Goal: Task Accomplishment & Management: Manage account settings

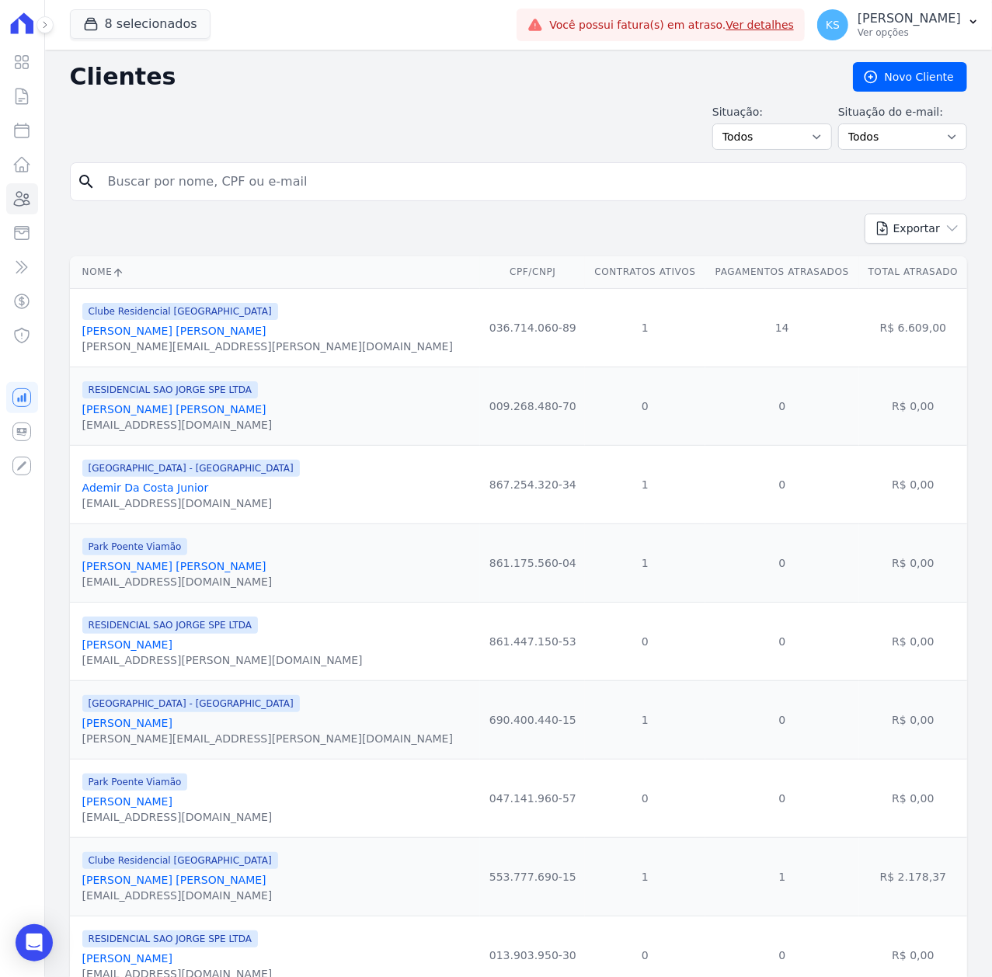
click at [197, 178] on input "search" at bounding box center [530, 181] width 862 height 31
type input "j"
type input "[PERSON_NAME] [PERSON_NAME]"
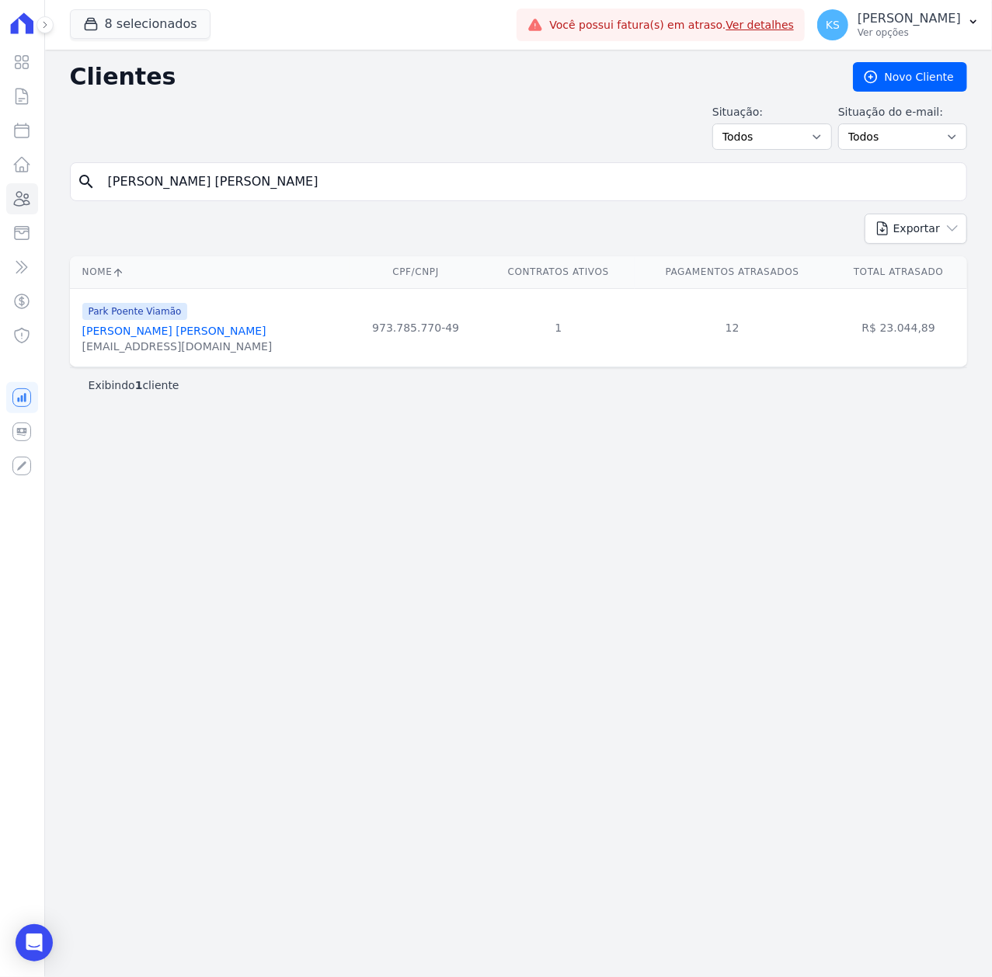
click at [184, 337] on link "[PERSON_NAME] [PERSON_NAME]" at bounding box center [174, 331] width 184 height 12
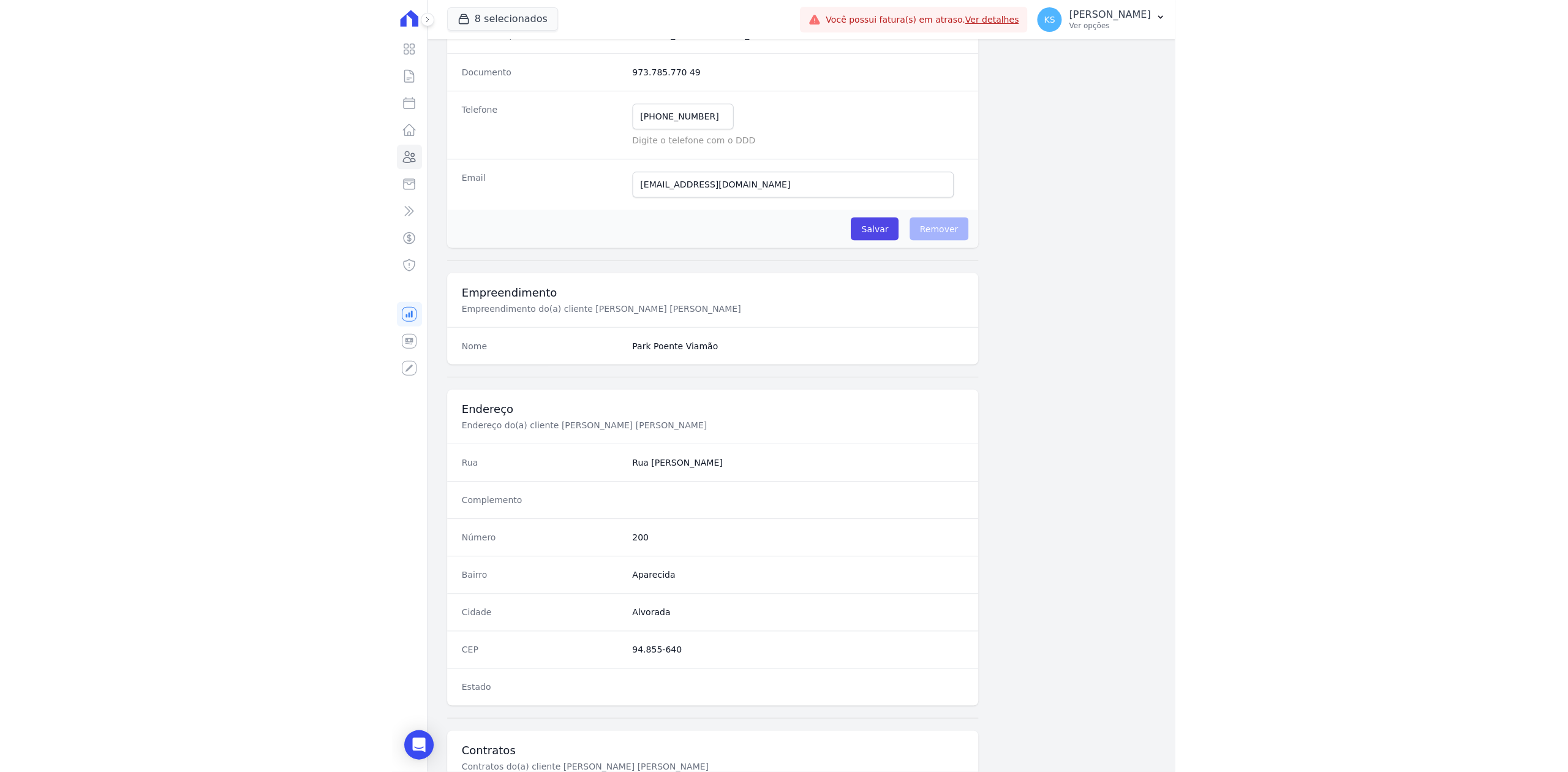
scroll to position [381, 0]
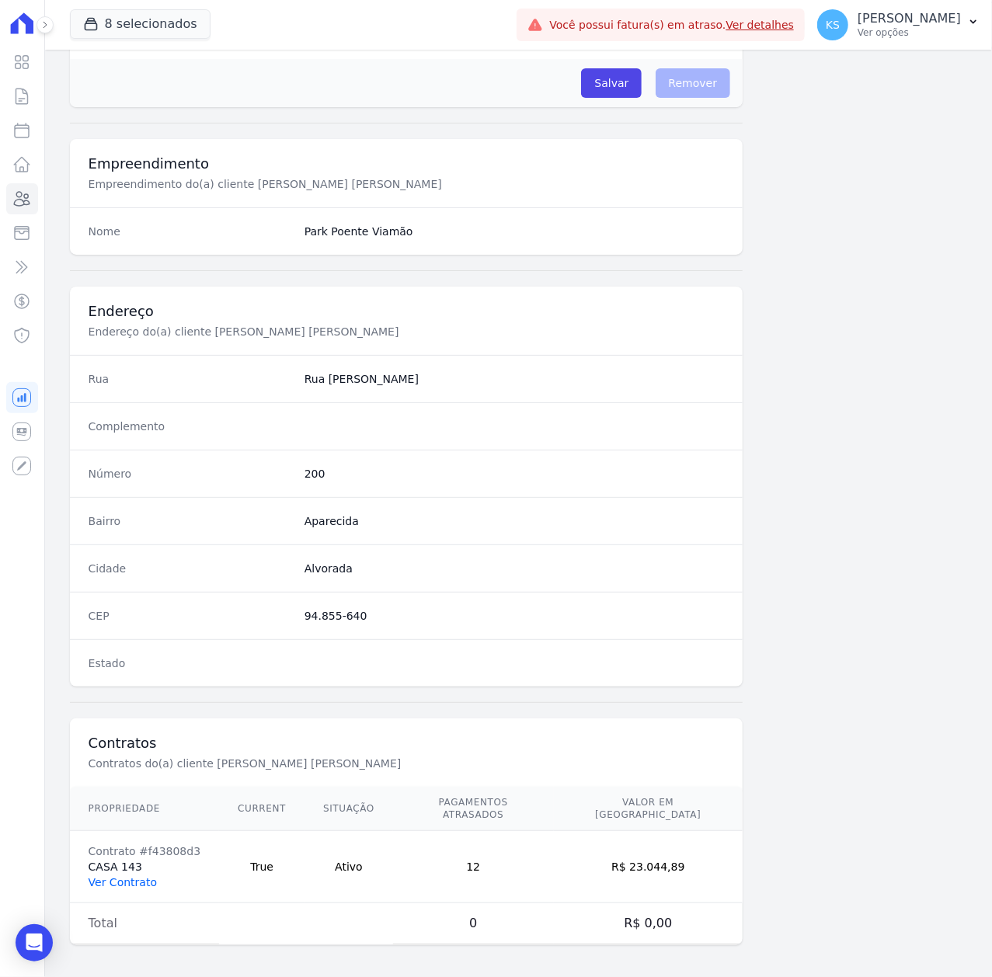
click at [135, 877] on link "Ver Contrato" at bounding box center [123, 882] width 68 height 12
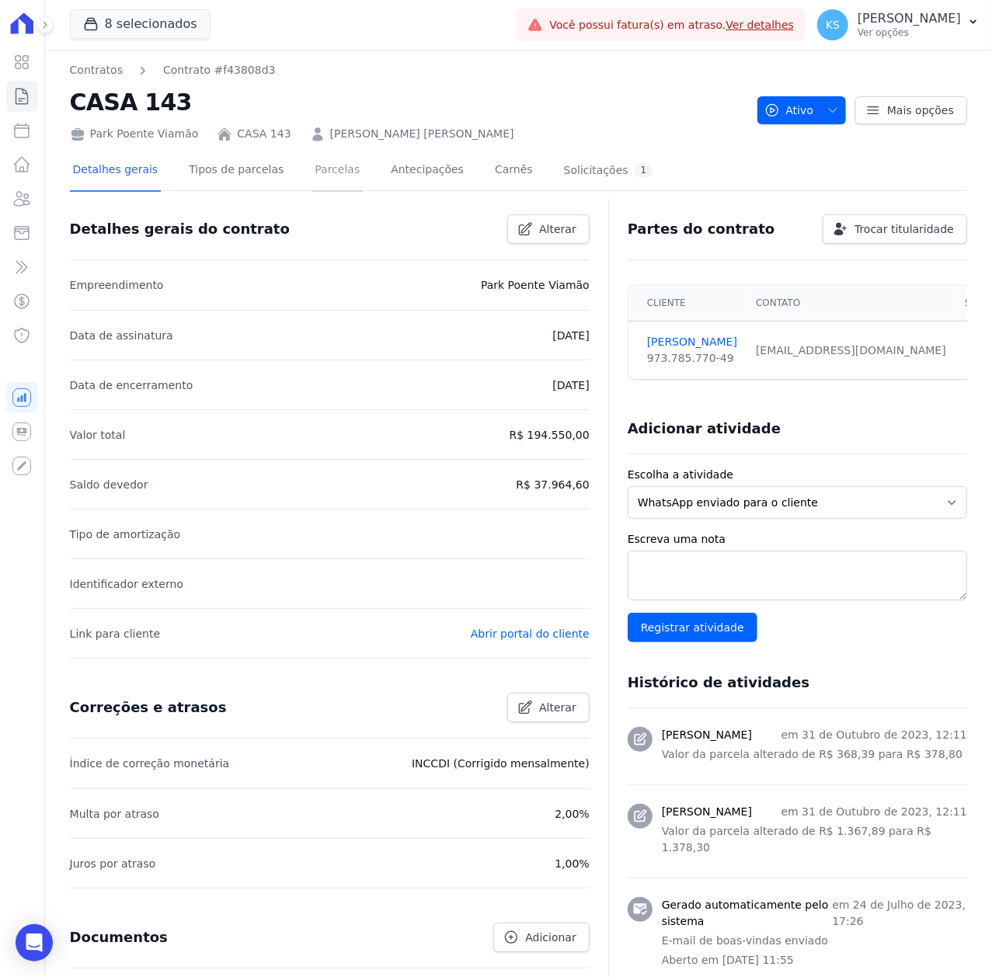
click at [312, 169] on link "Parcelas" at bounding box center [337, 171] width 51 height 41
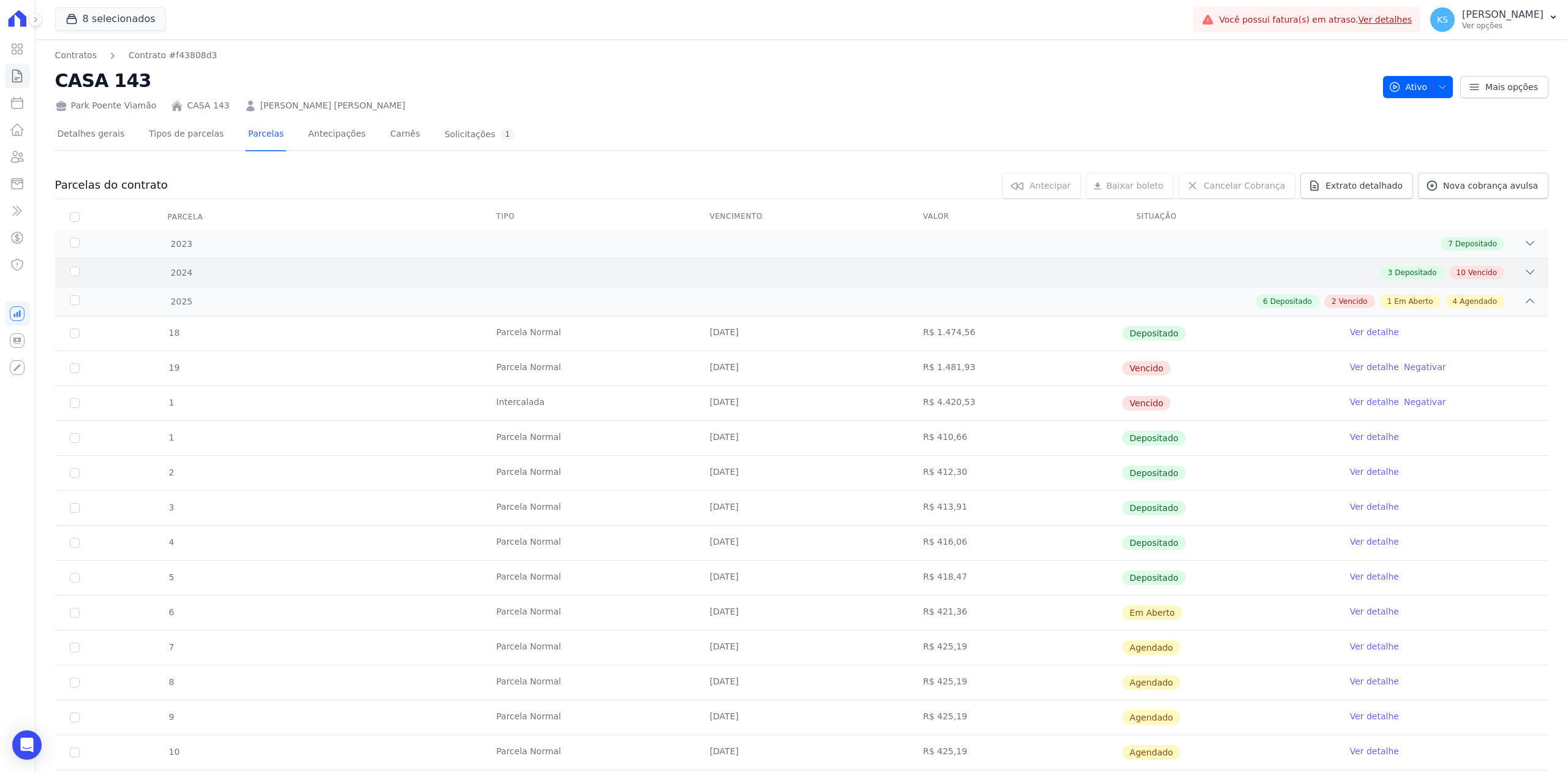
click at [781, 277] on icon at bounding box center [1530, 272] width 13 height 13
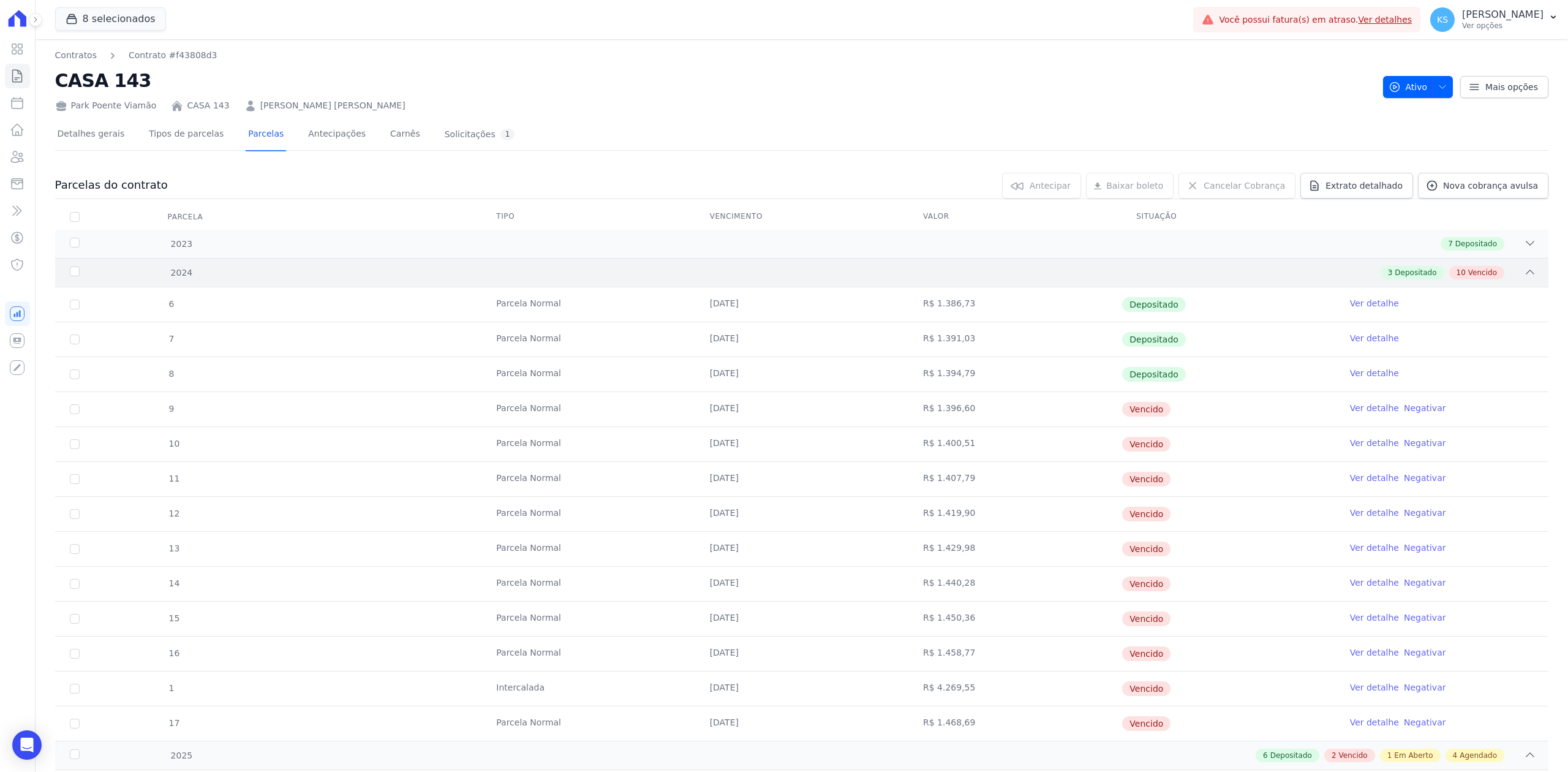
click at [781, 265] on div "2024 3 Depositado 10 Vencido" at bounding box center [802, 272] width 1493 height 29
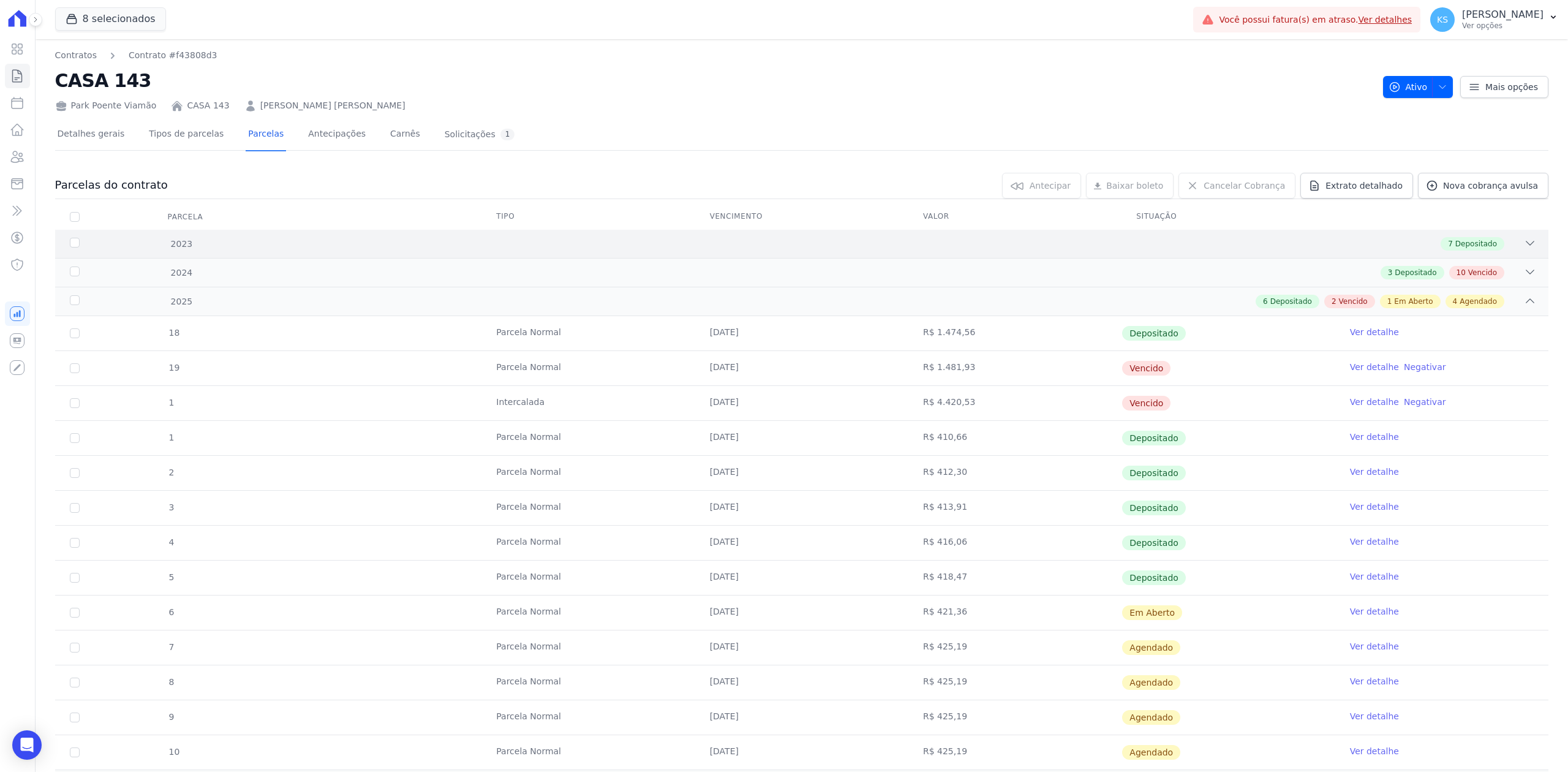
click at [781, 255] on div "2023 7 Depositado" at bounding box center [802, 244] width 1493 height 28
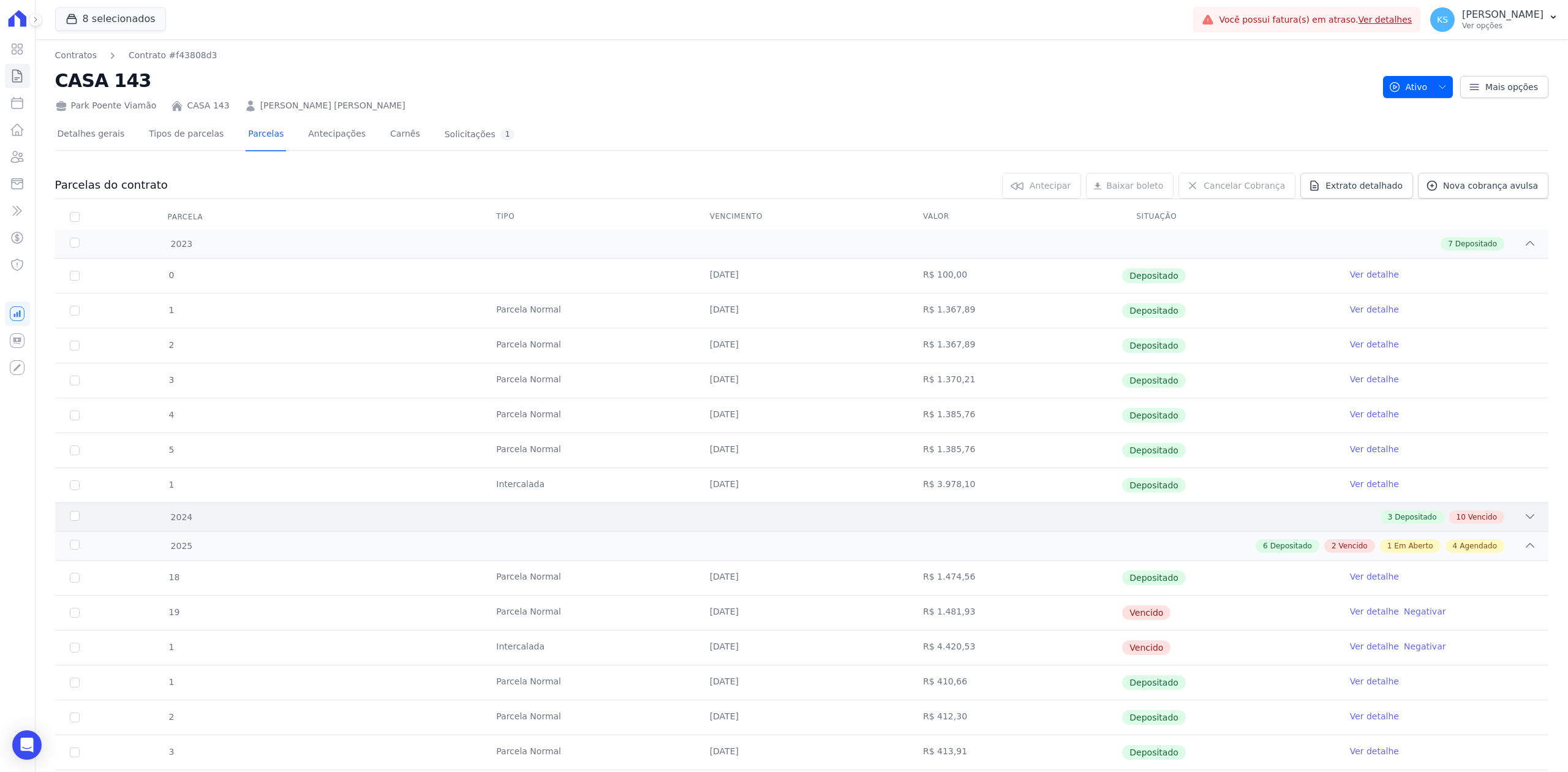
click at [781, 523] on icon at bounding box center [1530, 517] width 13 height 13
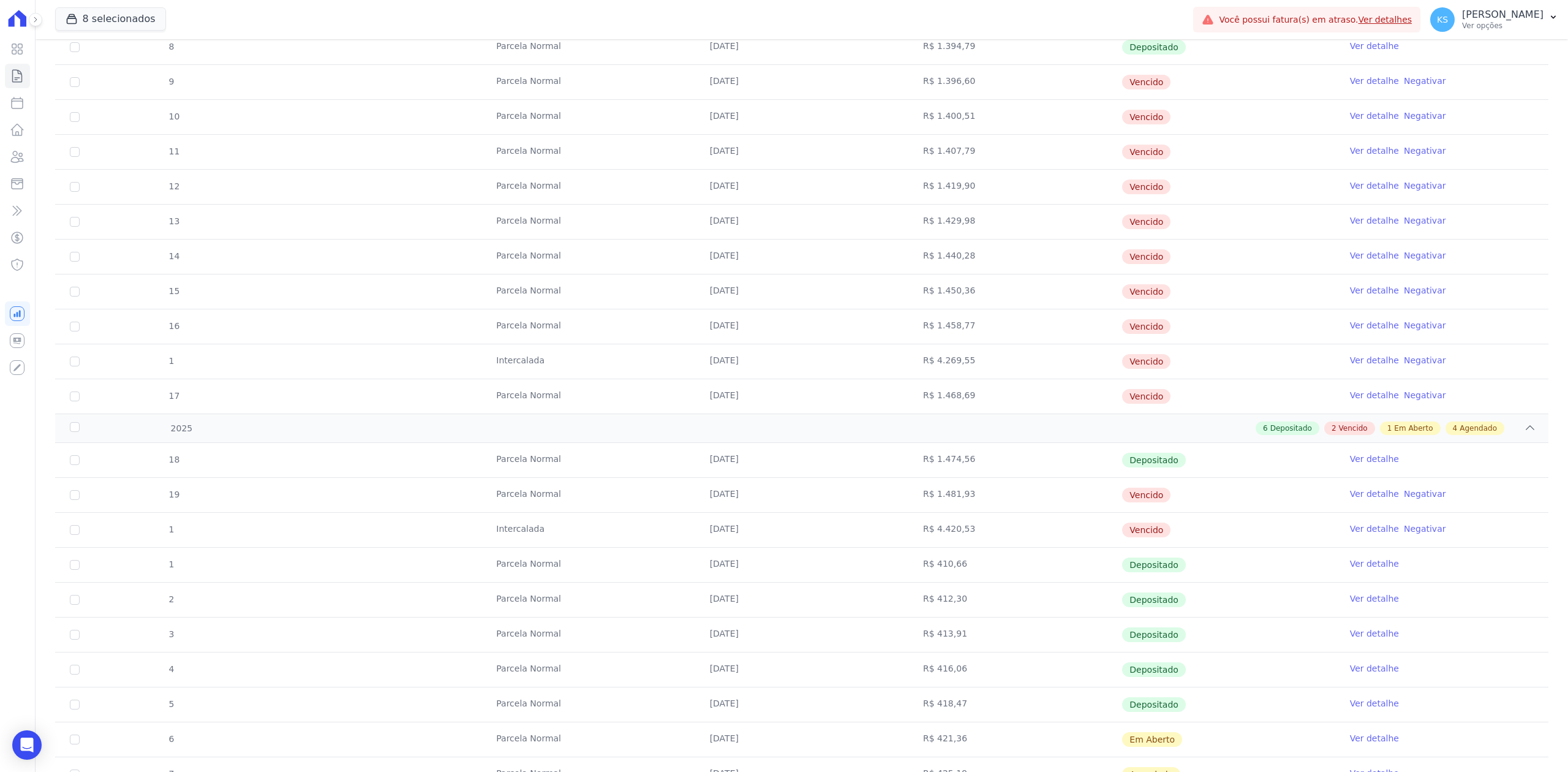
scroll to position [490, 0]
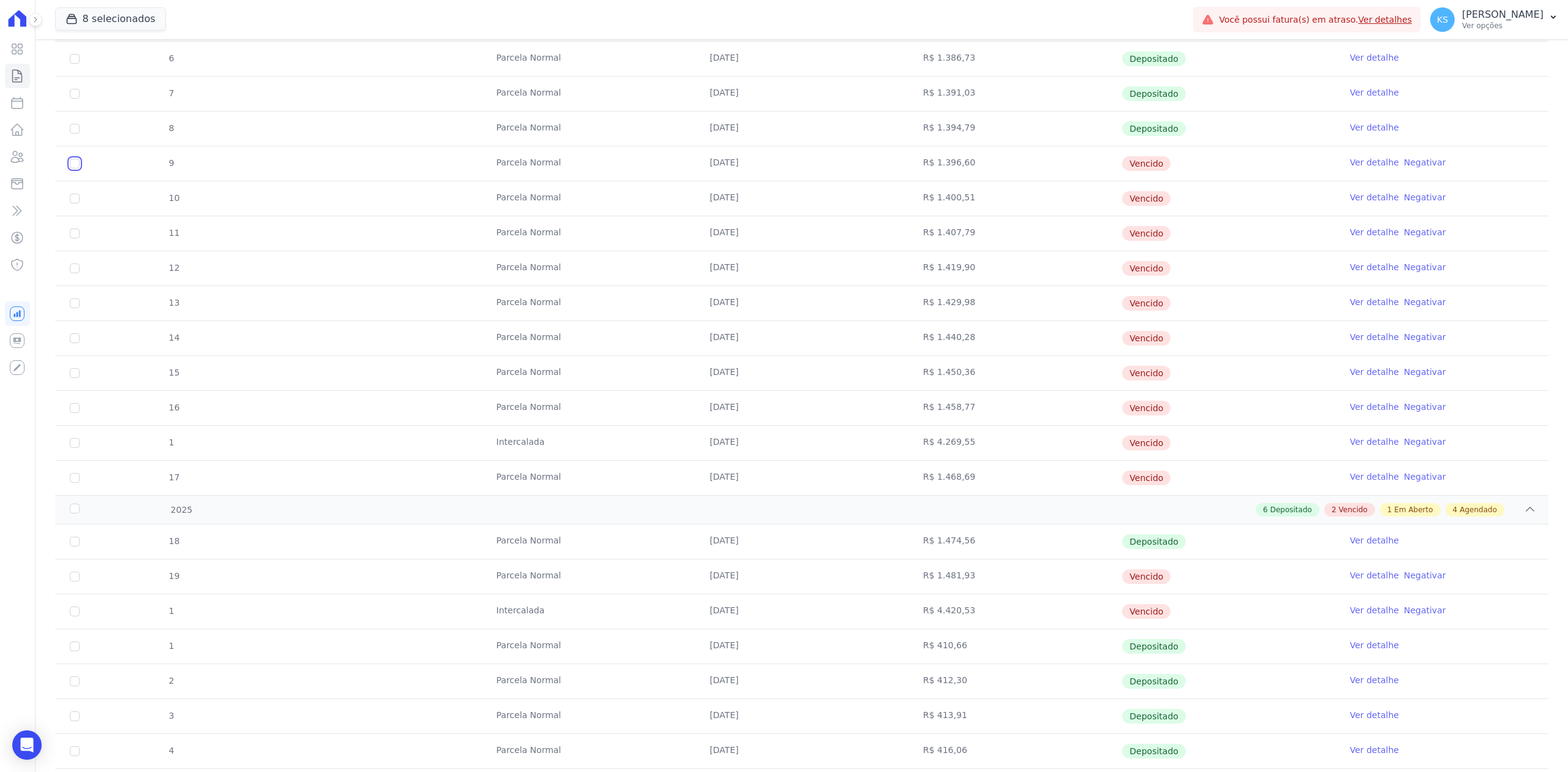
click at [75, 169] on input "checkbox" at bounding box center [75, 163] width 9 height 9
checkbox input "true"
click at [75, 169] on input "checkbox" at bounding box center [75, 163] width 9 height 9
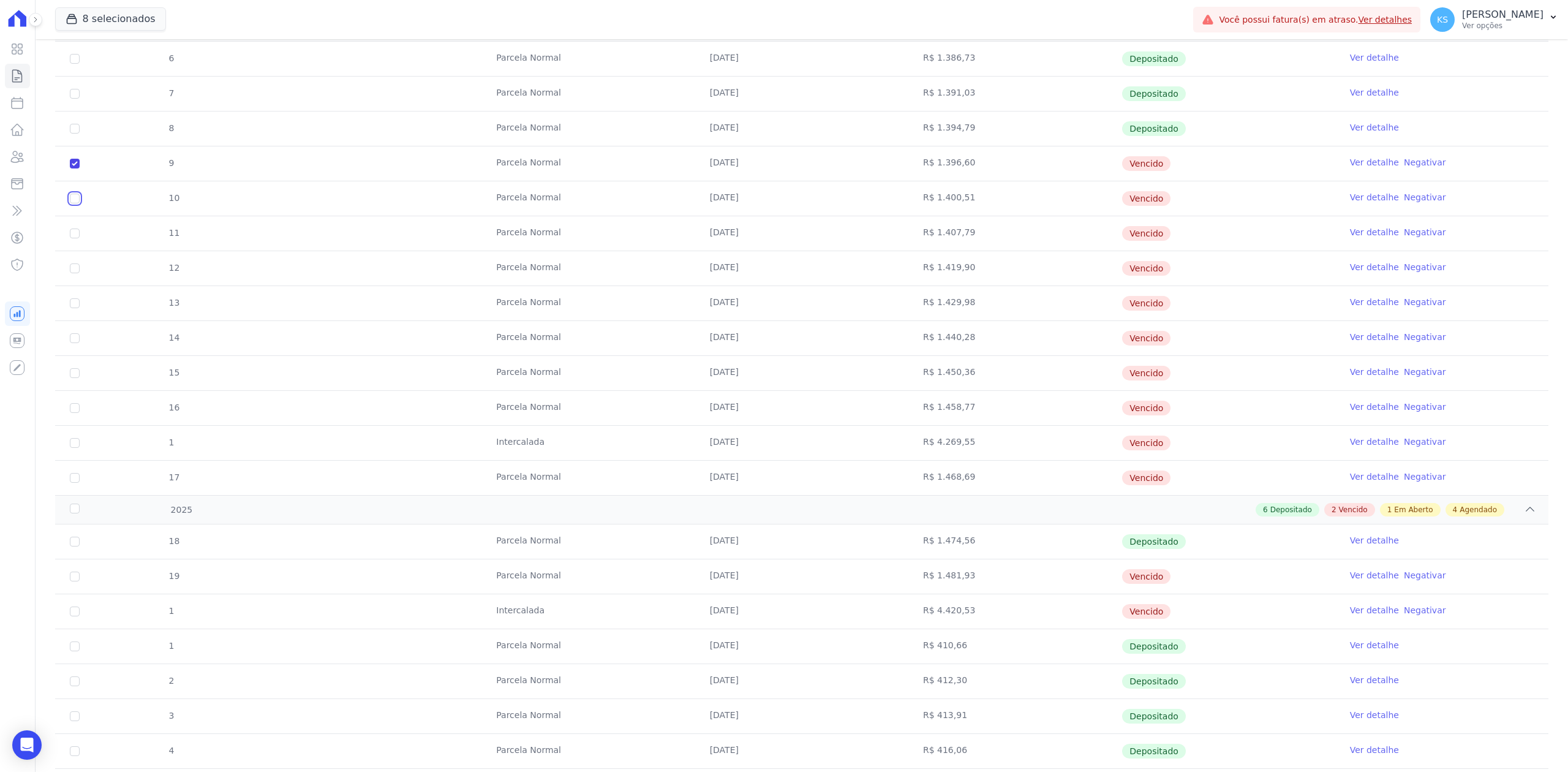
checkbox input "true"
click at [77, 169] on input "checkbox" at bounding box center [75, 163] width 9 height 9
checkbox input "true"
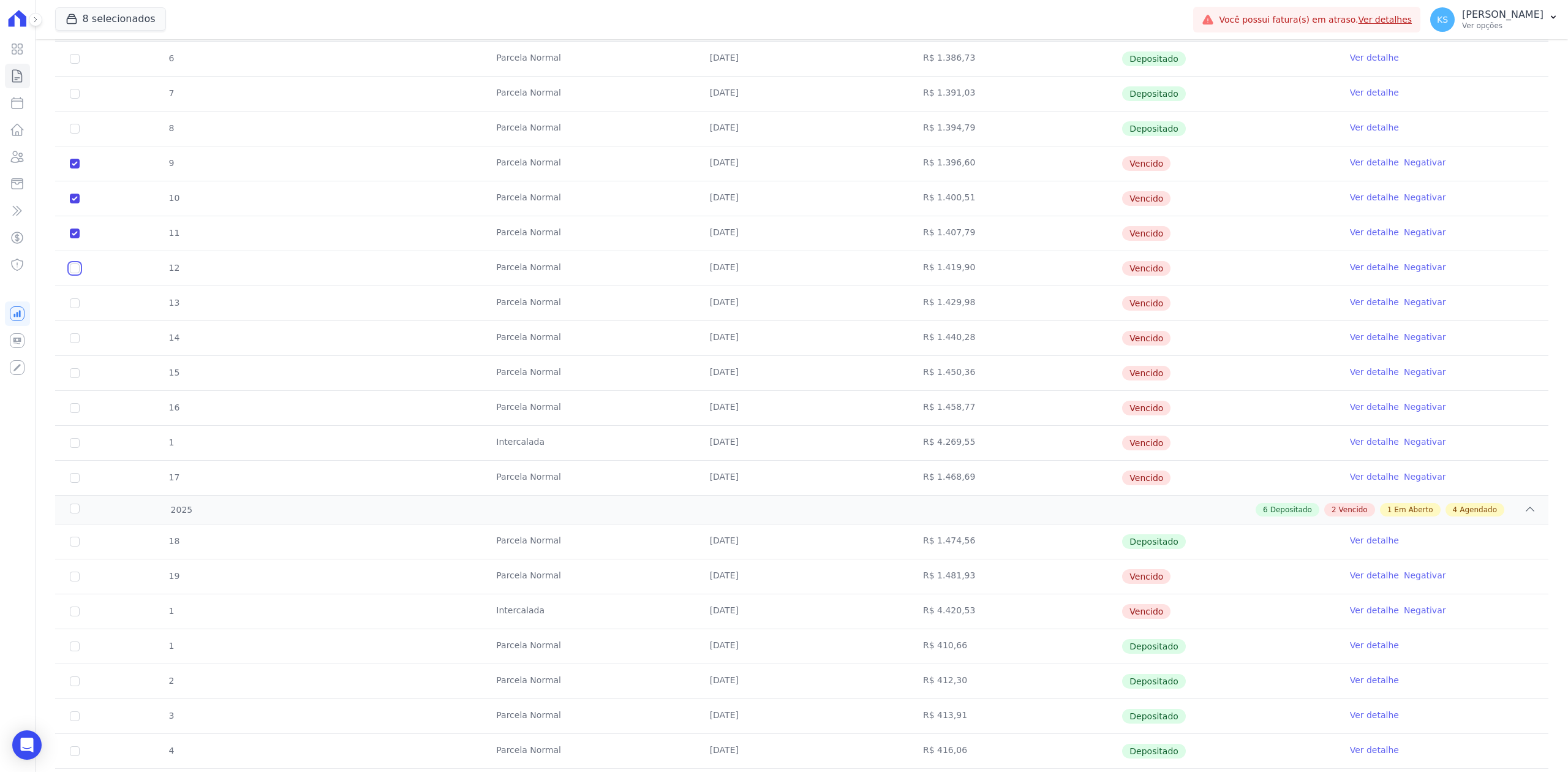
click at [76, 169] on input "checkbox" at bounding box center [75, 163] width 9 height 9
checkbox input "true"
click at [72, 169] on input "checkbox" at bounding box center [75, 163] width 9 height 9
checkbox input "true"
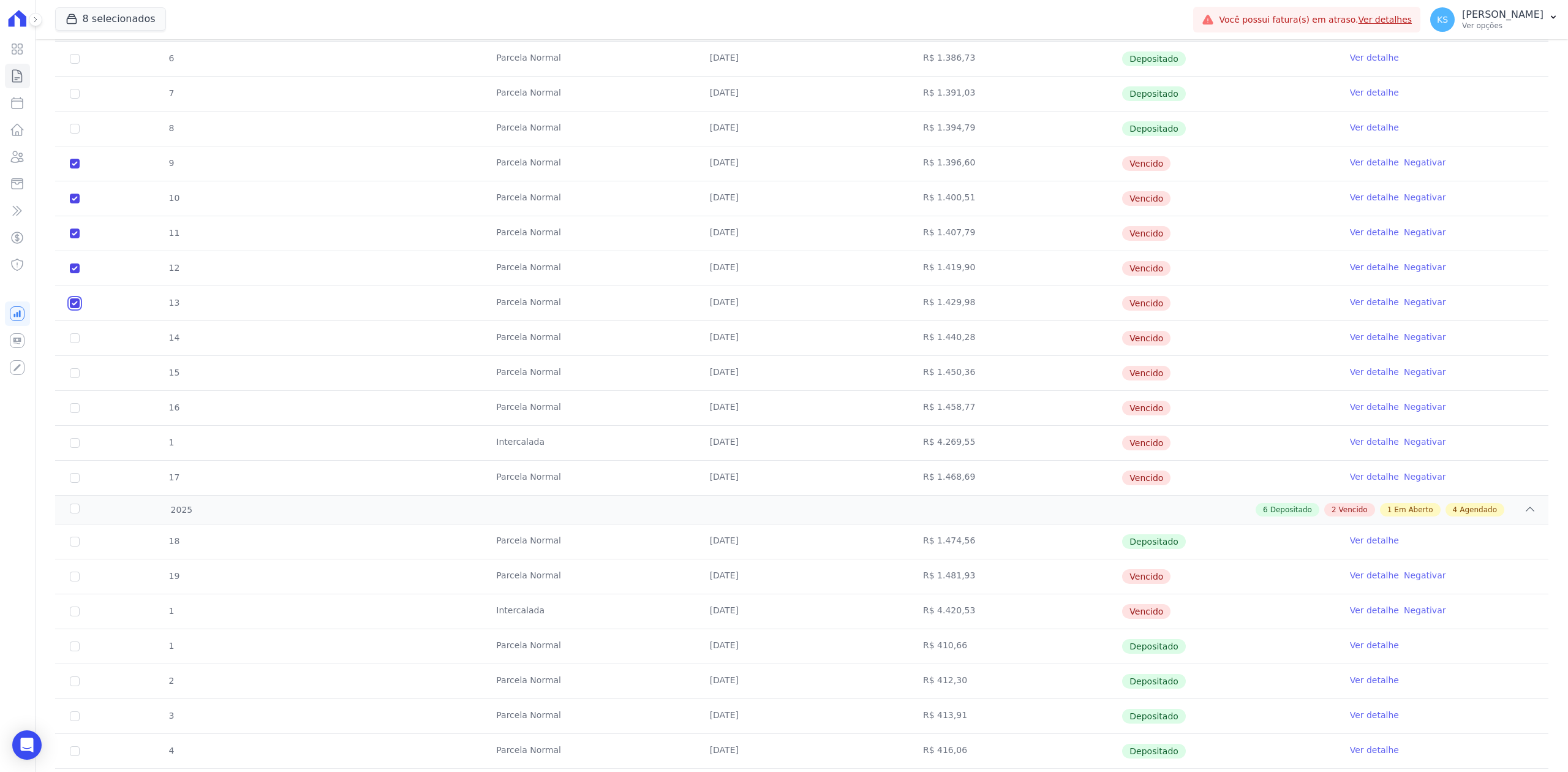
checkbox input "true"
click at [71, 353] on td "14" at bounding box center [75, 338] width 39 height 35
click at [75, 169] on input "checkbox" at bounding box center [75, 163] width 9 height 9
checkbox input "true"
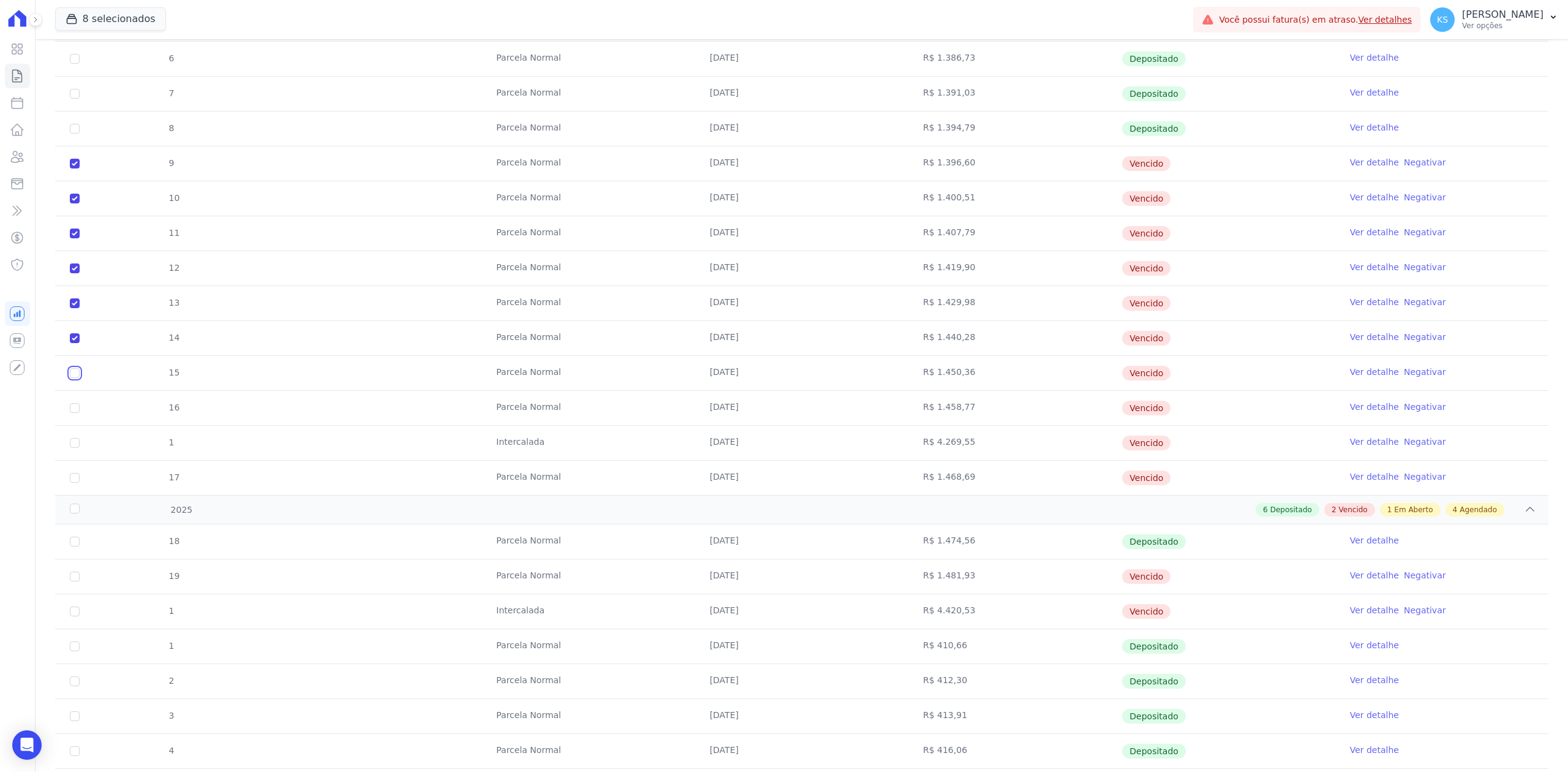
click at [73, 169] on input "checkbox" at bounding box center [75, 163] width 9 height 9
checkbox input "true"
click at [73, 169] on input "checkbox" at bounding box center [75, 163] width 9 height 9
checkbox input "true"
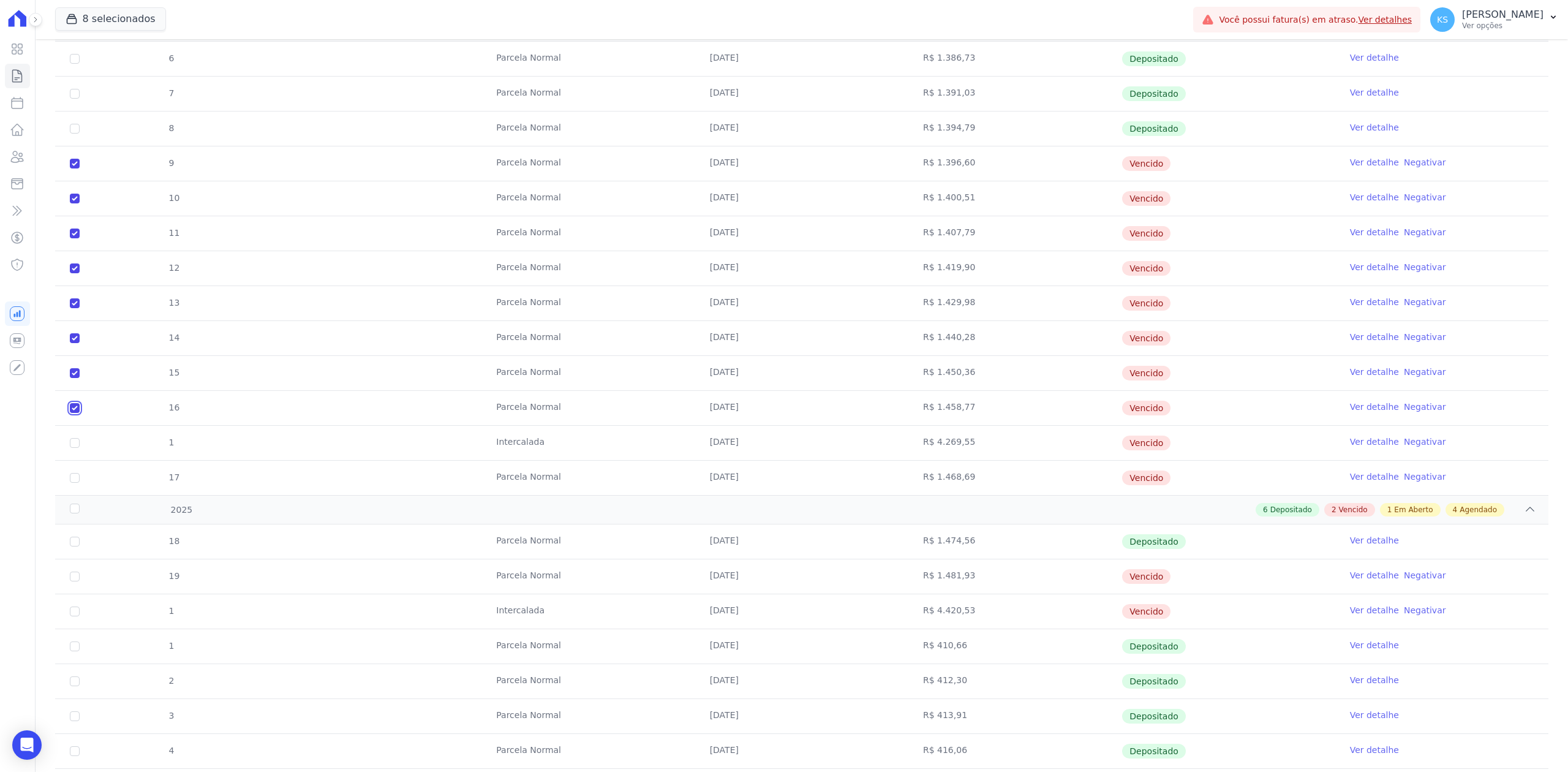
checkbox input "true"
click at [73, 441] on td "1" at bounding box center [75, 443] width 39 height 35
click at [73, 169] on input "checkbox" at bounding box center [75, 163] width 9 height 9
checkbox input "true"
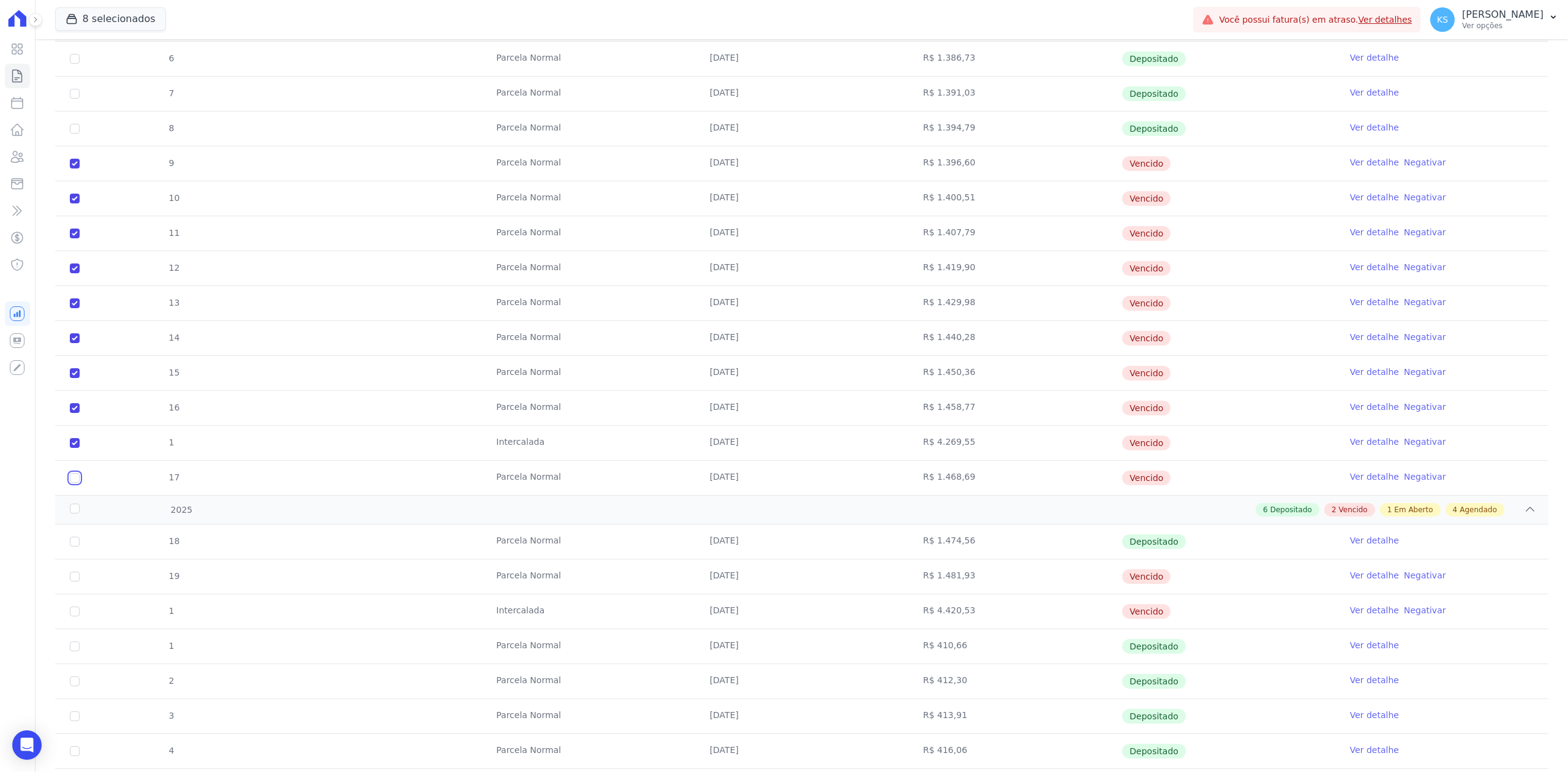
click at [70, 169] on input "checkbox" at bounding box center [75, 163] width 9 height 9
checkbox input "true"
click at [69, 576] on td "19" at bounding box center [75, 576] width 39 height 35
click at [76, 581] on input "checkbox" at bounding box center [75, 576] width 9 height 9
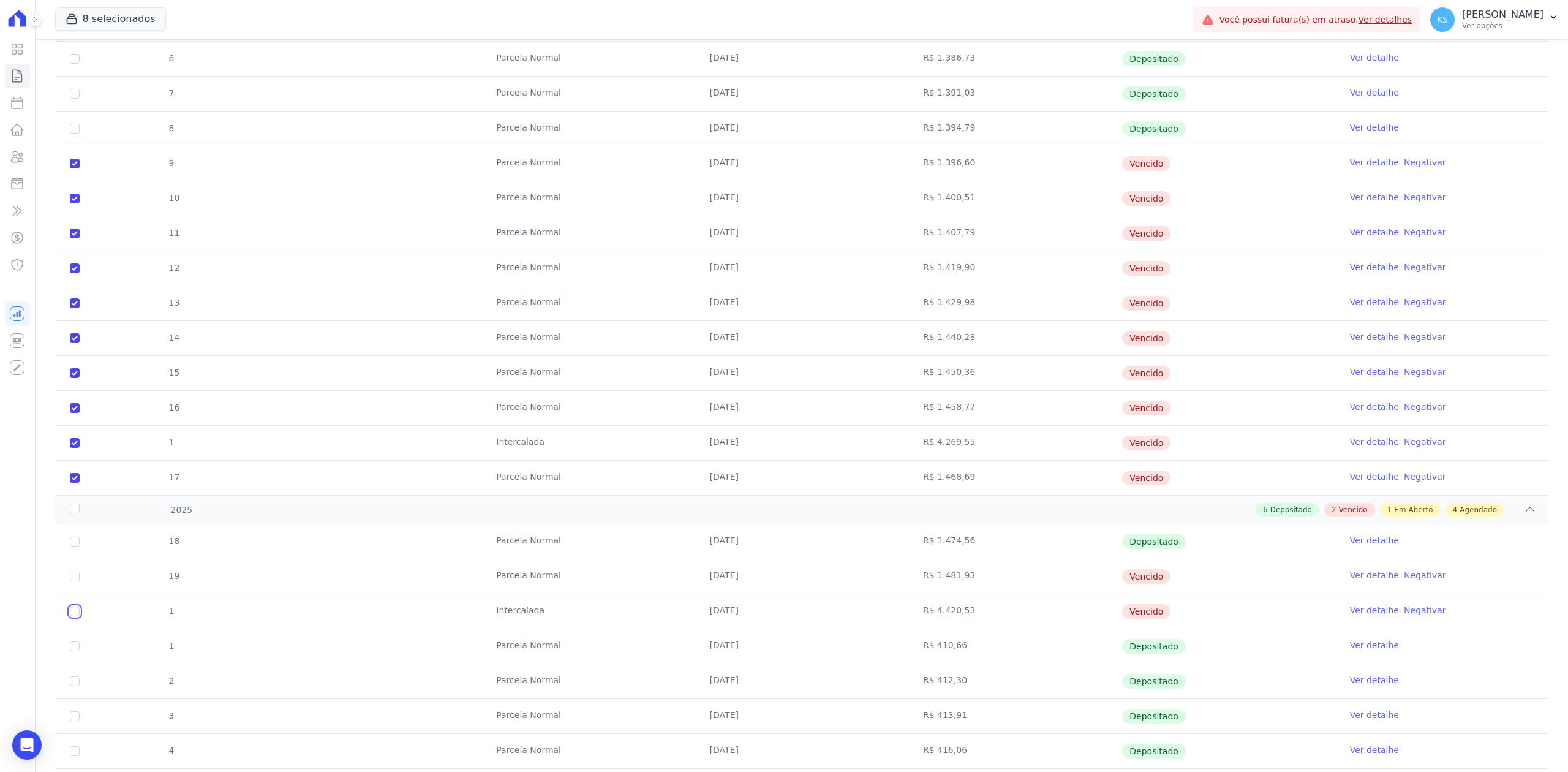
checkbox input "true"
click at [73, 580] on input "checkbox" at bounding box center [75, 576] width 9 height 9
checkbox input "true"
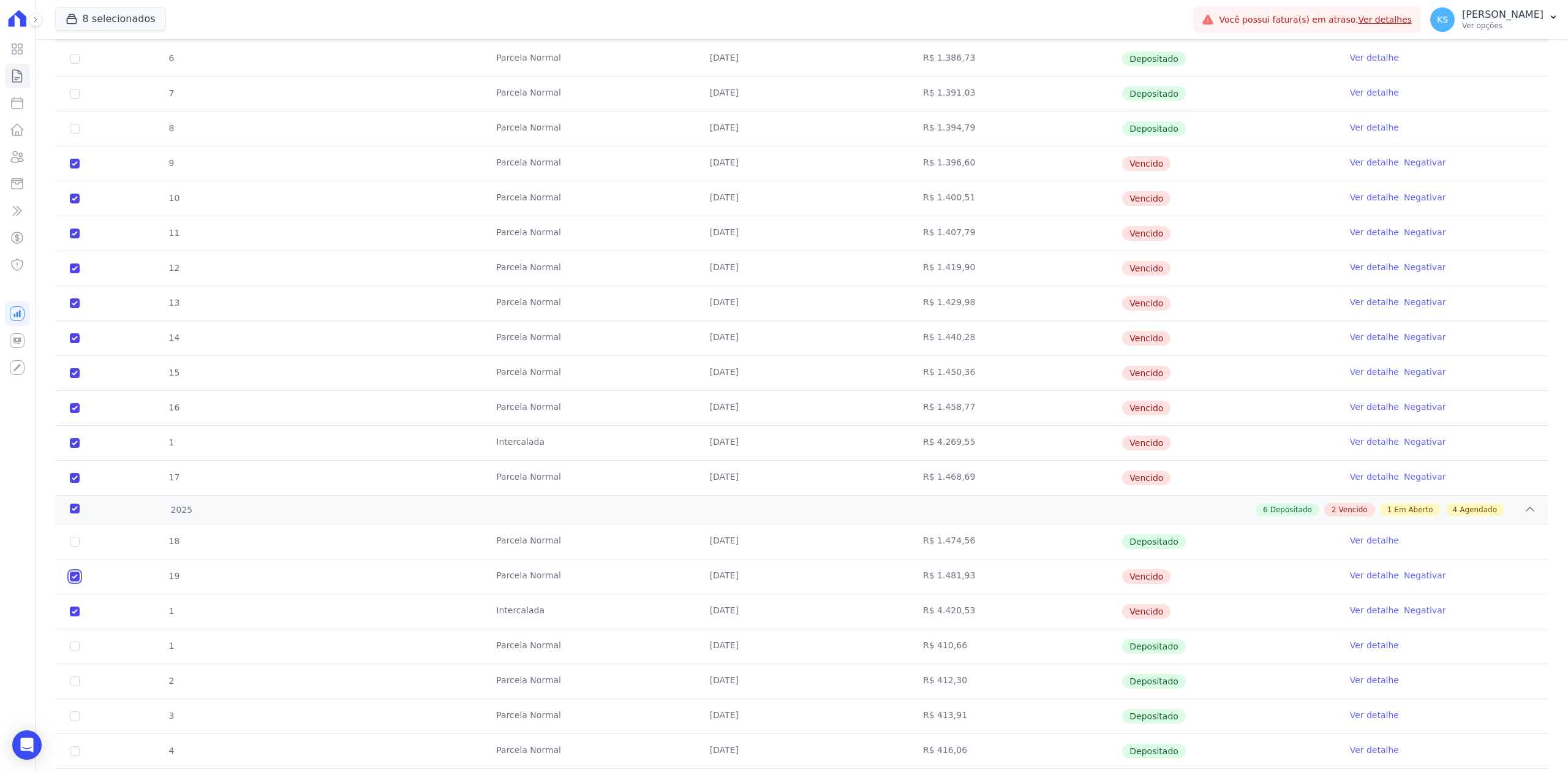
checkbox input "true"
drag, startPoint x: 1183, startPoint y: 622, endPoint x: 130, endPoint y: 562, distance: 1054.7
click at [130, 562] on tbody "18 [GEOGRAPHIC_DATA] [DATE] R$ 1.474,56 Depositado Ver detalhe 19 [GEOGRAPHIC_D…" at bounding box center [802, 751] width 1493 height 453
click at [781, 628] on td "Vencido" at bounding box center [1228, 612] width 213 height 35
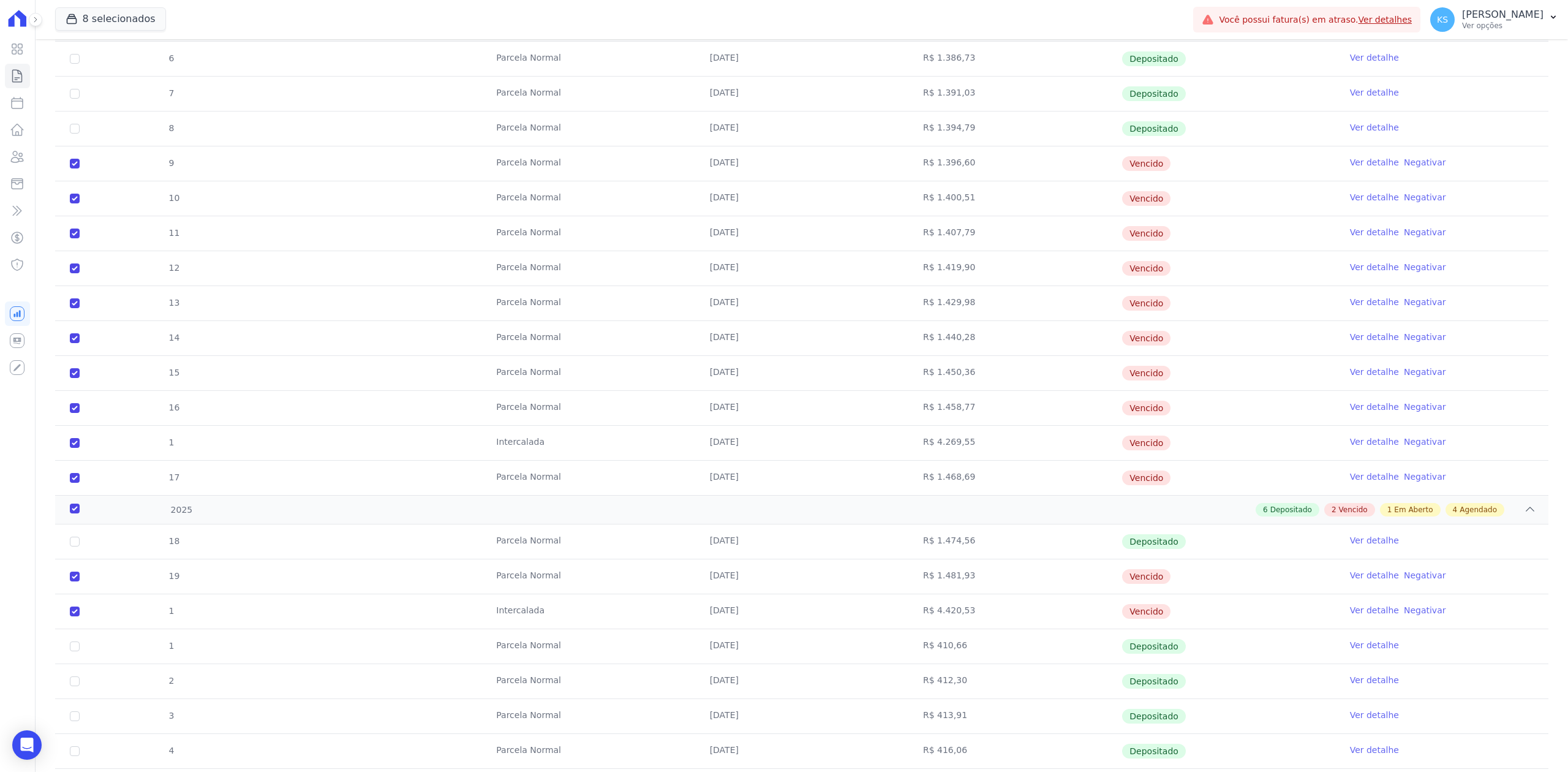
drag, startPoint x: 1119, startPoint y: 615, endPoint x: 1076, endPoint y: 592, distance: 48.8
click at [781, 592] on tbody "18 [GEOGRAPHIC_DATA] [DATE] R$ 1.474,56 Depositado Ver detalhe 19 [GEOGRAPHIC_D…" at bounding box center [802, 751] width 1493 height 453
drag, startPoint x: 1160, startPoint y: 493, endPoint x: 1101, endPoint y: 479, distance: 60.6
click at [781, 479] on tr "17 [GEOGRAPHIC_DATA] [DATE] R$ 1.468,69 [GEOGRAPHIC_DATA] Ver detalhe Negativar" at bounding box center [802, 477] width 1493 height 35
drag, startPoint x: 1160, startPoint y: 449, endPoint x: 1108, endPoint y: 458, distance: 52.8
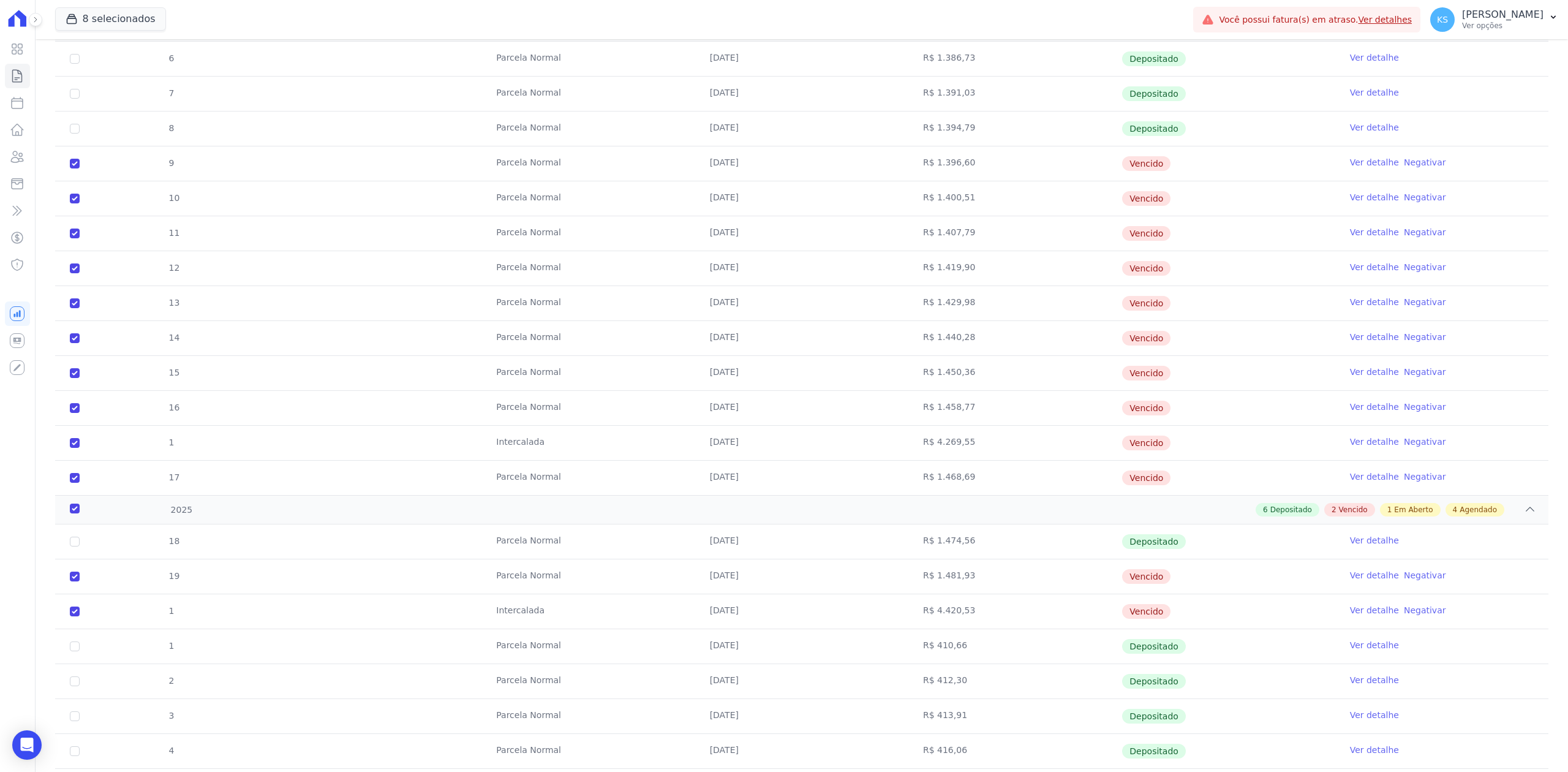
click at [781, 458] on tr "1 [GEOGRAPHIC_DATA] [DATE] R$ 4.269,55 [GEOGRAPHIC_DATA] Ver detalhe Negativar" at bounding box center [802, 442] width 1493 height 35
drag, startPoint x: 1160, startPoint y: 407, endPoint x: 1127, endPoint y: 405, distance: 33.1
click at [781, 405] on td "Vencido" at bounding box center [1228, 408] width 213 height 35
drag, startPoint x: 1171, startPoint y: 363, endPoint x: 1130, endPoint y: 367, distance: 41.2
click at [781, 371] on td "Vencido" at bounding box center [1228, 373] width 213 height 35
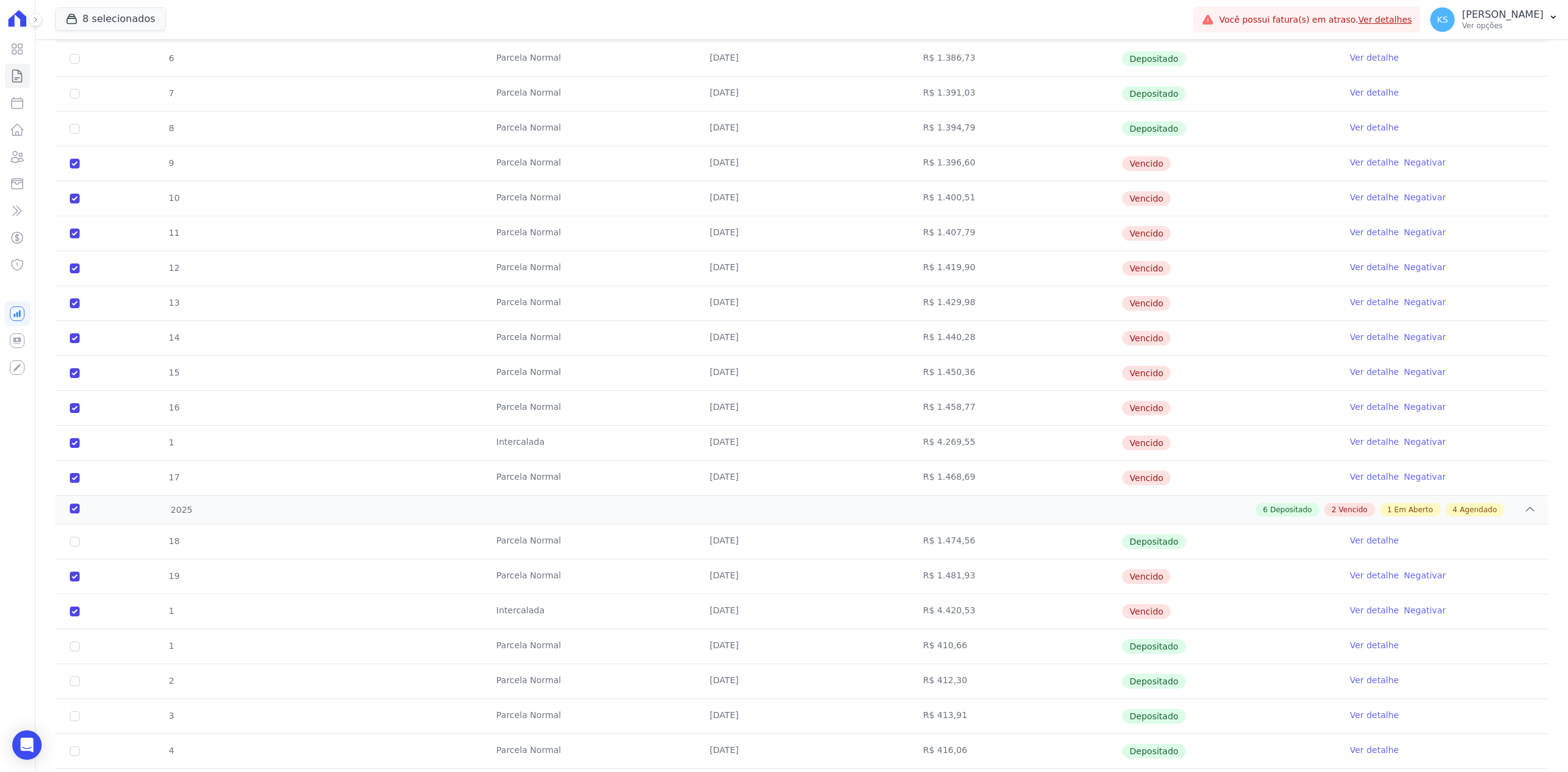
drag, startPoint x: 1150, startPoint y: 339, endPoint x: 1130, endPoint y: 343, distance: 20.4
click at [781, 343] on span "Vencido" at bounding box center [1145, 338] width 48 height 15
drag, startPoint x: 1171, startPoint y: 303, endPoint x: 1130, endPoint y: 306, distance: 41.1
click at [781, 306] on td "Vencido" at bounding box center [1228, 304] width 213 height 35
drag, startPoint x: 1171, startPoint y: 274, endPoint x: 1139, endPoint y: 278, distance: 32.2
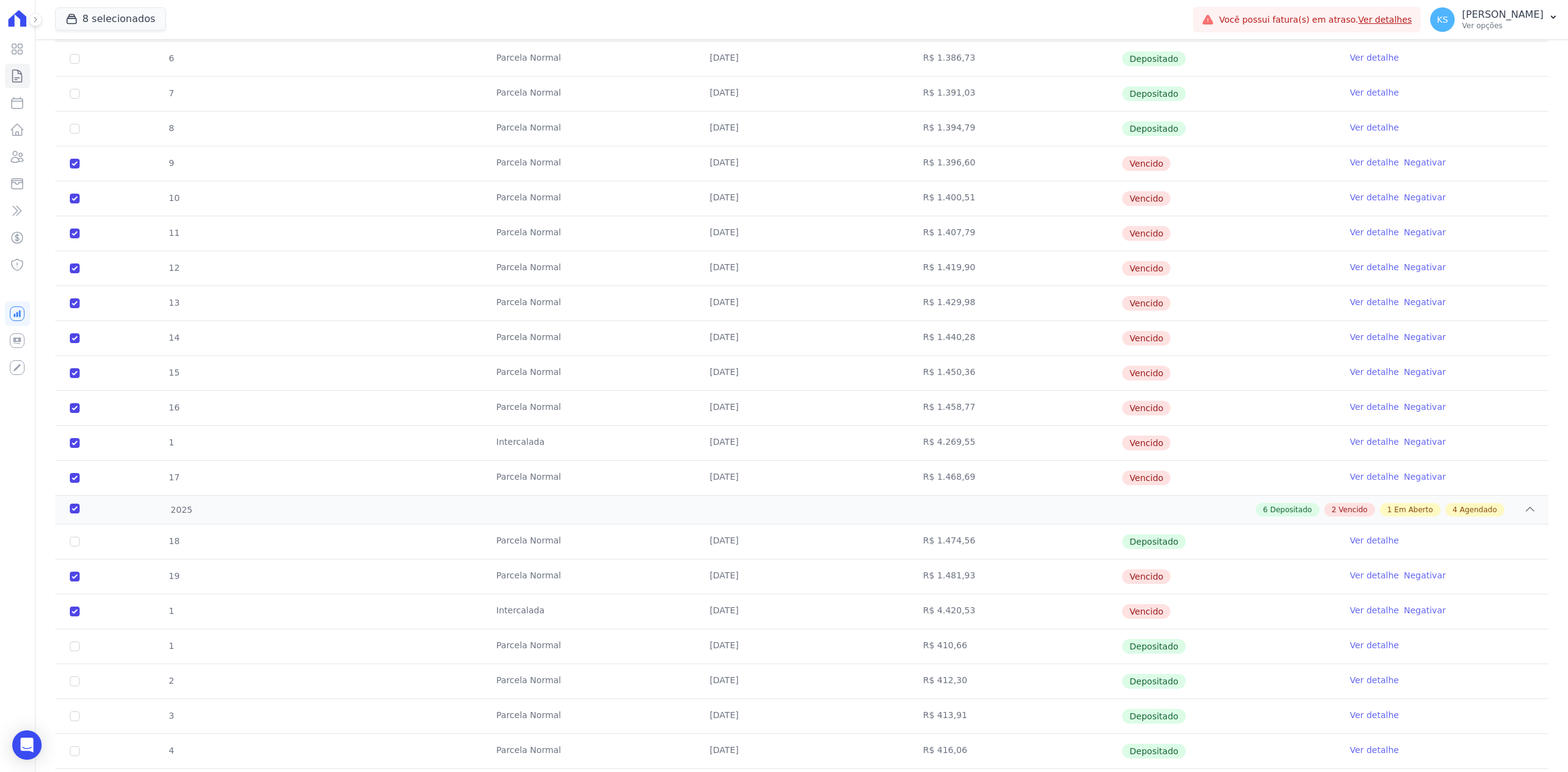
click at [781, 278] on td "Vencido" at bounding box center [1228, 269] width 213 height 35
drag, startPoint x: 1184, startPoint y: 218, endPoint x: 1119, endPoint y: 233, distance: 66.7
click at [781, 233] on tbody "6 [GEOGRAPHIC_DATA] [DATE] R$ 1.386,73 Depositado Ver detalhe 7 [GEOGRAPHIC_DAT…" at bounding box center [802, 268] width 1493 height 453
drag, startPoint x: 1165, startPoint y: 174, endPoint x: 1113, endPoint y: 167, distance: 52.5
click at [781, 167] on td "Vencido" at bounding box center [1228, 164] width 213 height 35
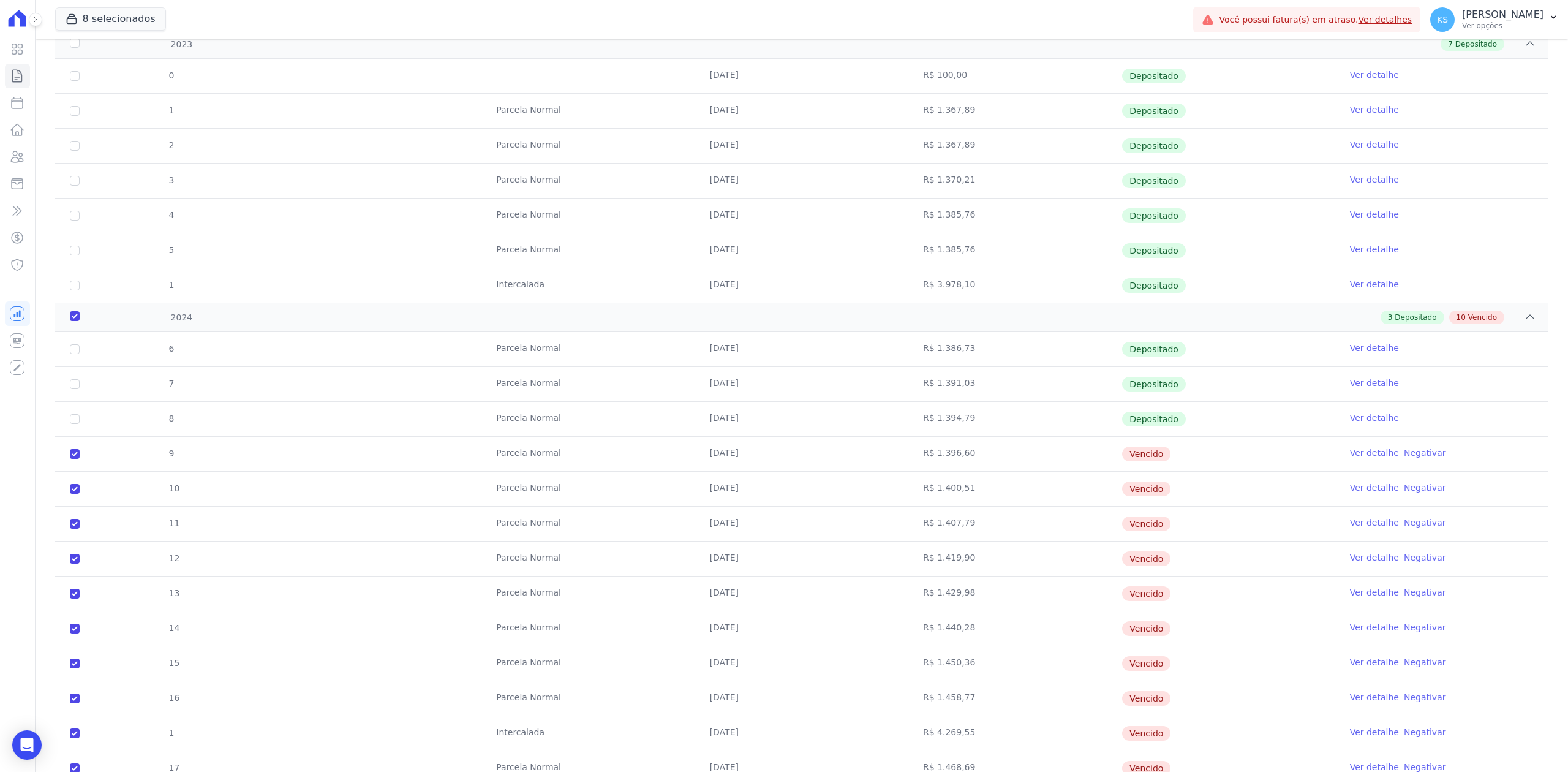
scroll to position [0, 0]
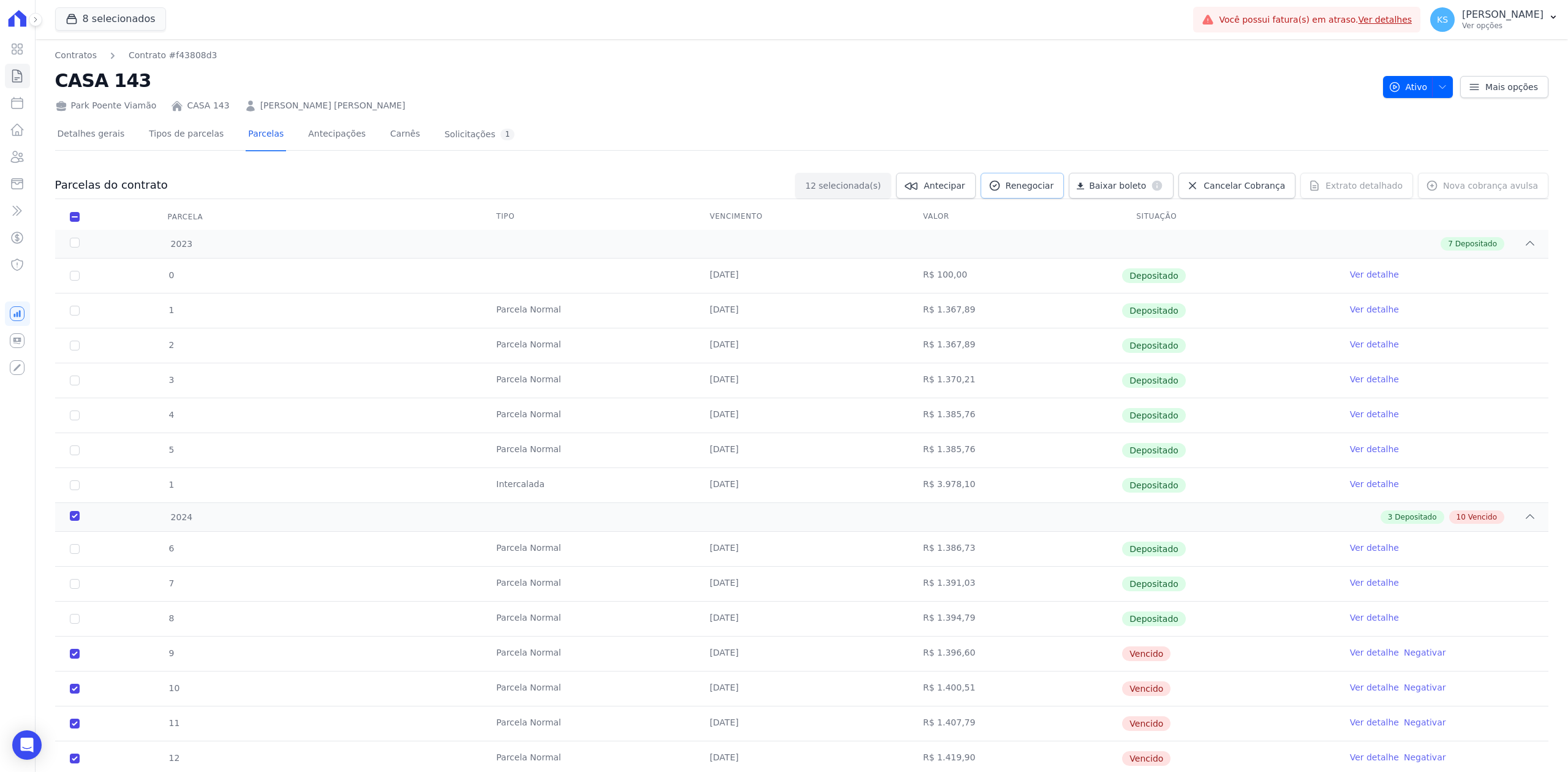
click at [781, 185] on span "Renegociar" at bounding box center [1030, 186] width 48 height 13
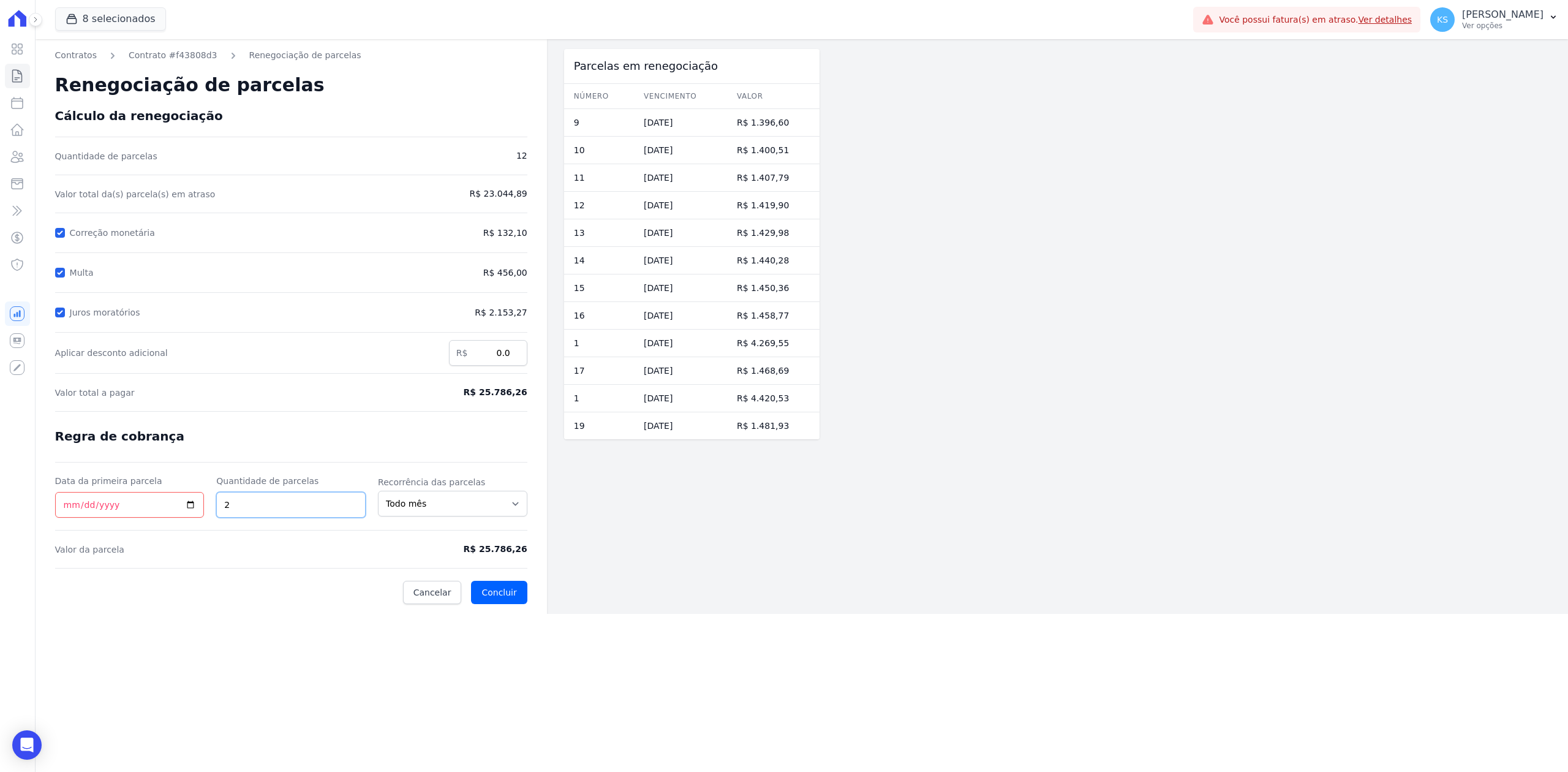
click at [353, 504] on input "2" at bounding box center [291, 505] width 150 height 26
click at [353, 504] on input "3" at bounding box center [291, 505] width 150 height 26
click at [353, 504] on input "4" at bounding box center [291, 505] width 150 height 26
click at [353, 504] on input "5" at bounding box center [291, 505] width 150 height 26
click at [353, 504] on input "6" at bounding box center [291, 505] width 150 height 26
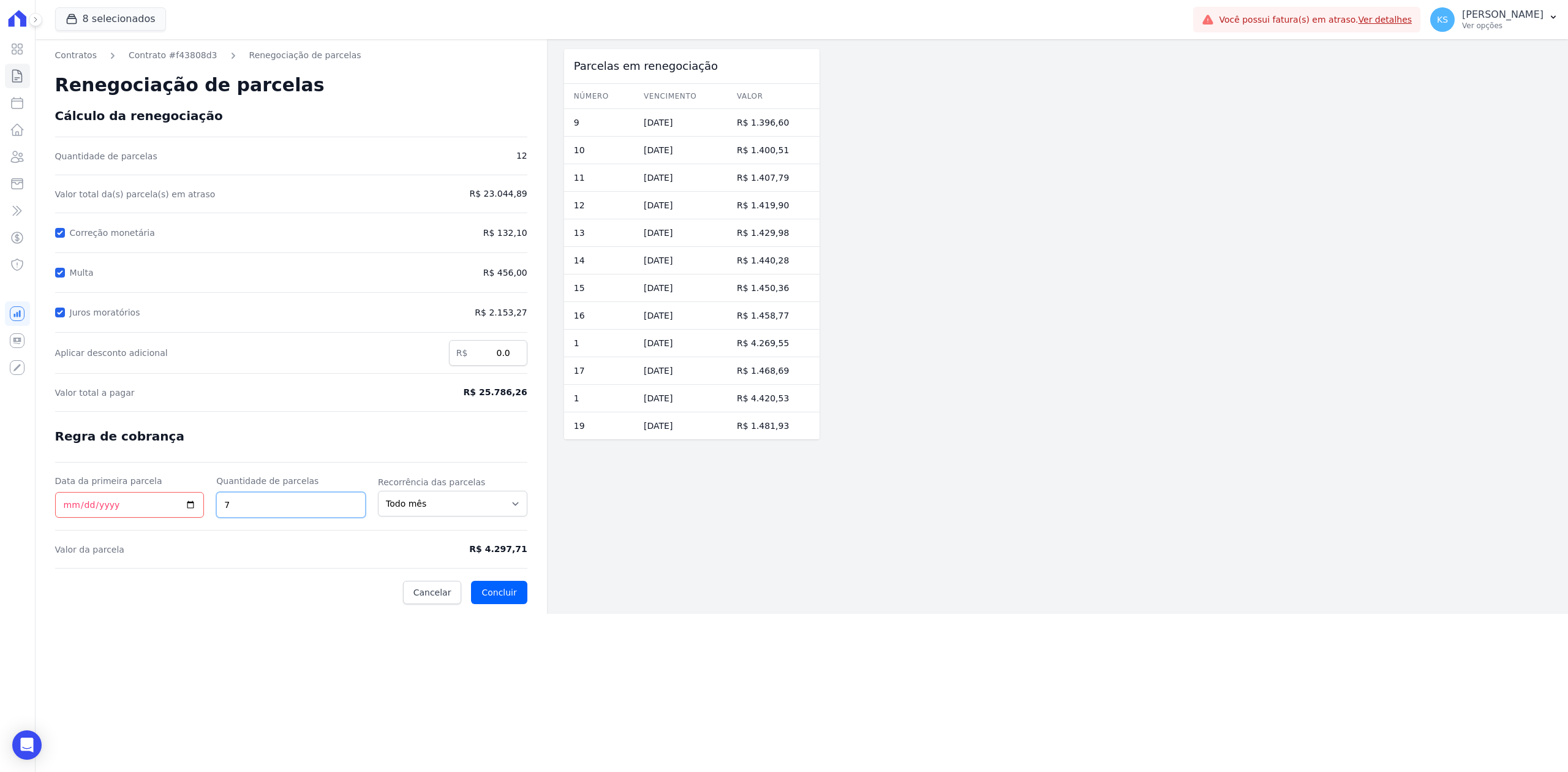
click at [353, 504] on input "7" at bounding box center [291, 505] width 150 height 26
click at [353, 504] on input "8" at bounding box center [291, 505] width 150 height 26
type input "9"
click at [353, 504] on input "9" at bounding box center [291, 505] width 150 height 26
click at [353, 515] on input "9" at bounding box center [291, 505] width 150 height 26
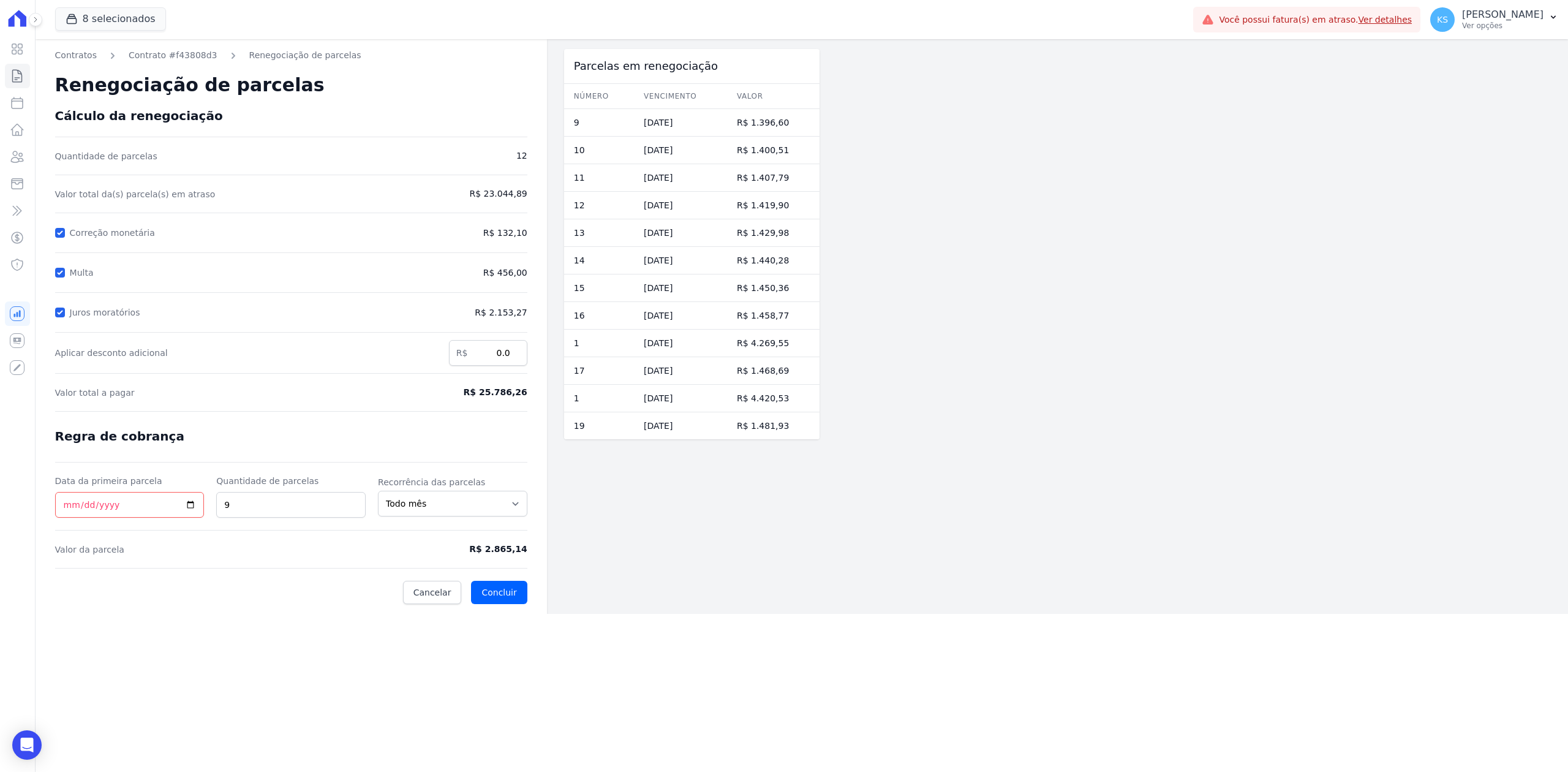
click at [65, 231] on div "Correção monetária" at bounding box center [260, 233] width 411 height 15
click at [61, 235] on input "Correção monetária" at bounding box center [60, 233] width 9 height 9
checkbox input "false"
click at [61, 268] on input "Multa" at bounding box center [60, 273] width 9 height 9
checkbox input "false"
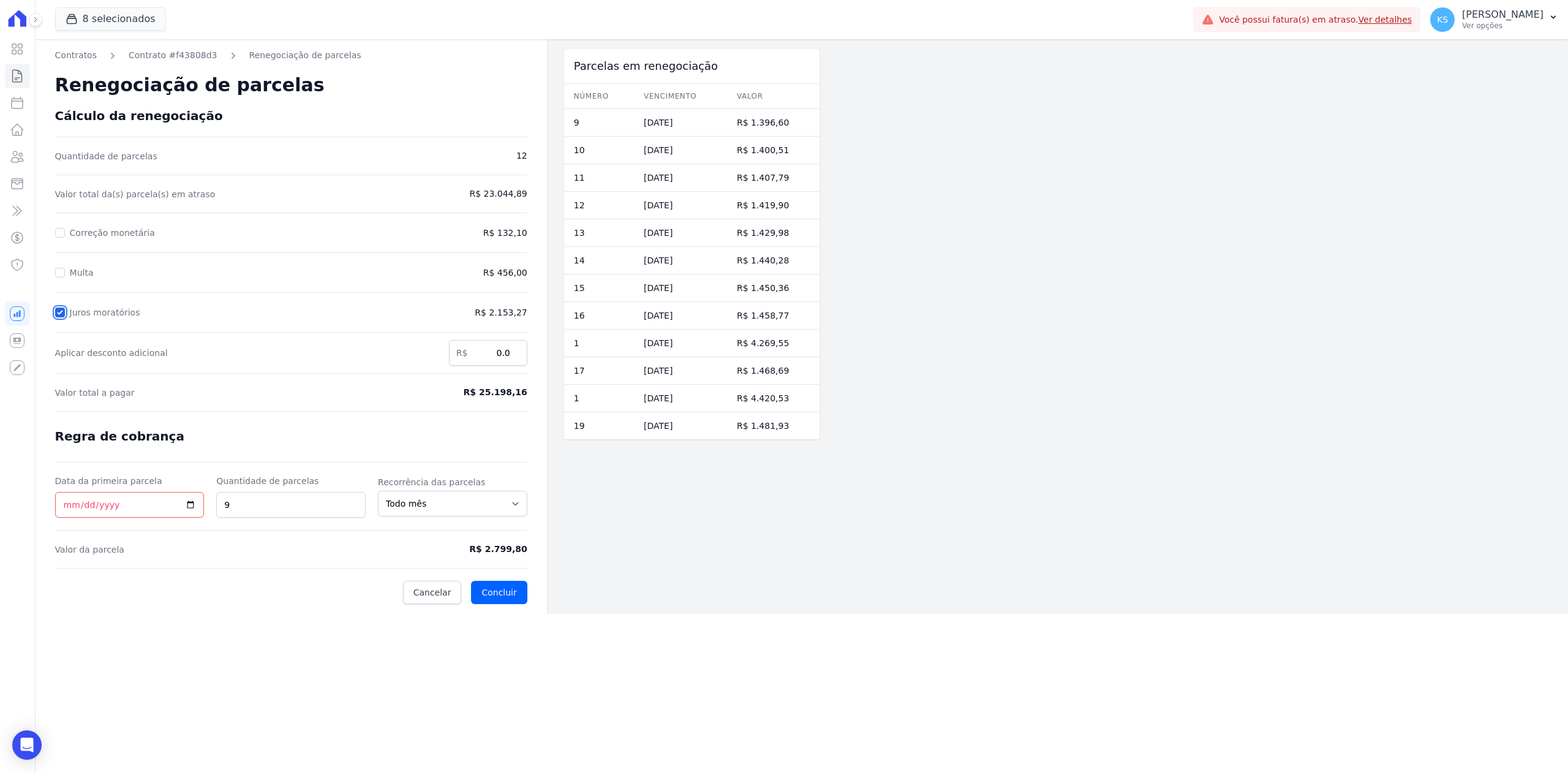
click at [61, 309] on input "Juros moratórios" at bounding box center [60, 312] width 9 height 9
checkbox input "false"
click at [337, 501] on input "9" at bounding box center [291, 505] width 150 height 26
type input "10"
click at [352, 504] on input "10" at bounding box center [291, 505] width 150 height 26
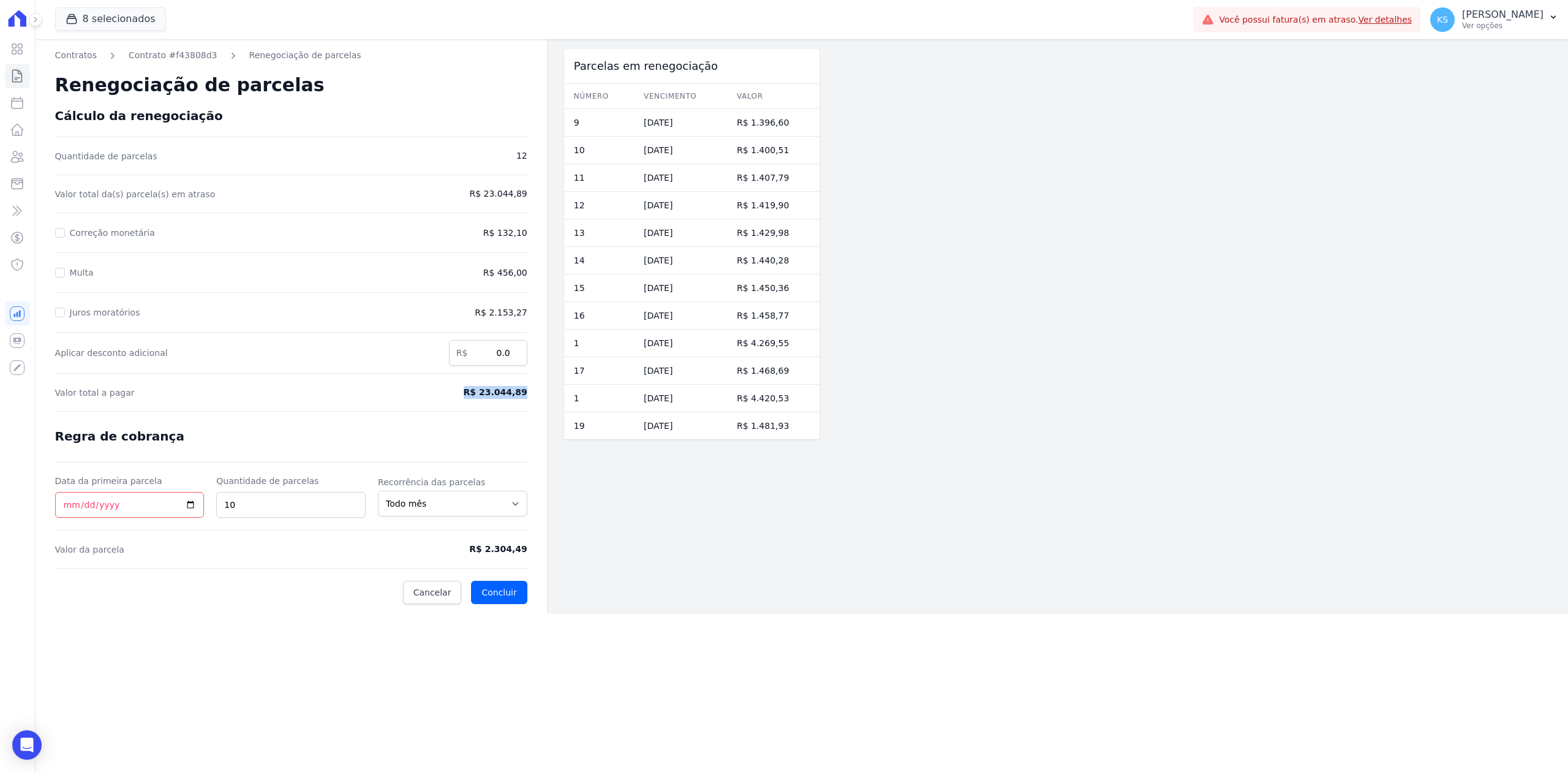
drag, startPoint x: 474, startPoint y: 390, endPoint x: 522, endPoint y: 403, distance: 49.7
click at [522, 403] on form "Cálculo da renegociação Quantidade de parcelas 12 Valor total da(s) parcela(s) …" at bounding box center [291, 356] width 472 height 496
drag, startPoint x: 476, startPoint y: 549, endPoint x: 534, endPoint y: 559, distance: 58.9
click at [534, 559] on div "Contratos Contrato #f43808d3 Renegociação de parcelas Renegociação de parcelas …" at bounding box center [291, 326] width 512 height 575
drag, startPoint x: 58, startPoint y: 232, endPoint x: 59, endPoint y: 243, distance: 11.0
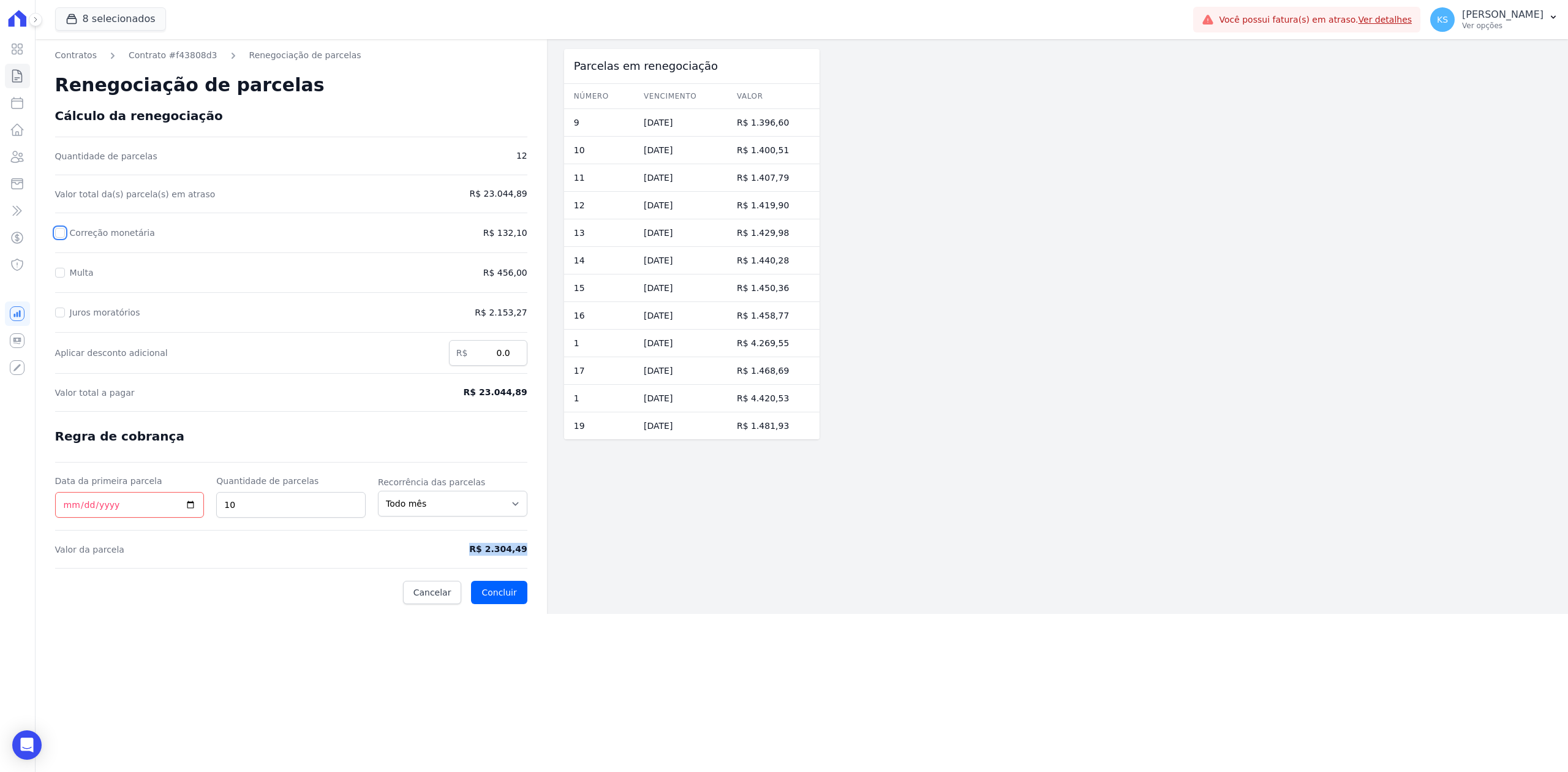
click at [59, 237] on input "Correção monetária" at bounding box center [60, 233] width 9 height 9
checkbox input "true"
click at [59, 274] on input "Multa" at bounding box center [60, 273] width 9 height 9
checkbox input "true"
click at [59, 305] on div "Juros moratórios" at bounding box center [230, 312] width 351 height 15
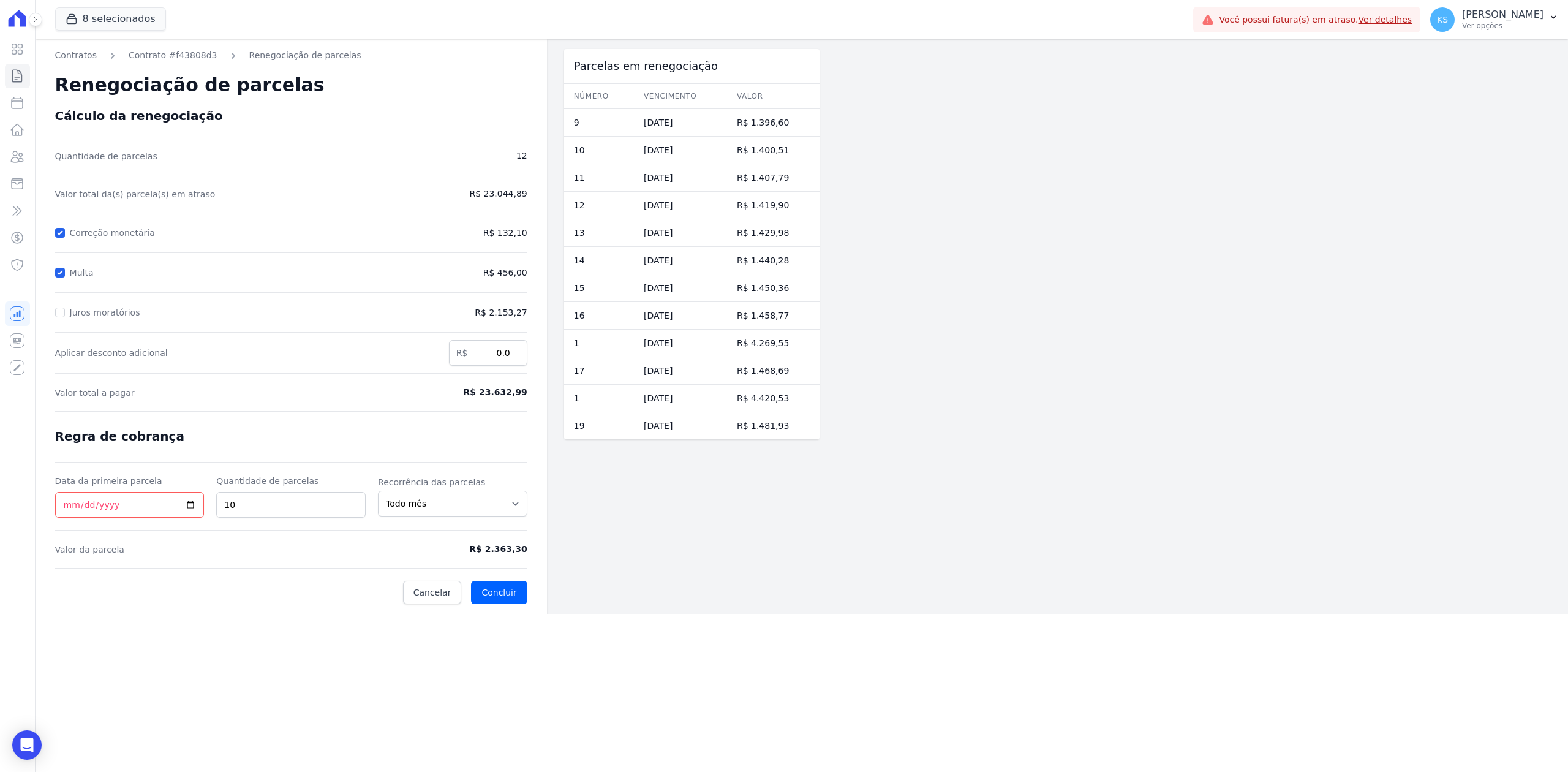
click at [60, 319] on div at bounding box center [60, 312] width 9 height 13
click at [61, 307] on div at bounding box center [60, 312] width 9 height 13
click at [61, 311] on input "Juros moratórios" at bounding box center [60, 312] width 9 height 9
checkbox input "true"
drag, startPoint x: 491, startPoint y: 554, endPoint x: 537, endPoint y: 554, distance: 46.0
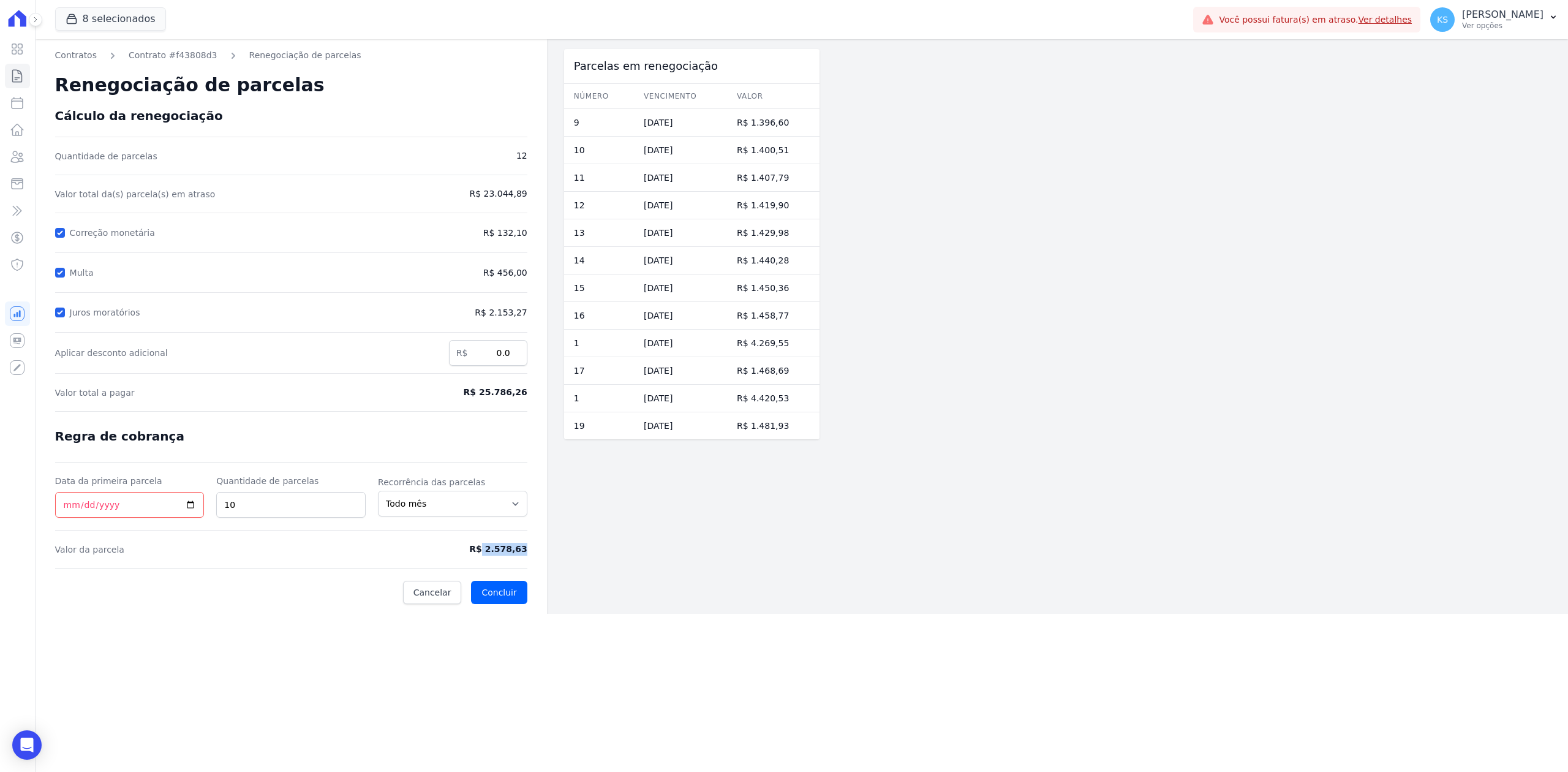
click at [537, 554] on div "Contratos Contrato #f43808d3 Renegociação de parcelas Renegociação de parcelas …" at bounding box center [291, 326] width 512 height 575
click at [70, 234] on label "Correção monetária" at bounding box center [115, 233] width 90 height 9
click at [65, 234] on input "Correção monetária" at bounding box center [60, 233] width 9 height 9
checkbox input "false"
click at [62, 270] on input "Multa" at bounding box center [60, 273] width 9 height 9
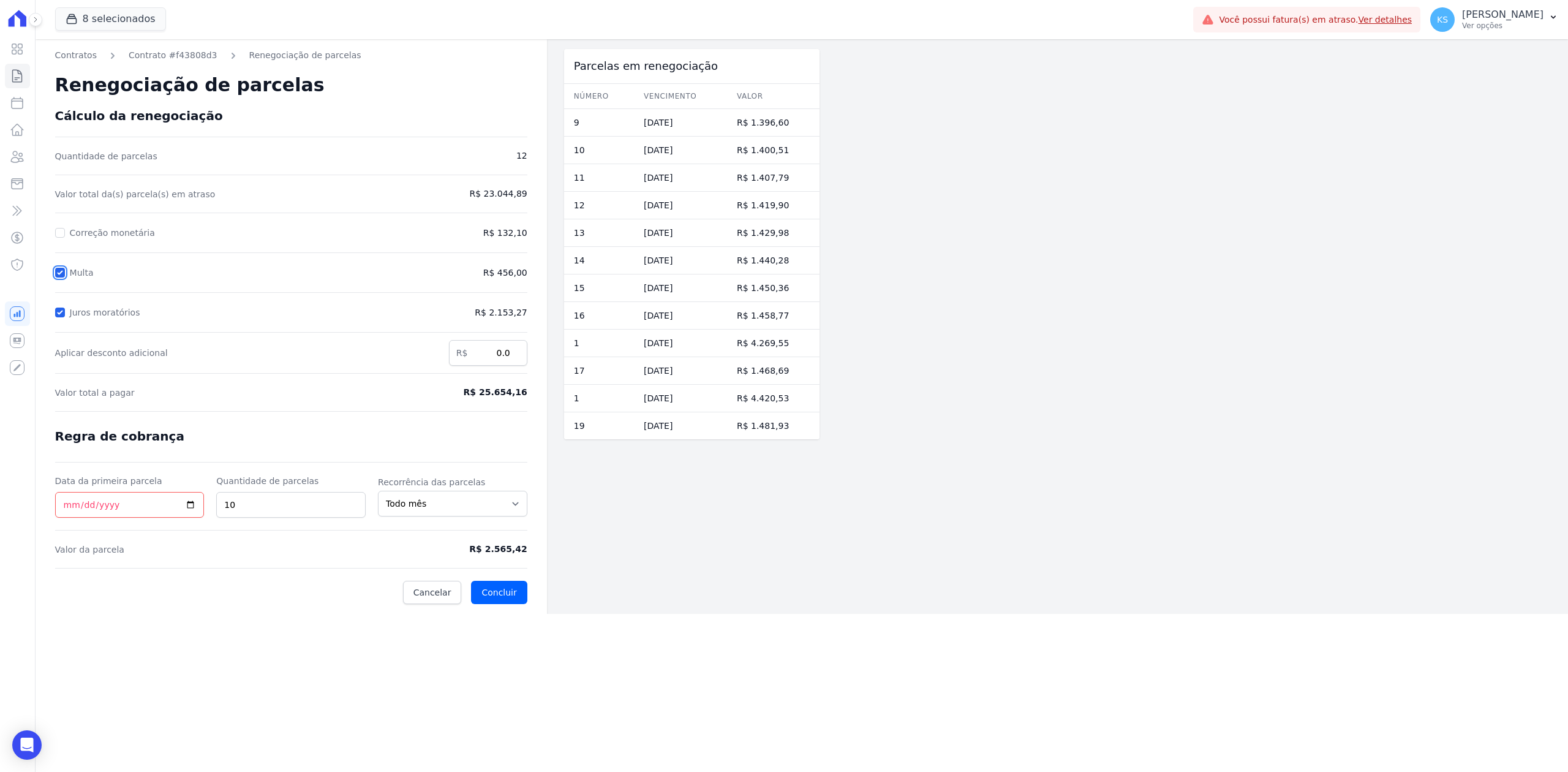
checkbox input "false"
click at [64, 310] on input "Juros moratórios" at bounding box center [60, 312] width 9 height 9
checkbox input "false"
drag, startPoint x: 454, startPoint y: 550, endPoint x: 542, endPoint y: 552, distance: 88.0
click at [542, 552] on div "Contratos Contrato #f43808d3 Renegociação de parcelas Renegociação de parcelas …" at bounding box center [291, 326] width 512 height 575
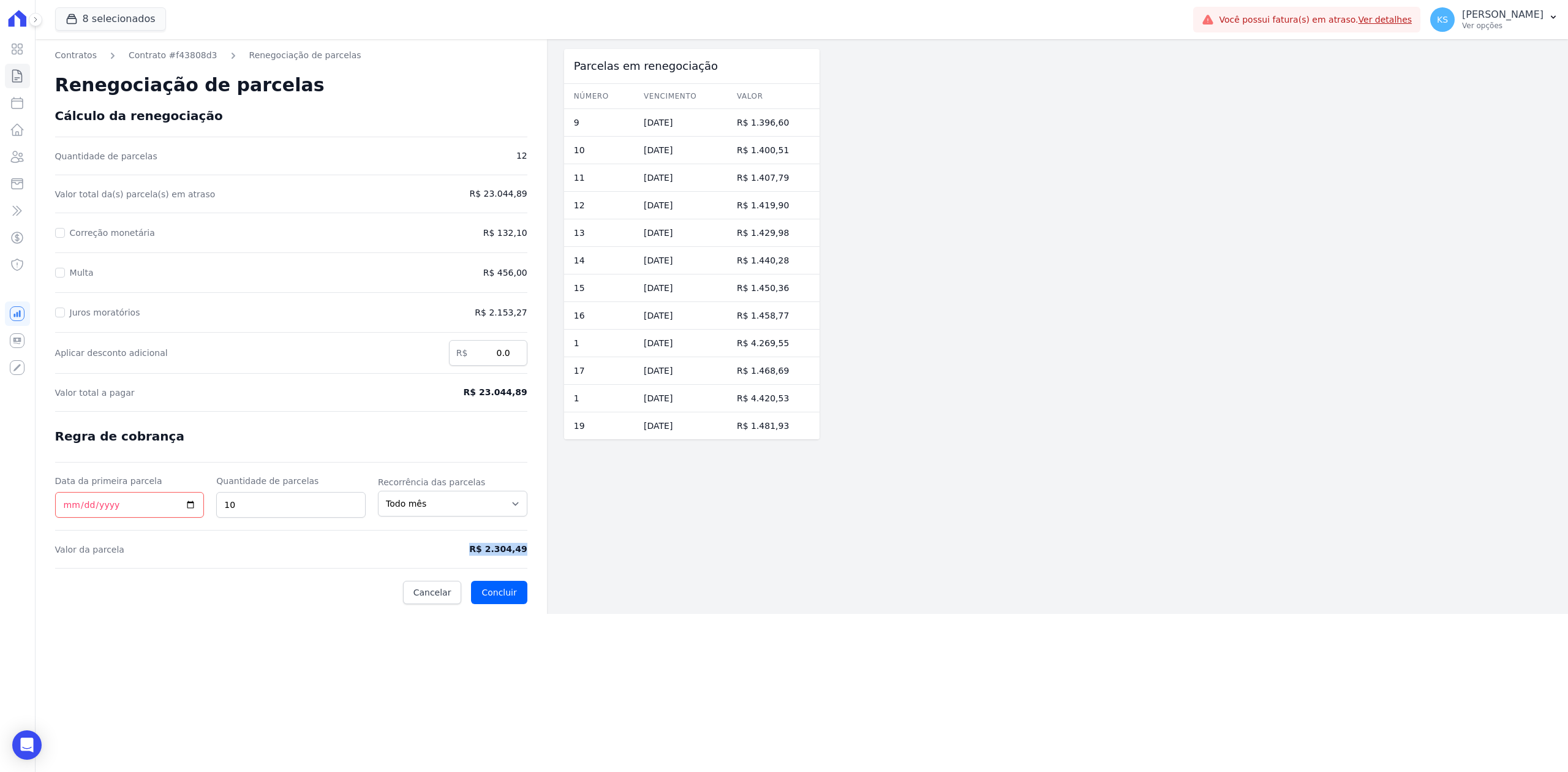
click at [520, 545] on span "R$ 2.304,49" at bounding box center [473, 549] width 109 height 13
drag, startPoint x: 501, startPoint y: 562, endPoint x: 549, endPoint y: 569, distance: 48.5
click at [549, 569] on div "Contratos Contrato #f43808d3 Renegociação de parcelas Renegociação de parcelas …" at bounding box center [427, 326] width 784 height 575
drag, startPoint x: 496, startPoint y: 315, endPoint x: 533, endPoint y: 315, distance: 37.0
click at [533, 315] on div "Contratos Contrato #f43808d3 Renegociação de parcelas Renegociação de parcelas …" at bounding box center [291, 326] width 512 height 575
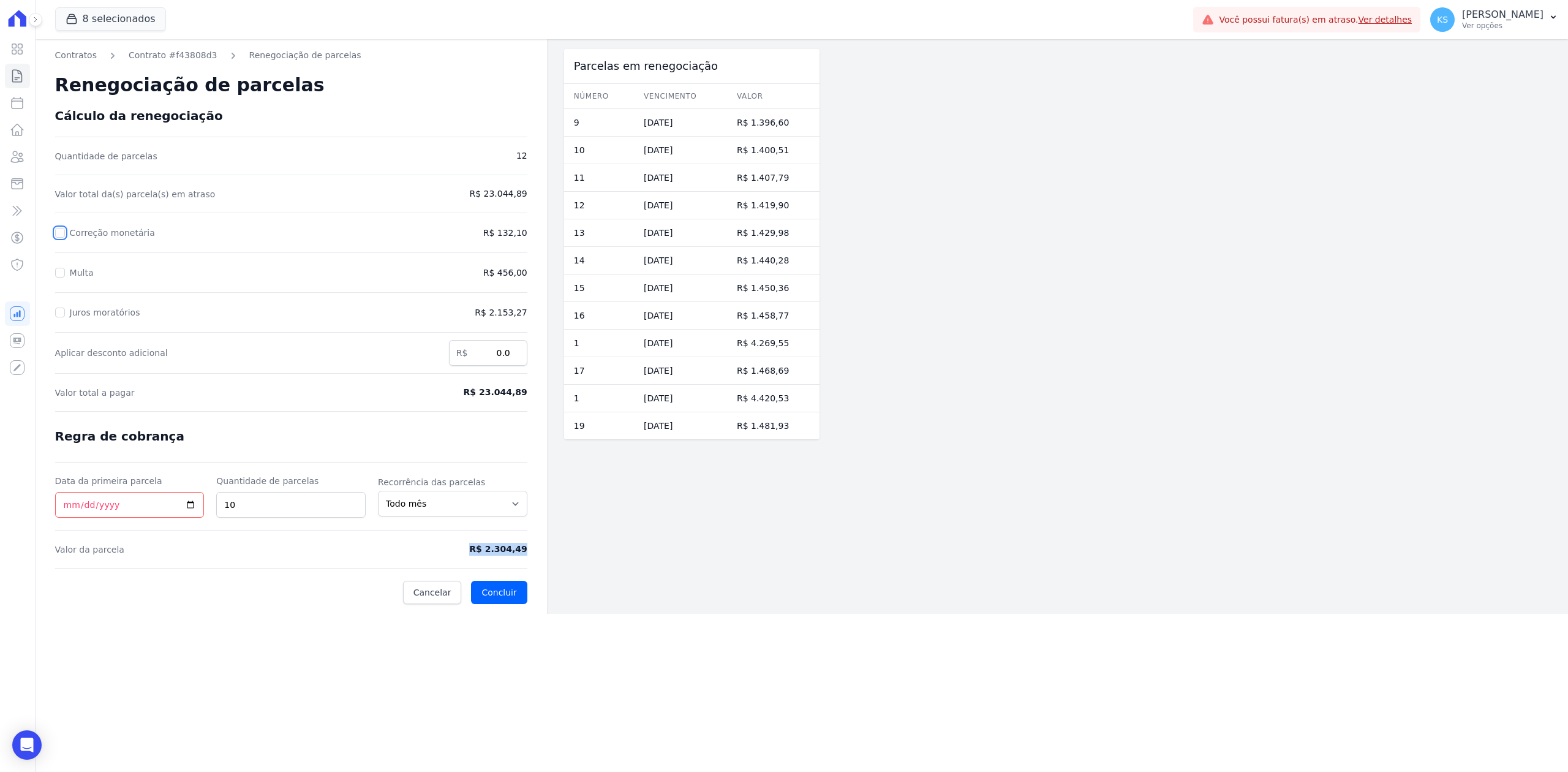
click at [62, 229] on input "Correção monetária" at bounding box center [60, 233] width 9 height 9
checkbox input "true"
click at [56, 270] on input "Multa" at bounding box center [60, 273] width 9 height 9
checkbox input "true"
click at [57, 314] on input "Juros moratórios" at bounding box center [60, 312] width 9 height 9
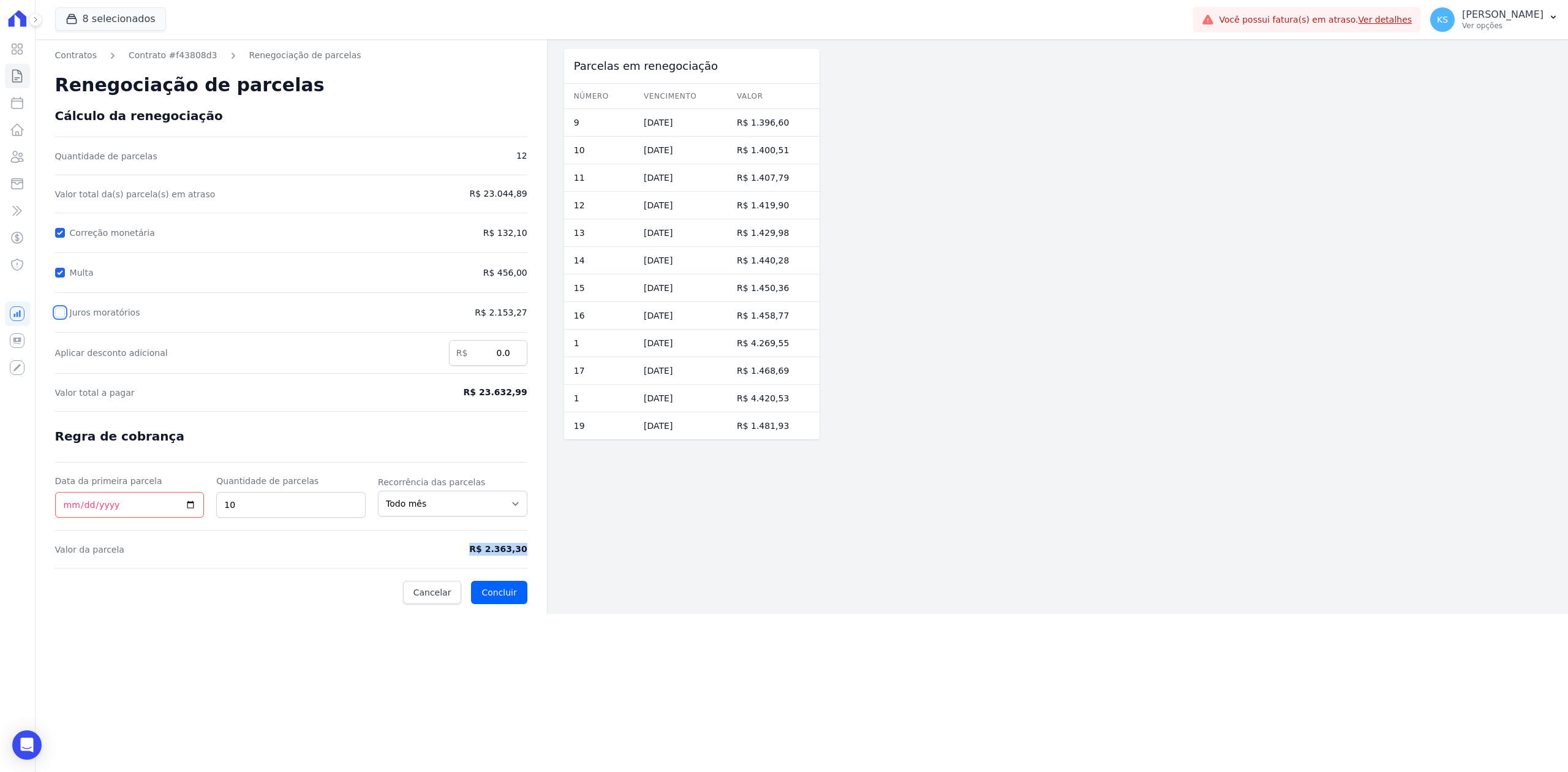
checkbox input "true"
click at [353, 509] on input "9" at bounding box center [291, 505] width 150 height 26
click at [353, 509] on input "8" at bounding box center [291, 505] width 150 height 26
click at [353, 509] on input "7" at bounding box center [291, 505] width 150 height 26
click at [353, 509] on input "6" at bounding box center [291, 505] width 150 height 26
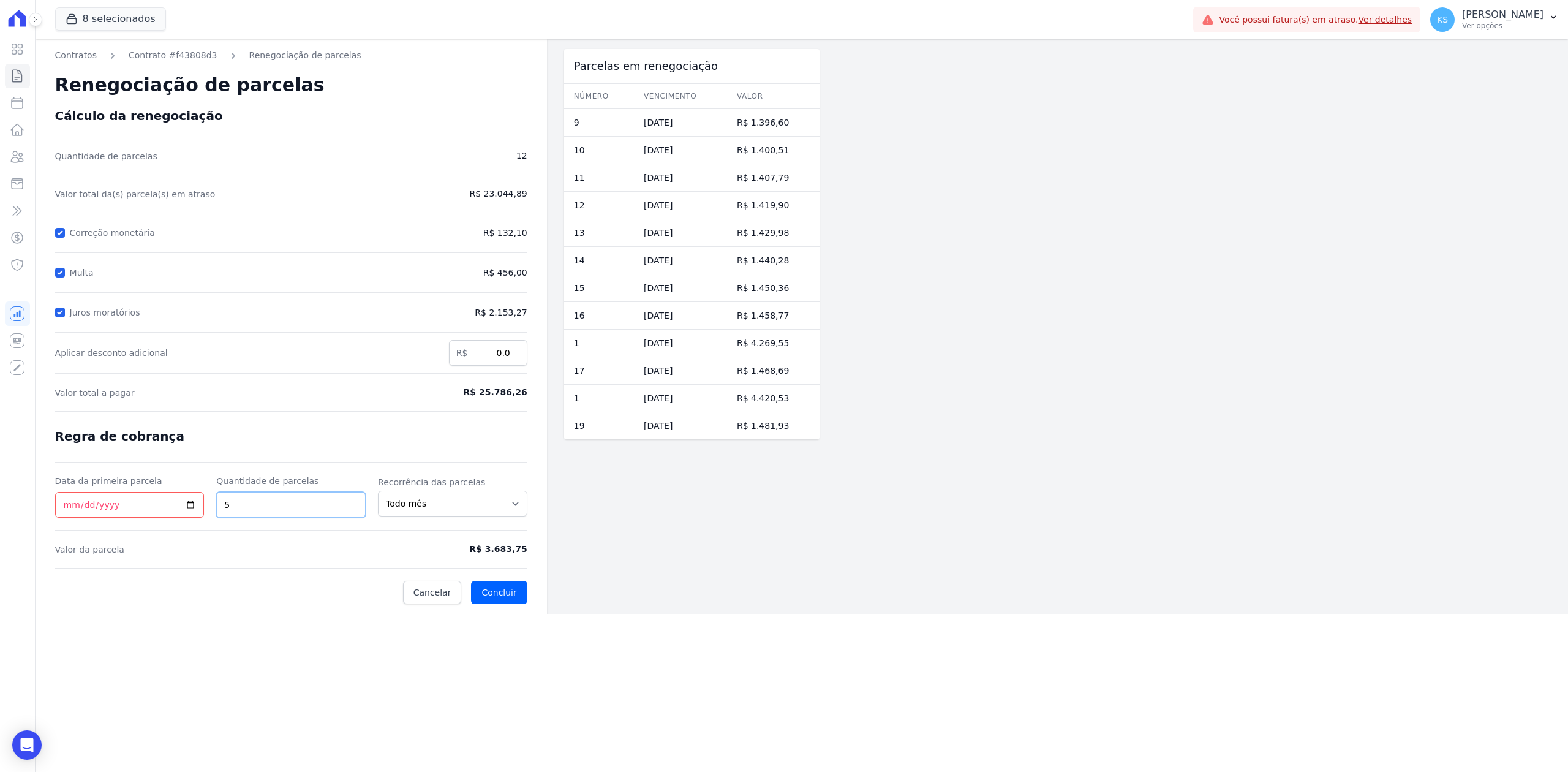
click at [353, 509] on input "5" at bounding box center [291, 505] width 150 height 26
click at [353, 509] on input "4" at bounding box center [291, 505] width 150 height 26
click at [353, 509] on input "3" at bounding box center [291, 505] width 150 height 26
click at [353, 509] on input "2" at bounding box center [291, 505] width 150 height 26
type input "1"
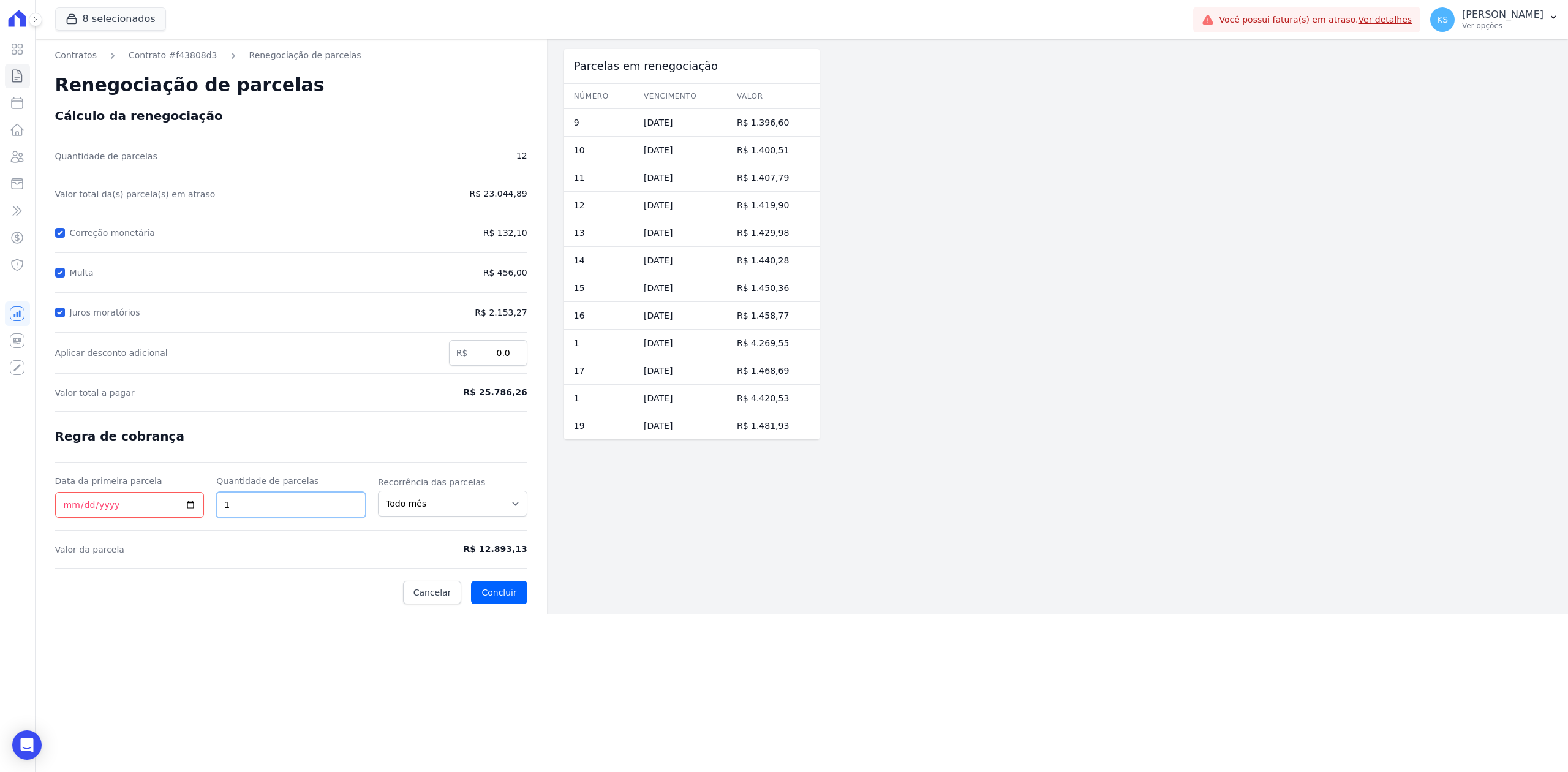
click at [353, 509] on input "1" at bounding box center [291, 505] width 150 height 26
click at [65, 231] on input "Correção monetária" at bounding box center [60, 233] width 9 height 9
checkbox input "false"
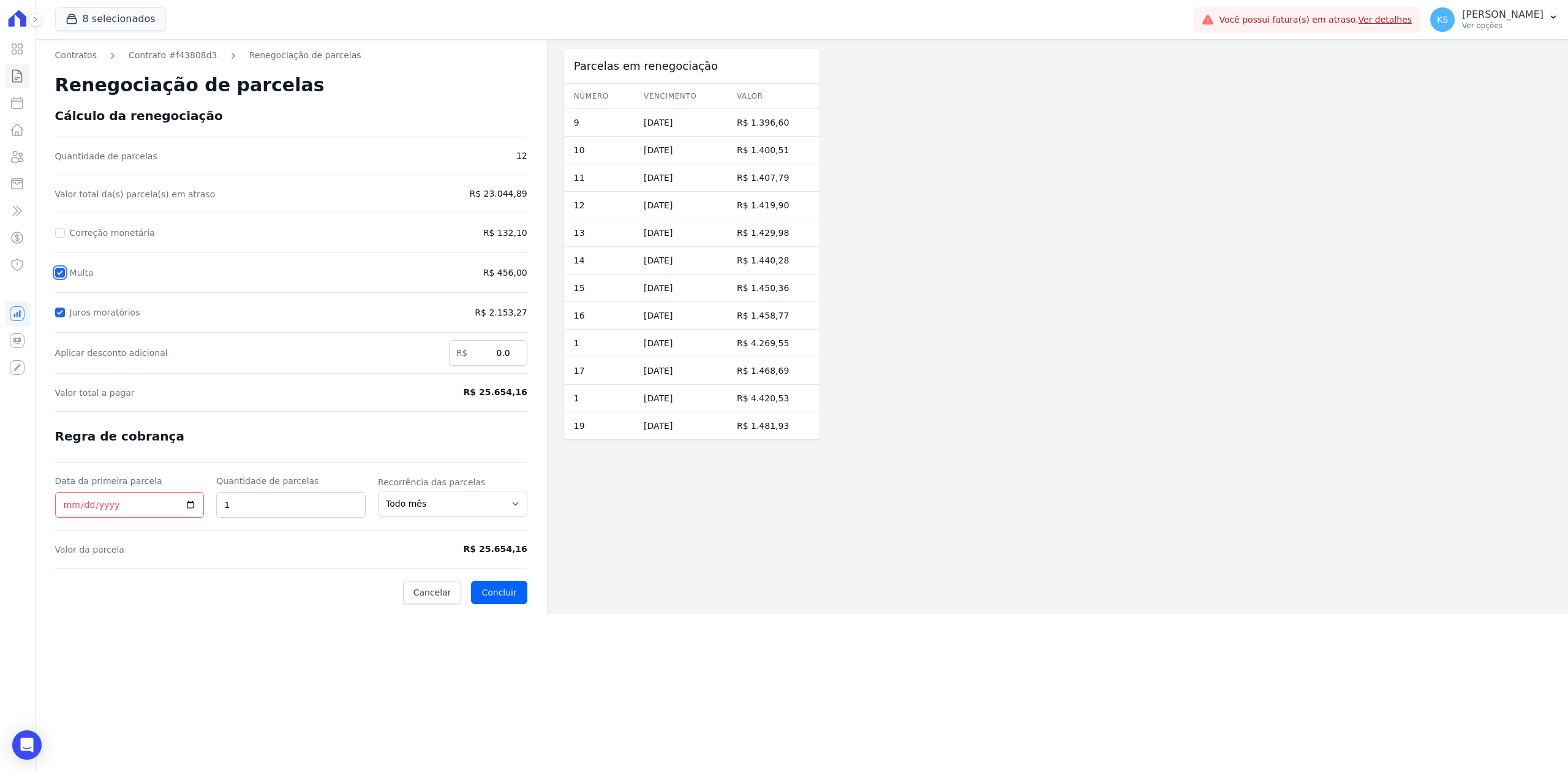
click at [62, 270] on input "Multa" at bounding box center [60, 273] width 9 height 9
checkbox input "false"
click at [60, 310] on input "Juros moratórios" at bounding box center [60, 312] width 9 height 9
checkbox input "false"
drag, startPoint x: 471, startPoint y: 551, endPoint x: 534, endPoint y: 552, distance: 63.0
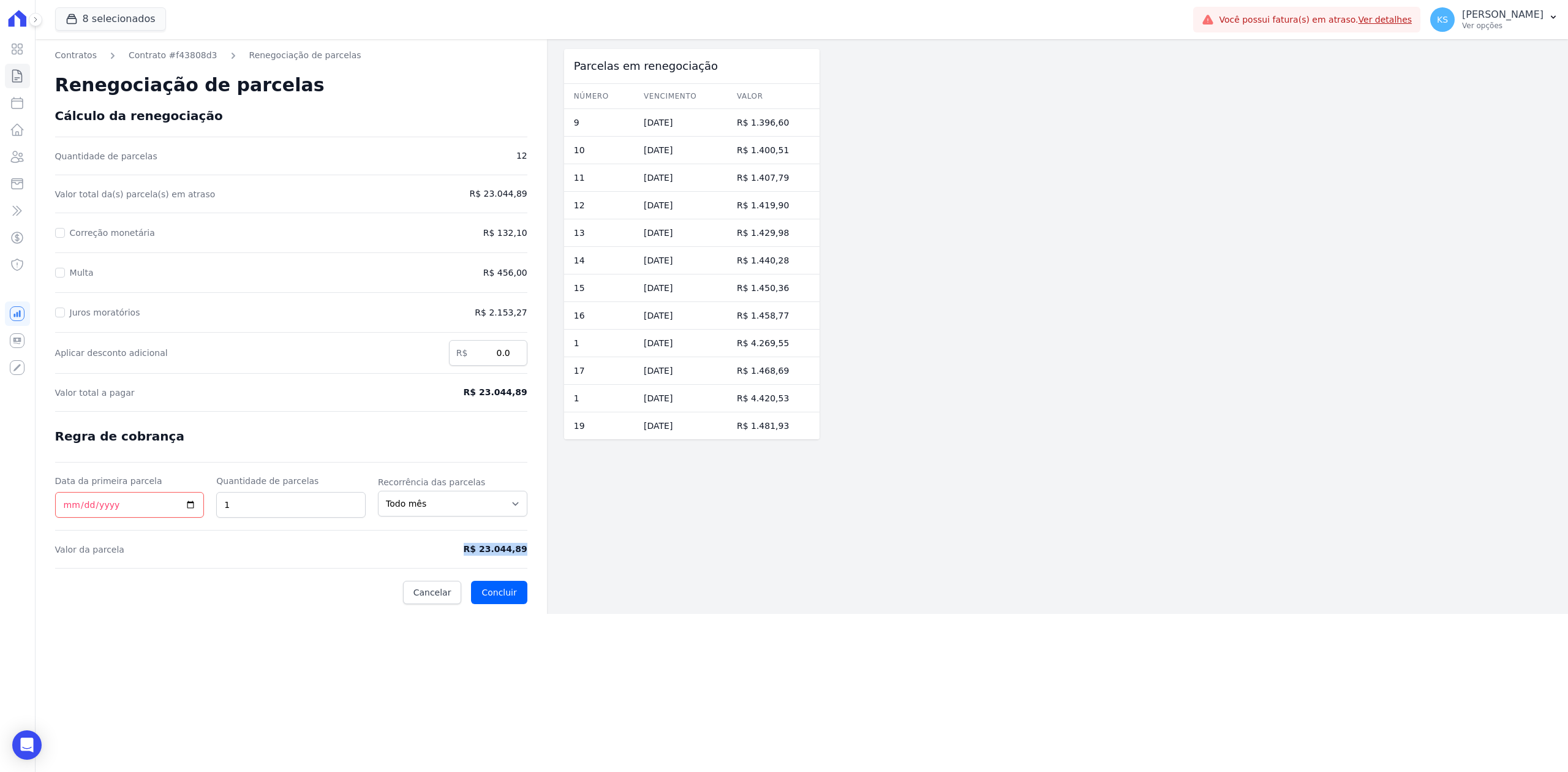
click at [534, 552] on div "Contratos Contrato #f43808d3 Renegociação de parcelas Renegociação de parcelas …" at bounding box center [291, 326] width 512 height 575
copy span "R$ 23.044,89"
click at [15, 159] on icon at bounding box center [17, 157] width 15 height 15
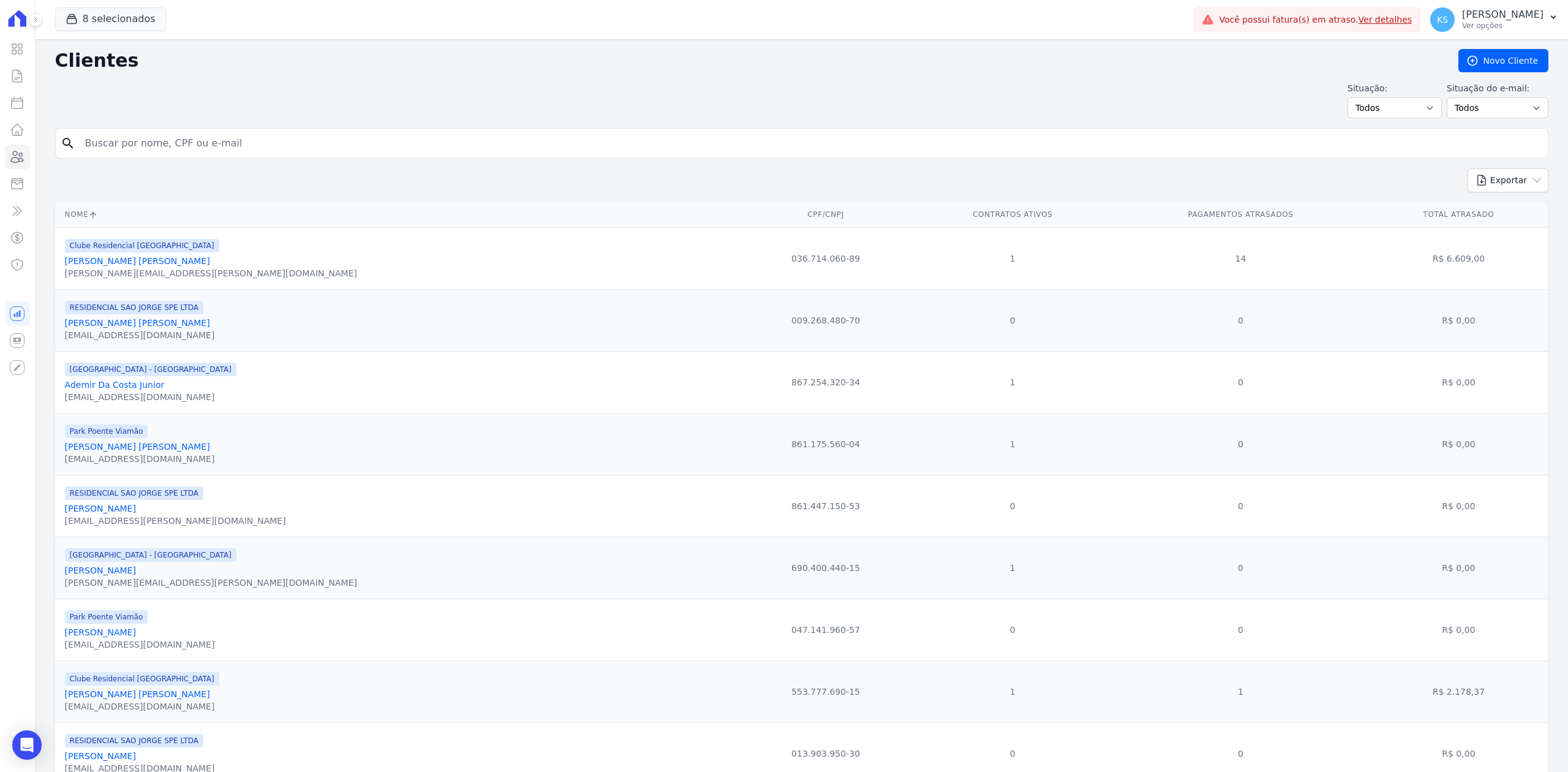
click at [141, 147] on input "search" at bounding box center [810, 143] width 1465 height 24
paste input "[PERSON_NAME] Junior"
type input "[PERSON_NAME] Junior"
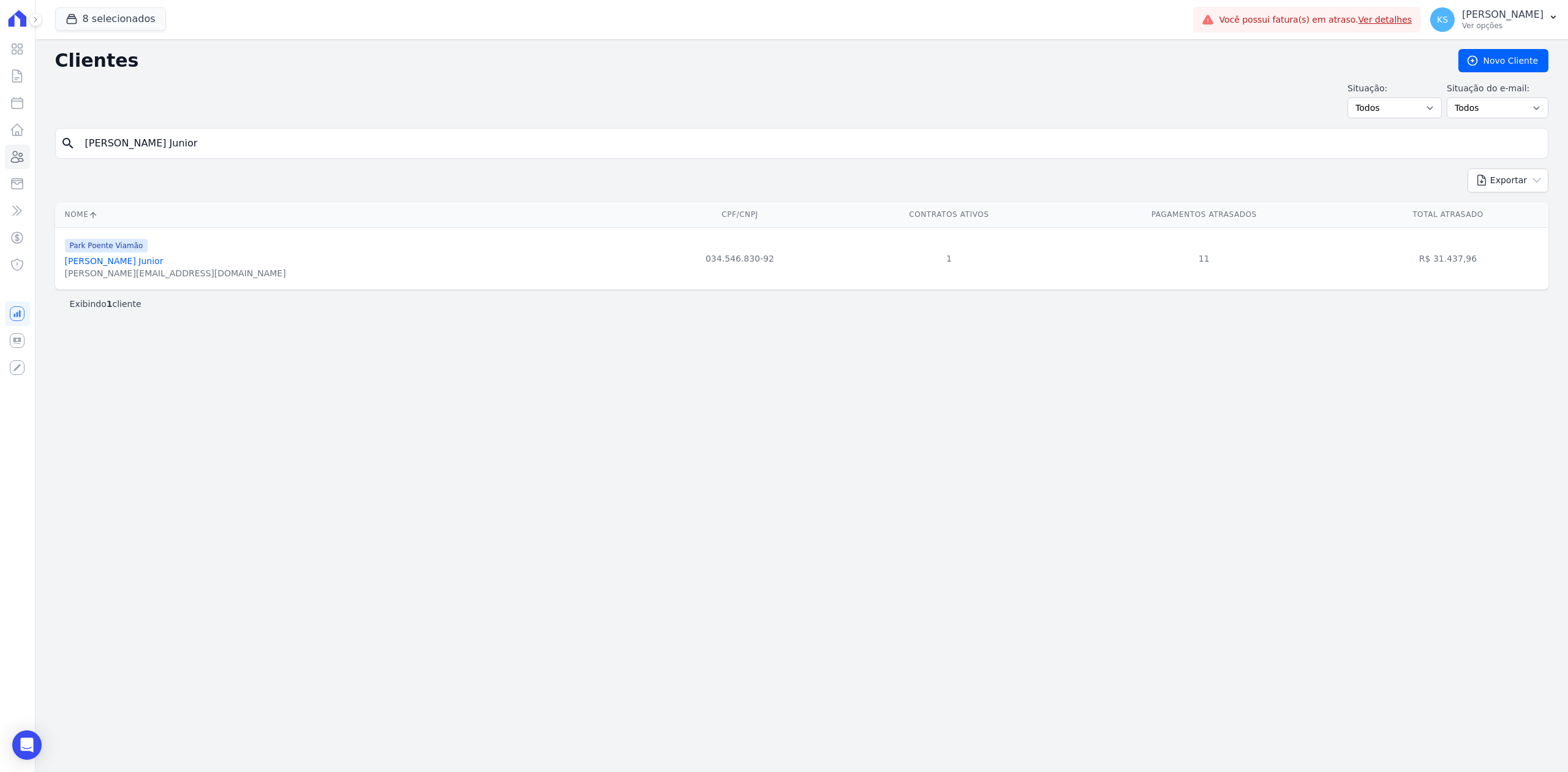
click at [163, 265] on link "[PERSON_NAME] Junior" at bounding box center [114, 261] width 99 height 9
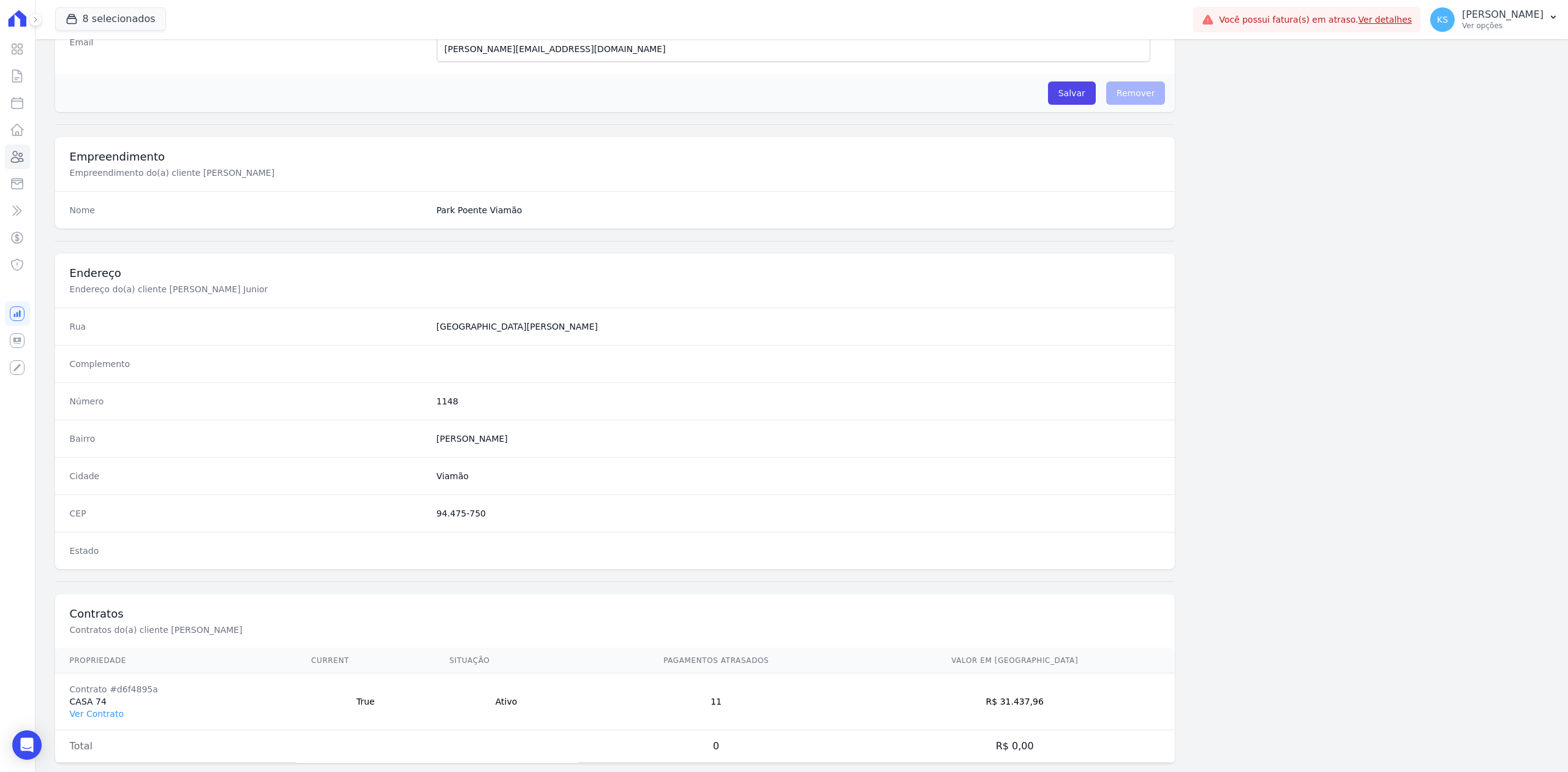
scroll to position [380, 0]
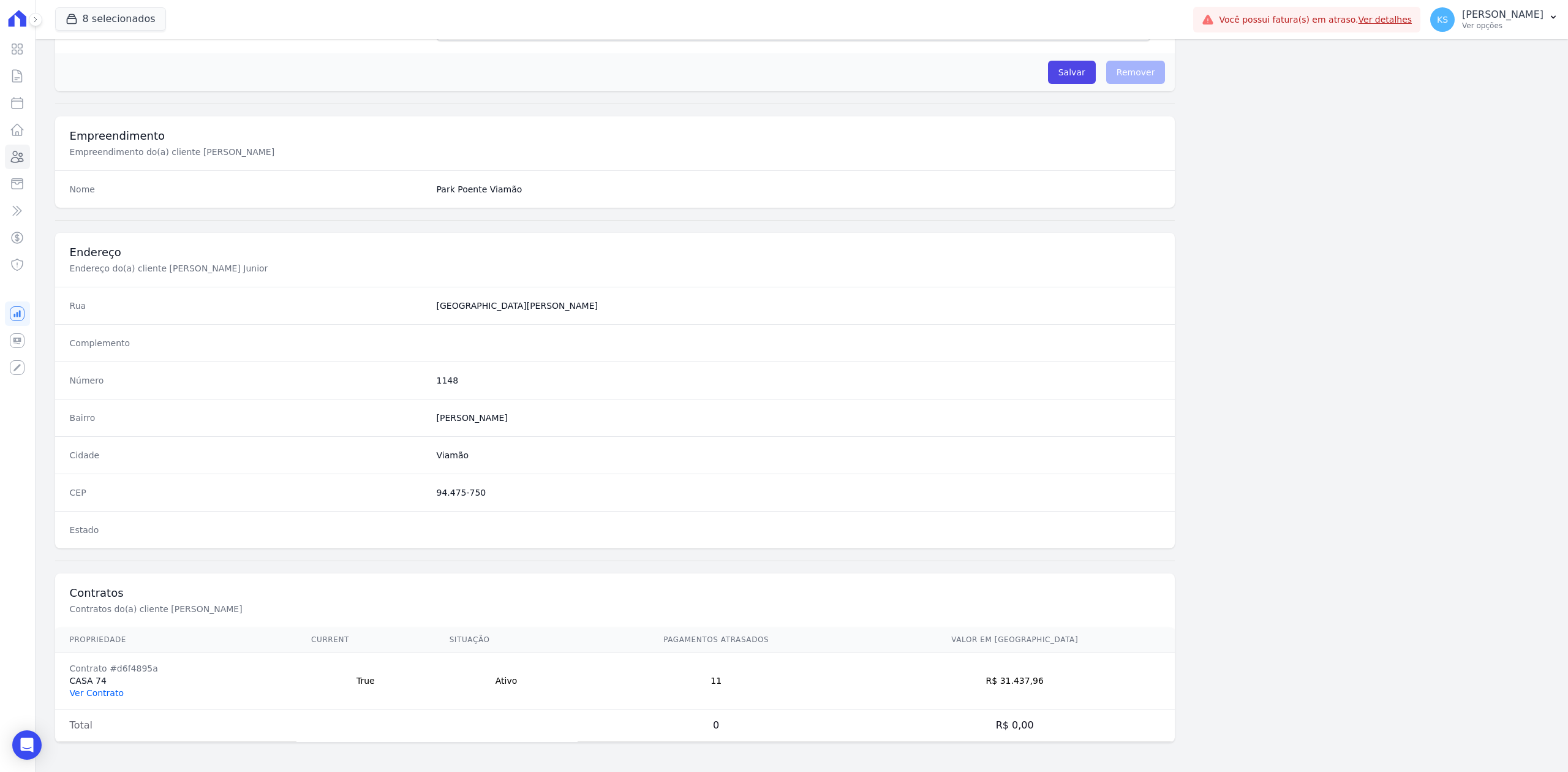
click at [110, 688] on link "Ver Contrato" at bounding box center [97, 692] width 54 height 9
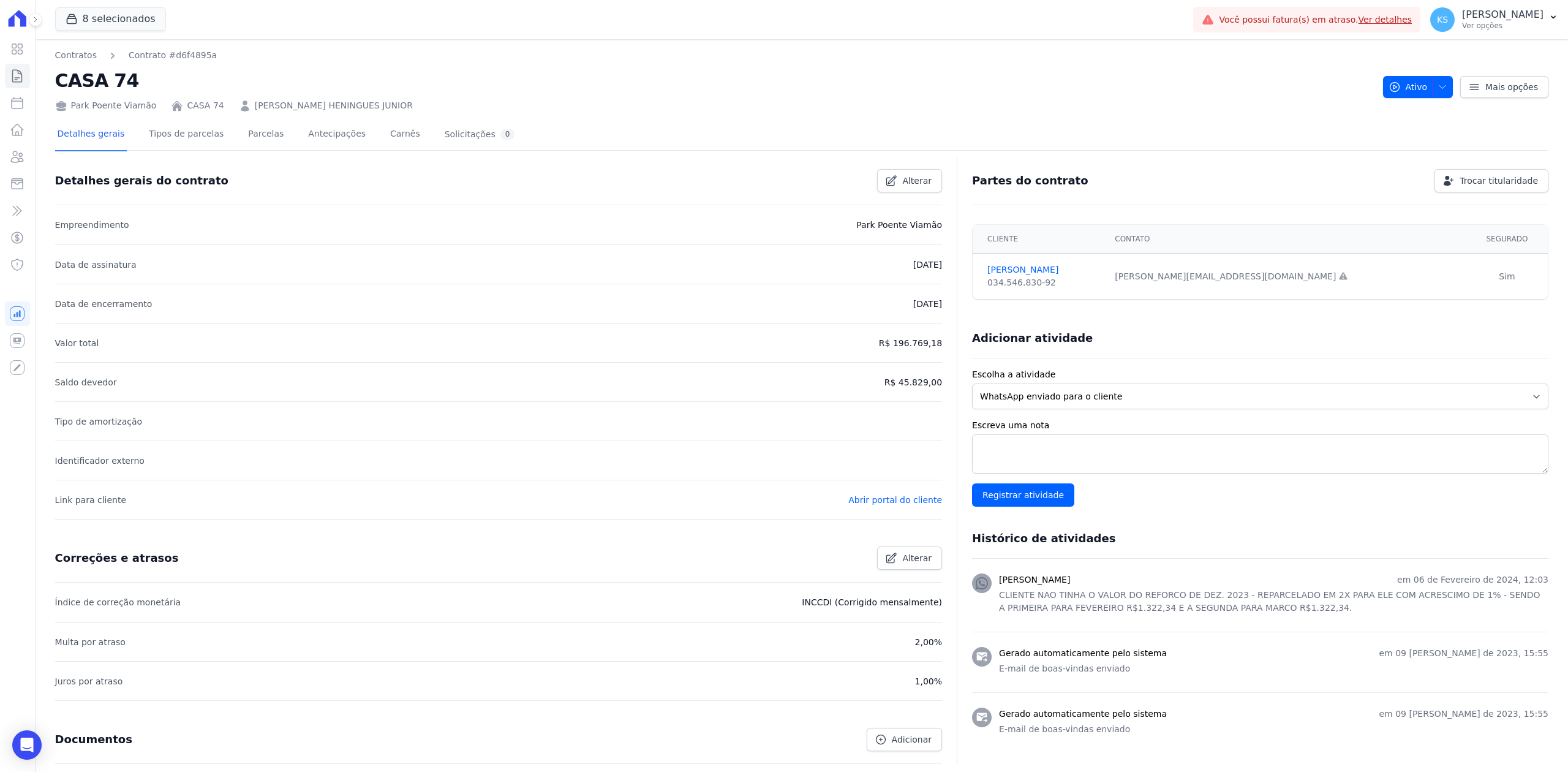
click at [285, 106] on link "[PERSON_NAME] HENINGUES JUNIOR" at bounding box center [333, 106] width 158 height 13
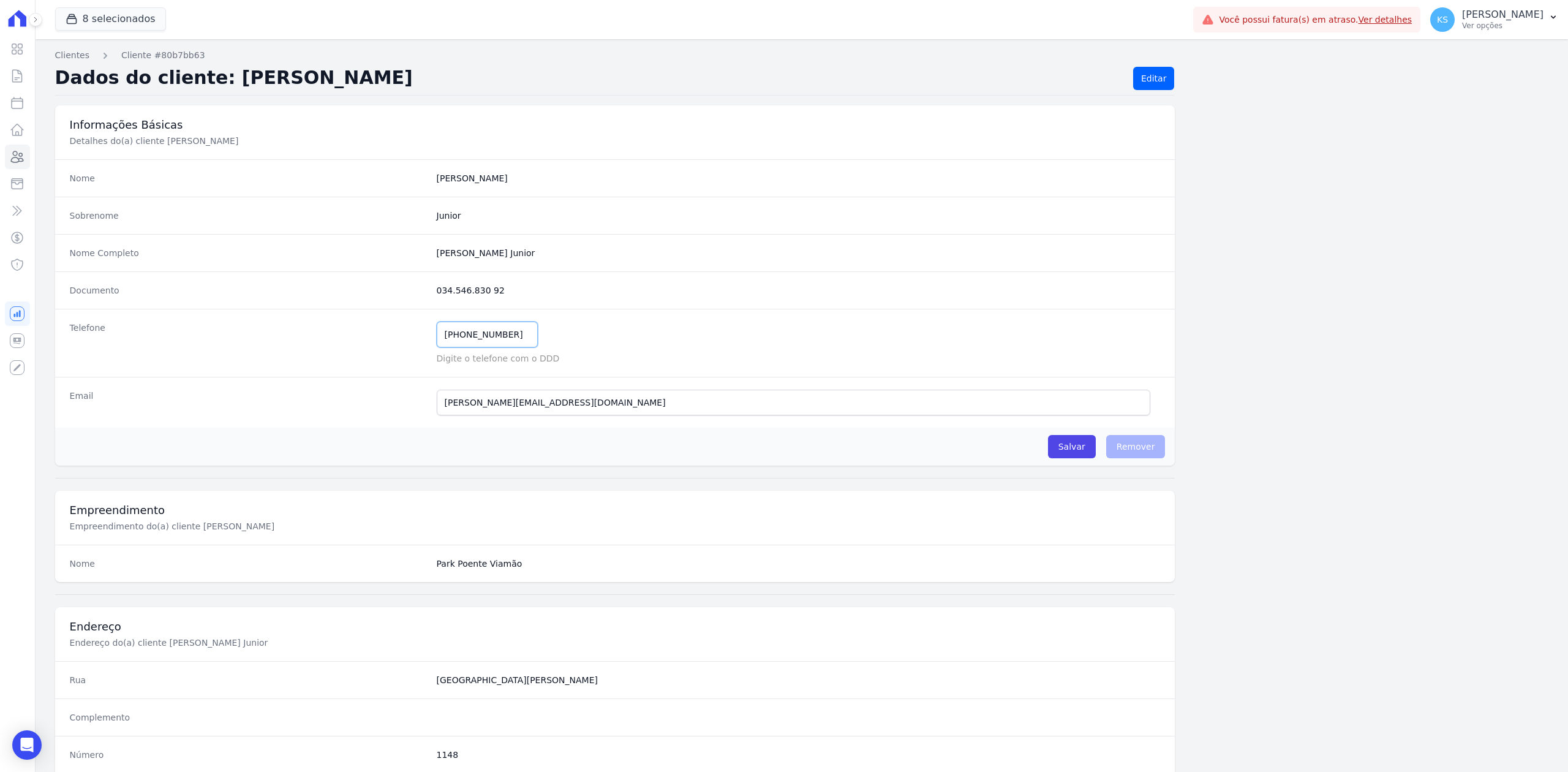
drag, startPoint x: 508, startPoint y: 328, endPoint x: 424, endPoint y: 326, distance: 84.0
click at [424, 326] on div "Telefone [PHONE_NUMBER] Mensagem de SMS ainda não enviada.. Mensagem de [PERSON…" at bounding box center [615, 343] width 1120 height 68
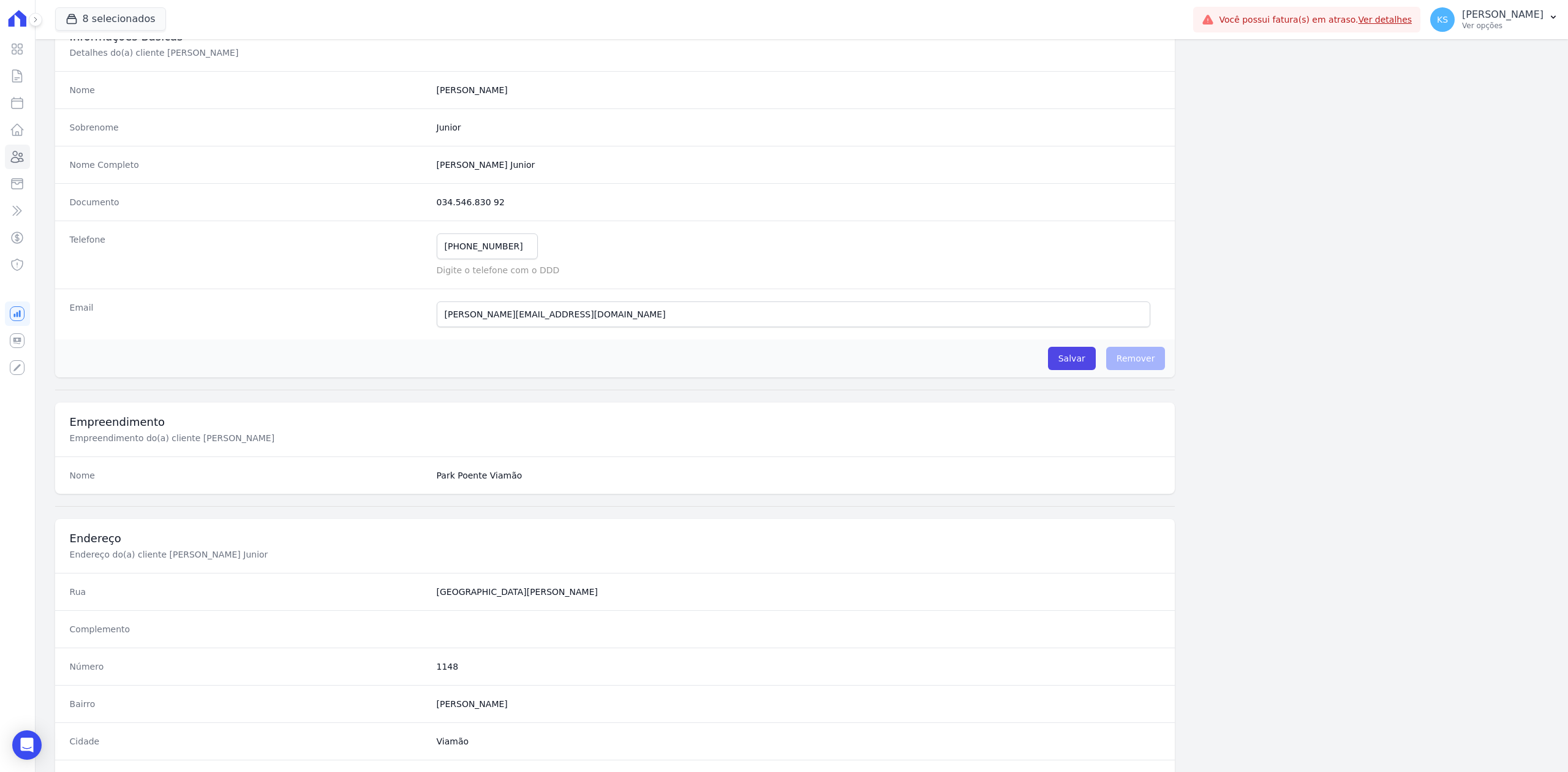
scroll to position [54, 0]
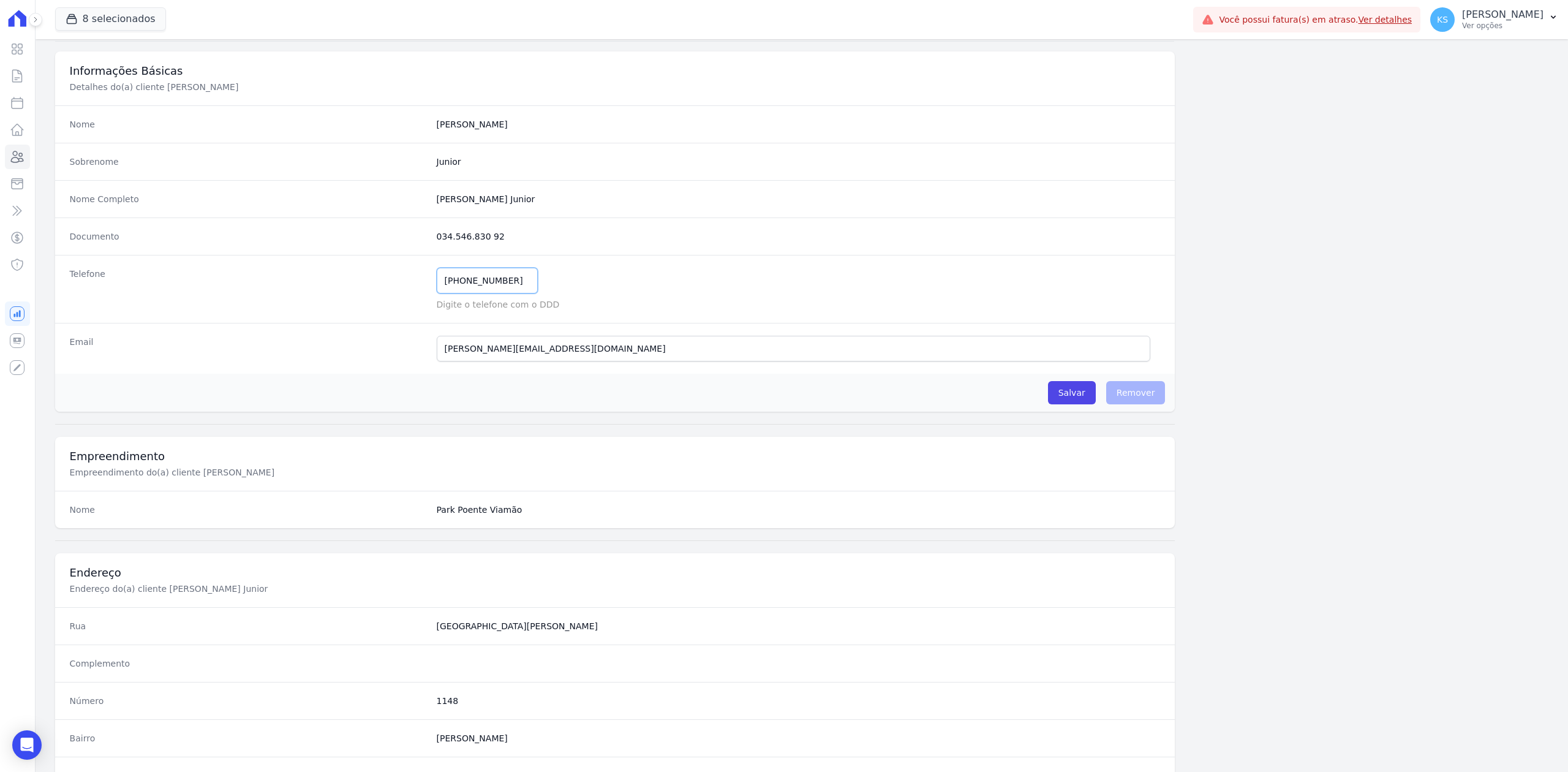
click at [523, 289] on input "[PHONE_NUMBER]" at bounding box center [487, 281] width 101 height 26
drag, startPoint x: 523, startPoint y: 288, endPoint x: 412, endPoint y: 282, distance: 111.2
click at [412, 282] on div "Telefone [PHONE_NUMBER] Mensagem de SMS ainda não enviada.. Mensagem de [PERSON…" at bounding box center [615, 289] width 1120 height 68
click at [604, 296] on dd "[PHONE_NUMBER] Mensagem de SMS ainda não enviada.. Mensagem de [PERSON_NAME] ai…" at bounding box center [799, 289] width 724 height 43
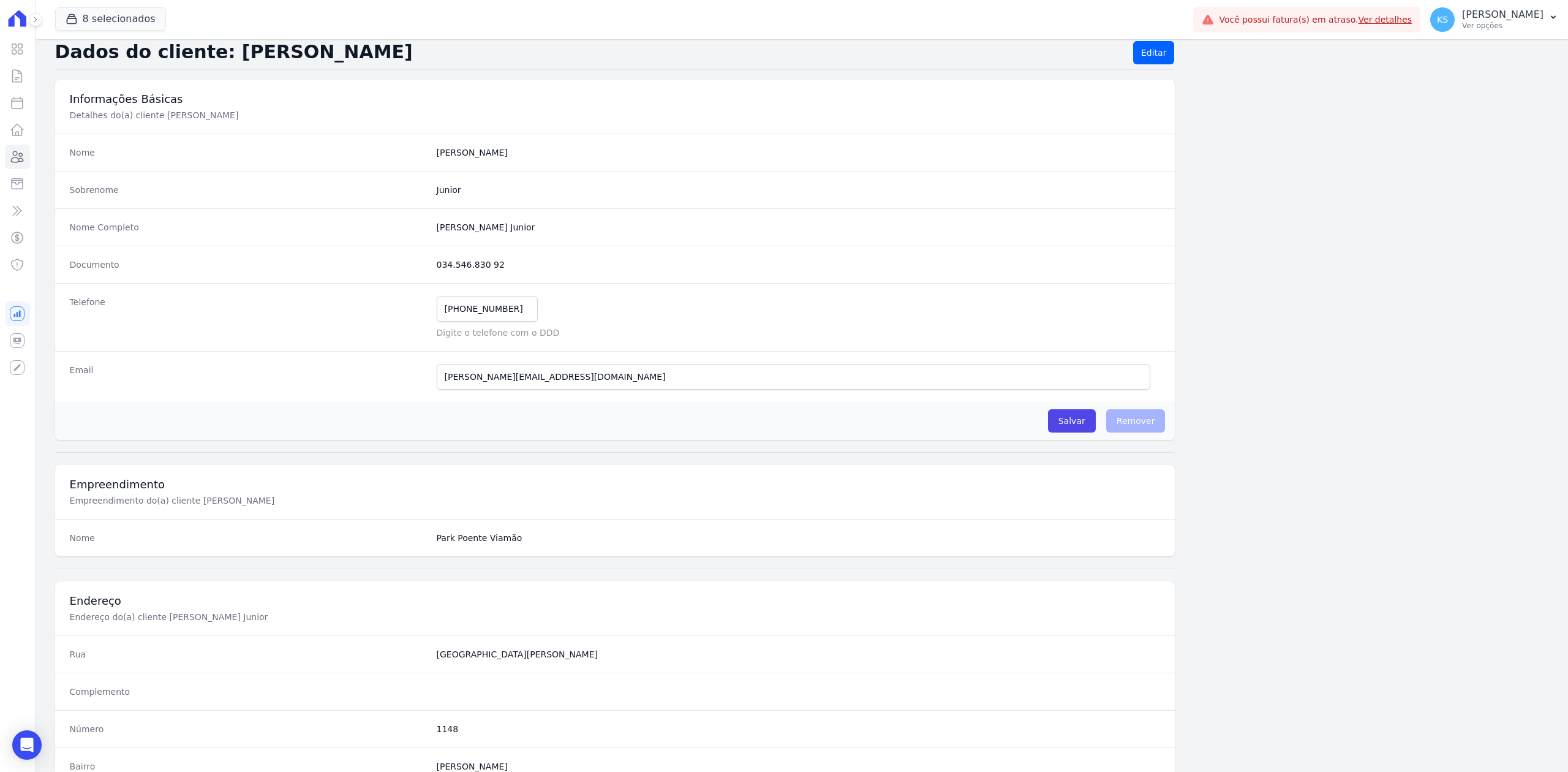
scroll to position [0, 0]
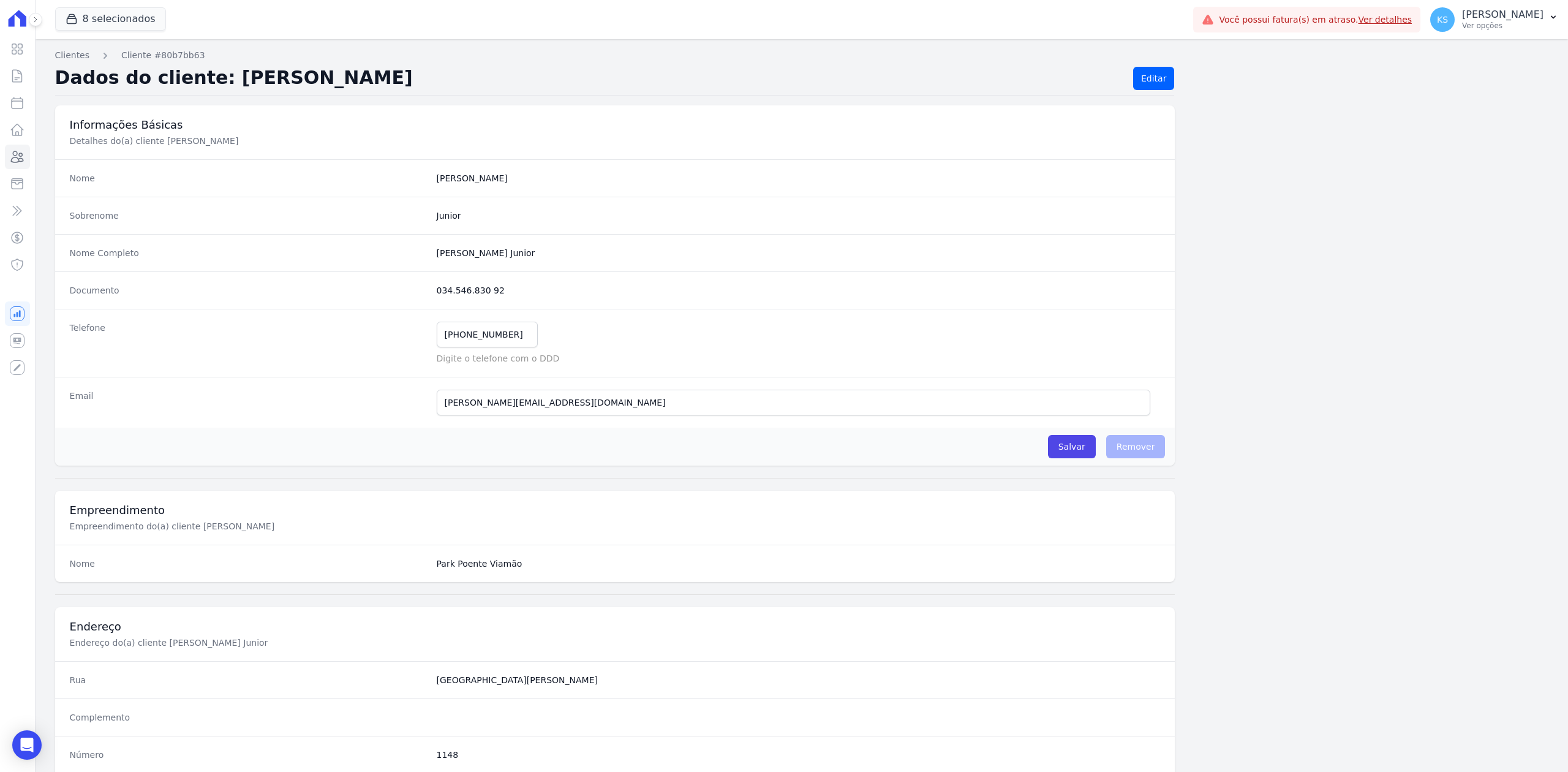
drag, startPoint x: 591, startPoint y: 257, endPoint x: 418, endPoint y: 259, distance: 173.0
click at [418, 259] on div "Nome Completo [PERSON_NAME] Junior" at bounding box center [615, 252] width 1120 height 37
copy div "[PERSON_NAME] Junior"
drag, startPoint x: 512, startPoint y: 325, endPoint x: 439, endPoint y: 345, distance: 75.7
click at [439, 345] on input "[PHONE_NUMBER]" at bounding box center [487, 334] width 101 height 26
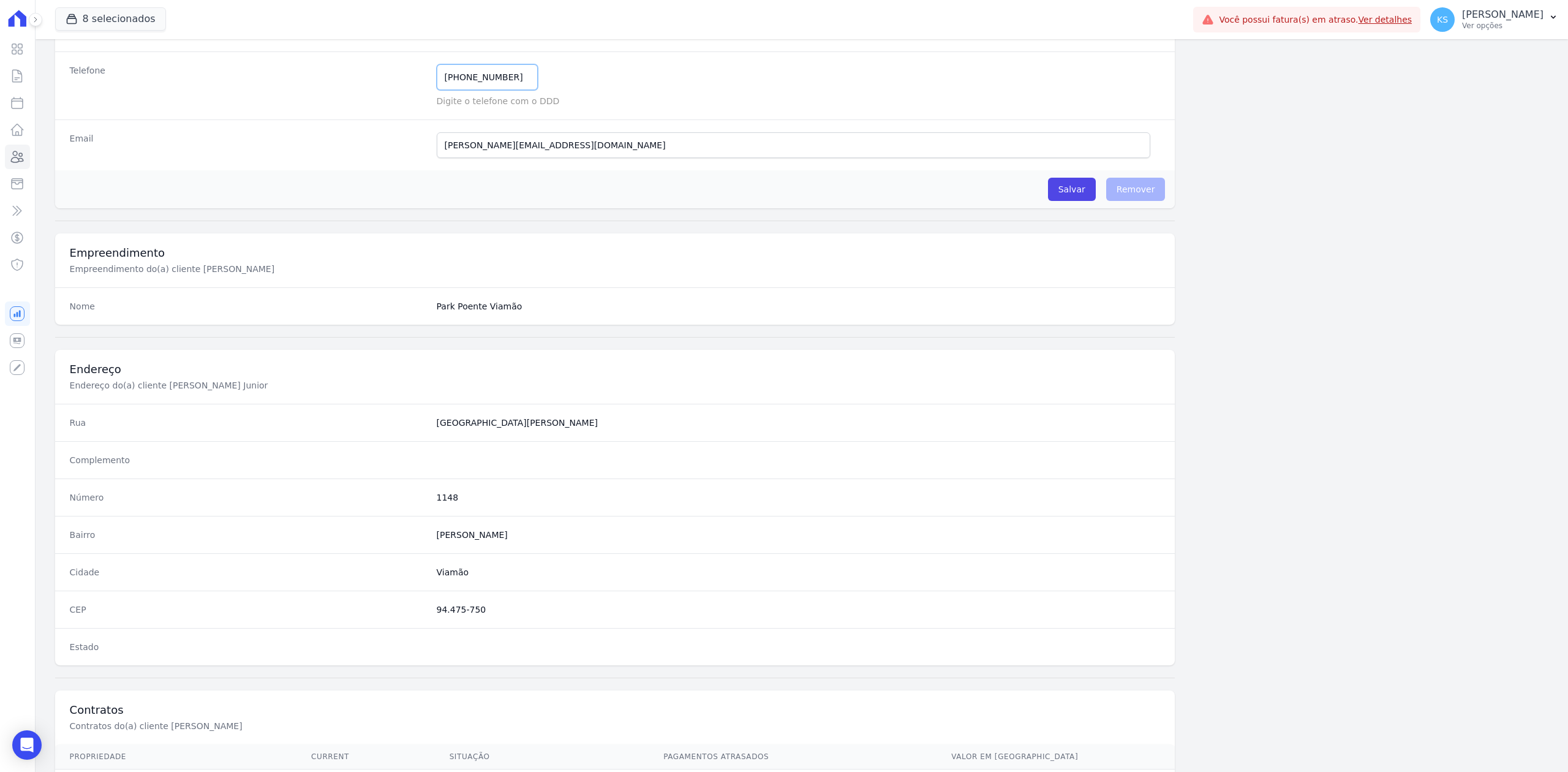
scroll to position [380, 0]
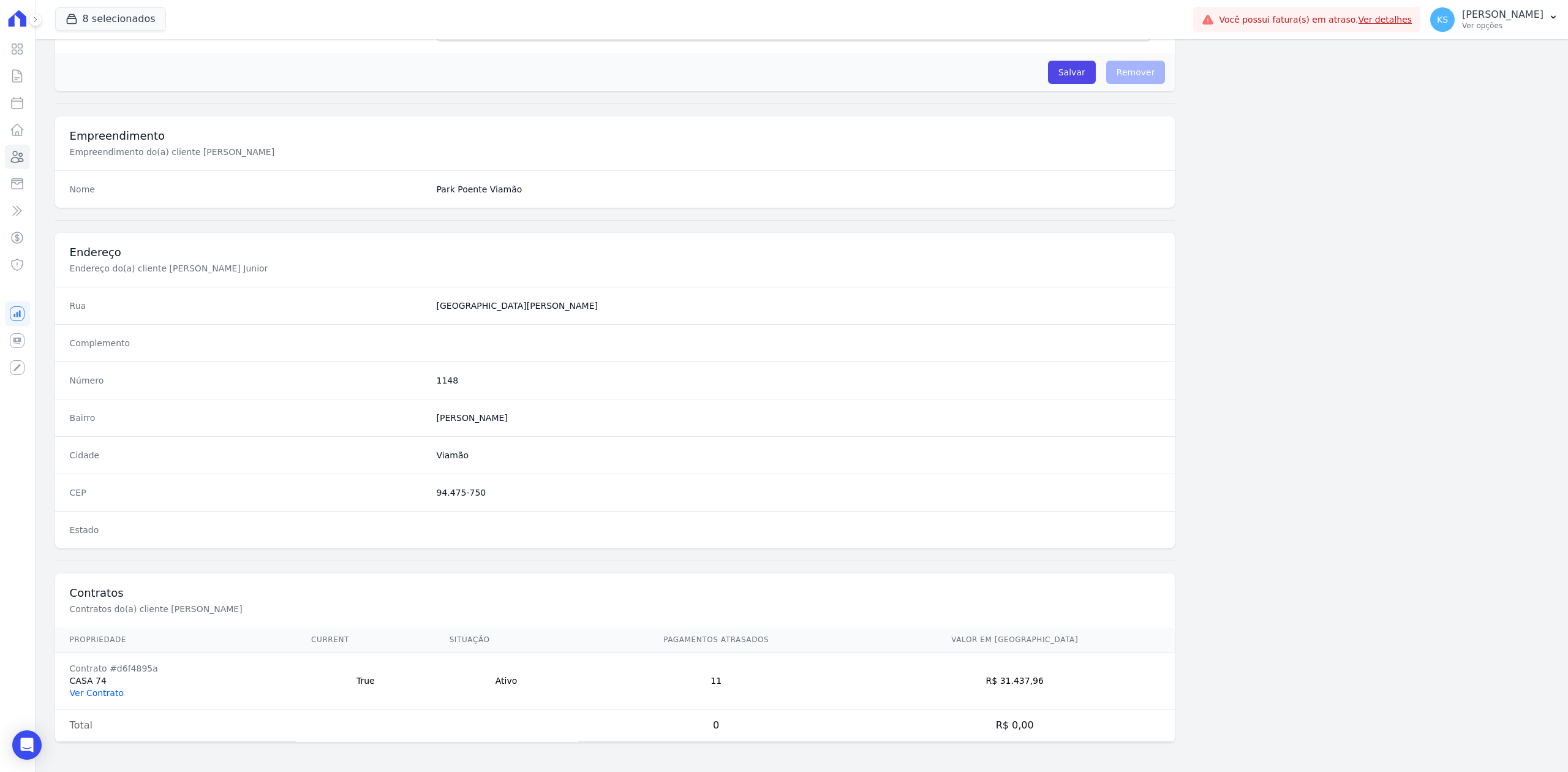
click at [115, 693] on link "Ver Contrato" at bounding box center [97, 692] width 54 height 9
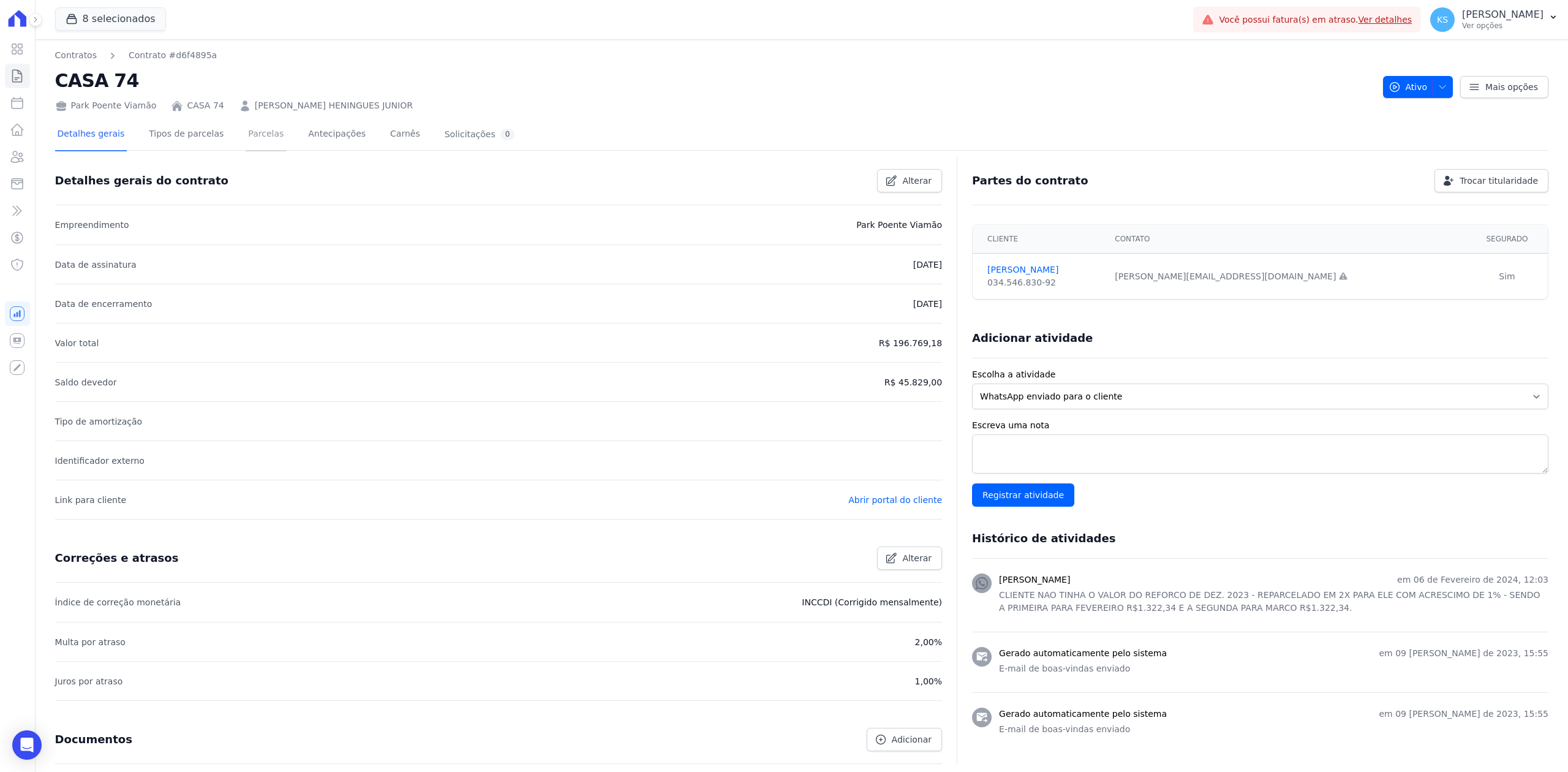
click at [251, 126] on link "Parcelas" at bounding box center [266, 135] width 40 height 32
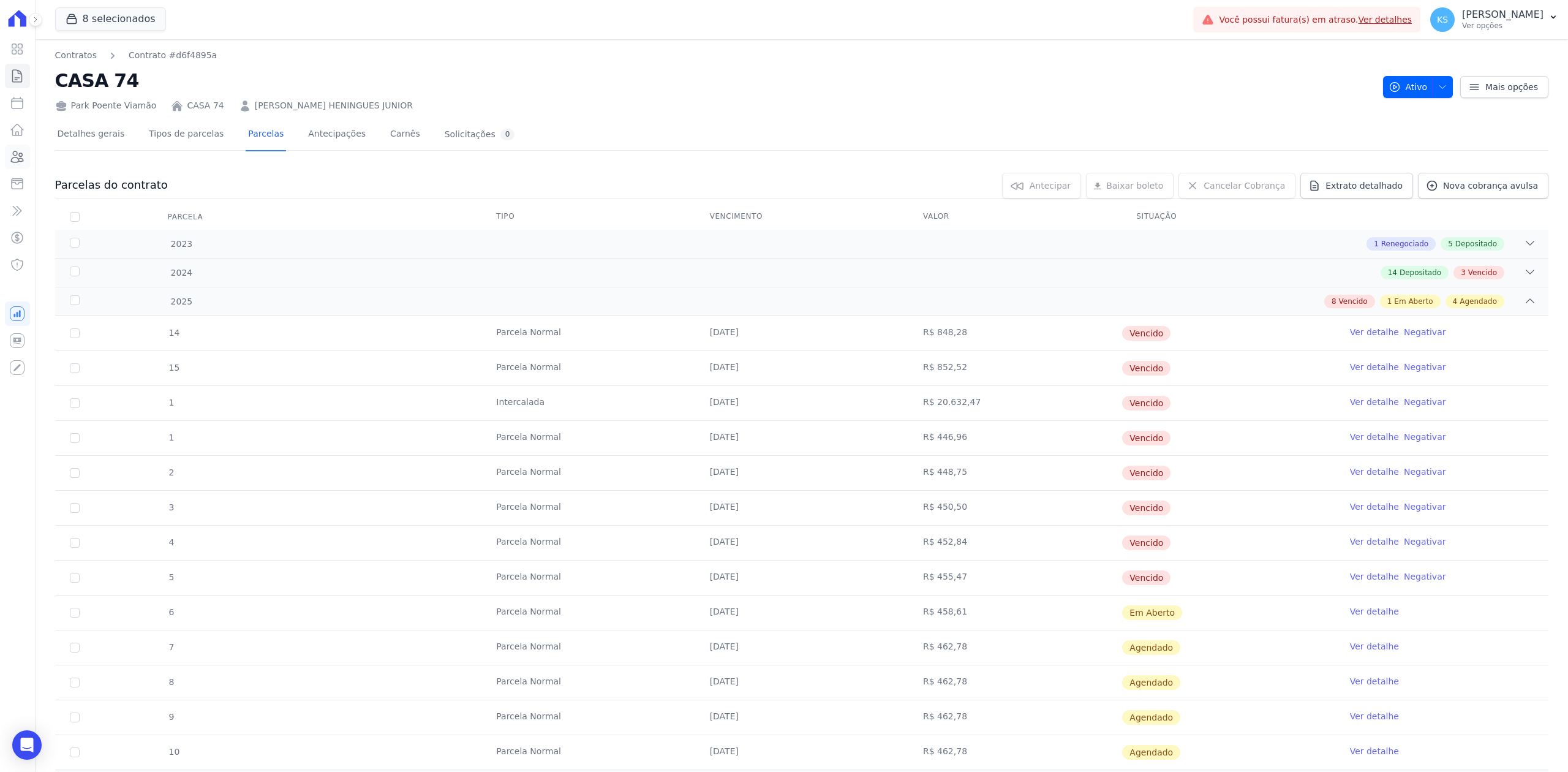
click at [18, 148] on link "Clientes" at bounding box center [17, 156] width 25 height 24
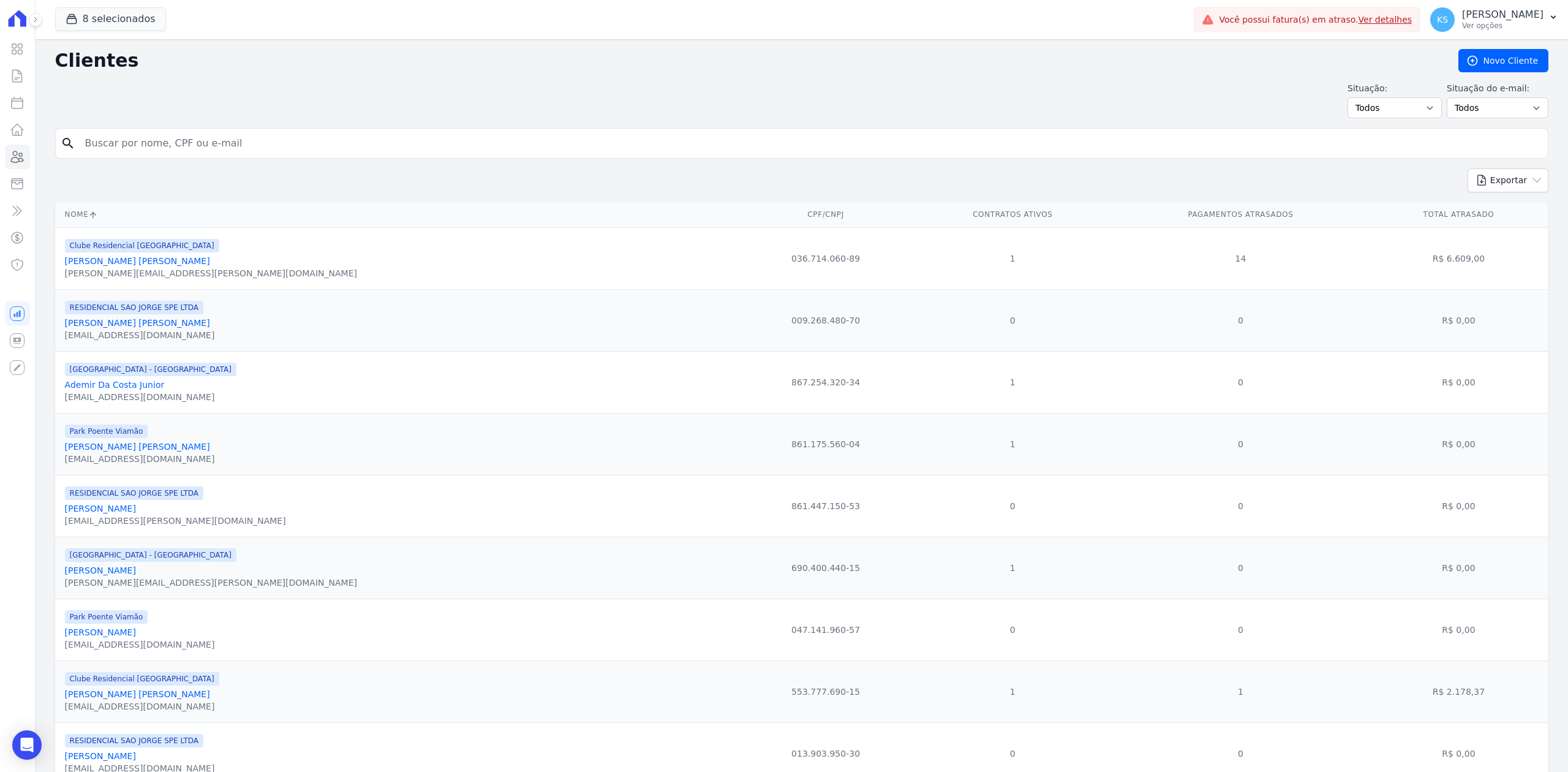
click at [211, 155] on input "search" at bounding box center [810, 143] width 1465 height 24
type input "[MEDICAL_DATA] [PERSON_NAME] [PERSON_NAME]"
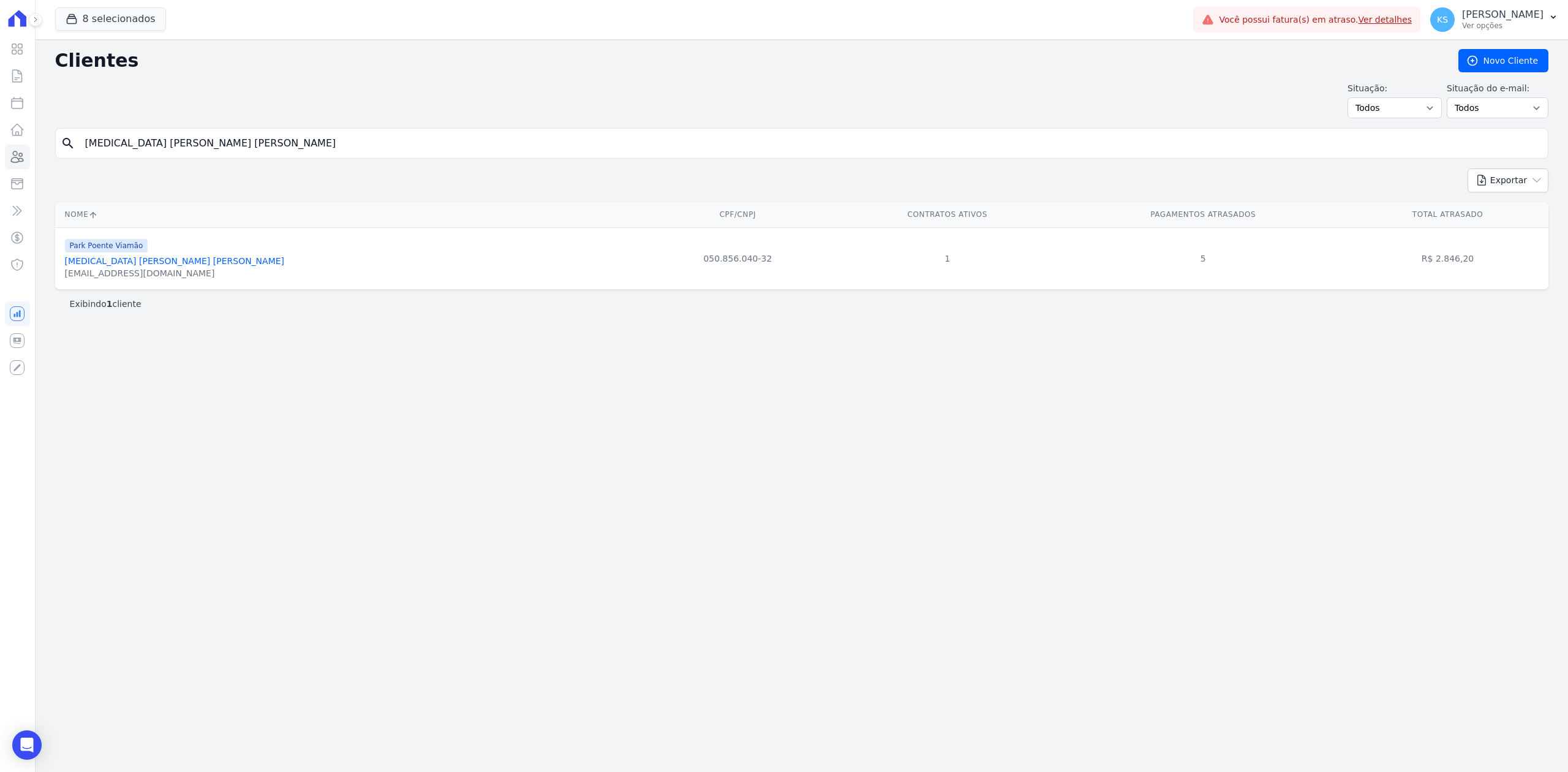
click at [126, 263] on link "[MEDICAL_DATA] [PERSON_NAME] [PERSON_NAME]" at bounding box center [174, 261] width 219 height 9
